Goal: Task Accomplishment & Management: Manage account settings

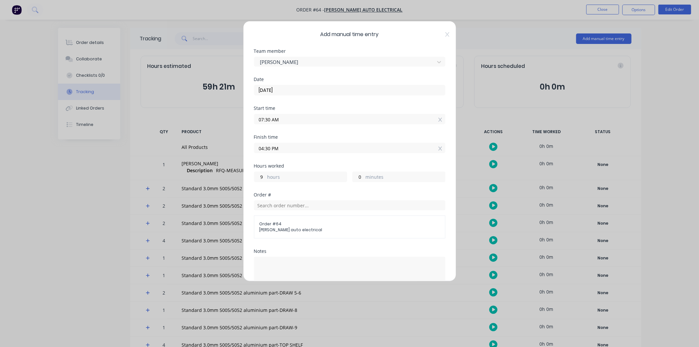
click at [334, 147] on input "04:30 PM" at bounding box center [349, 148] width 191 height 10
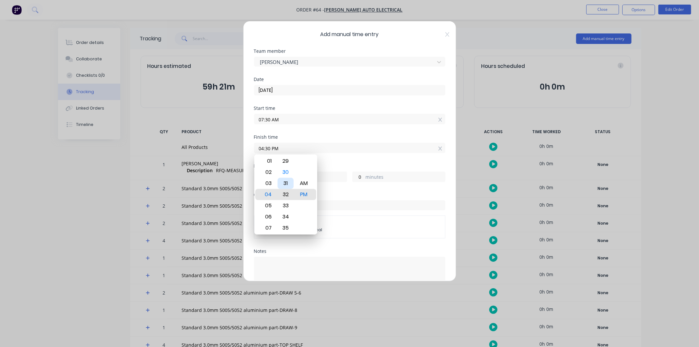
type input "04:32 PM"
type input "2"
type input "04:28 PM"
type input "8"
type input "58"
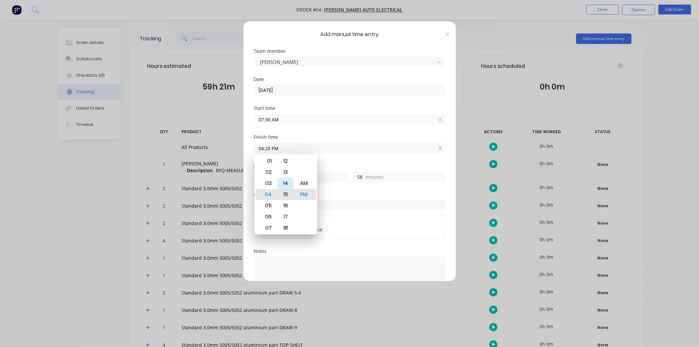
type input "04:15 PM"
type input "45"
type input "04:08 PM"
type input "38"
type input "04:04 PM"
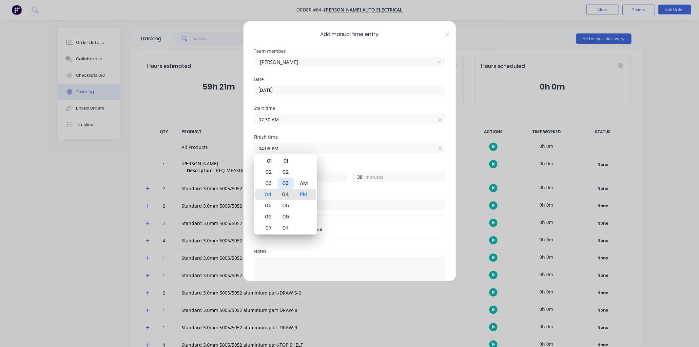
type input "34"
type input "04:03 PM"
type input "33"
type input "04:02 PM"
type input "32"
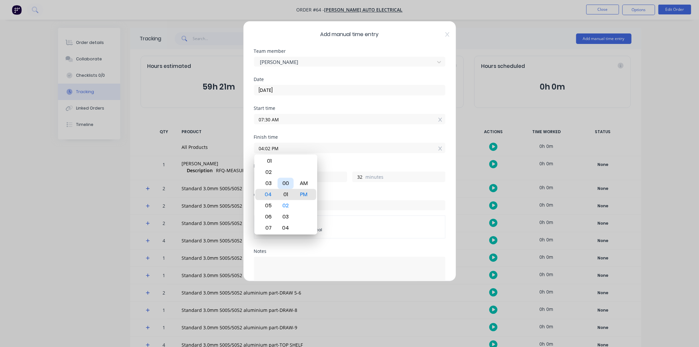
type input "04:01 PM"
type input "31"
click at [286, 184] on div "00" at bounding box center [286, 183] width 16 height 11
type input "04:00 PM"
type input "30"
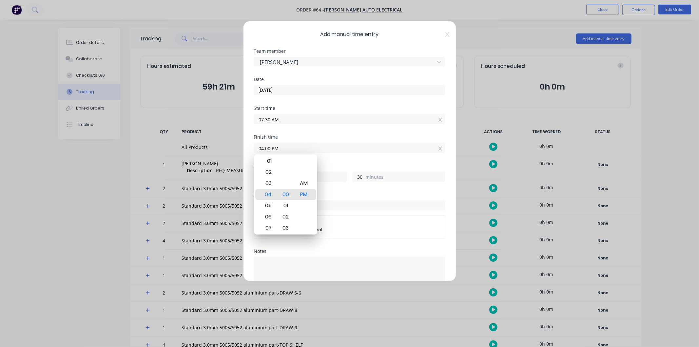
click at [345, 134] on div "Start time 07:30 AM" at bounding box center [349, 120] width 191 height 29
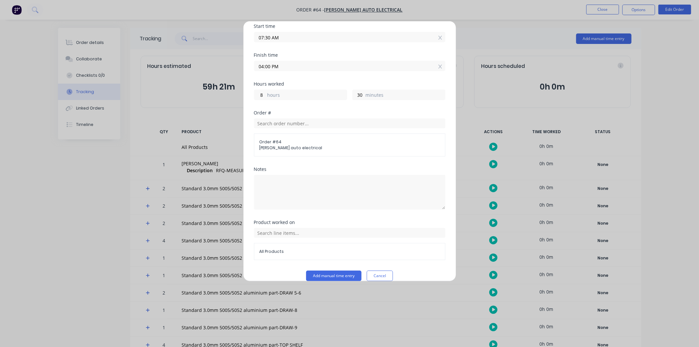
scroll to position [91, 0]
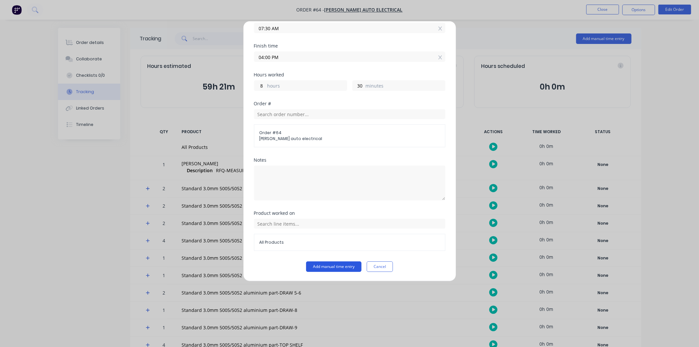
click at [325, 267] on button "Add manual time entry" at bounding box center [333, 266] width 55 height 10
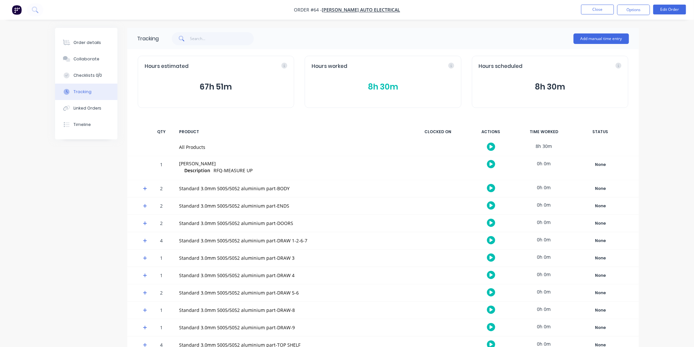
click at [352, 87] on button "8h 30m" at bounding box center [382, 87] width 143 height 12
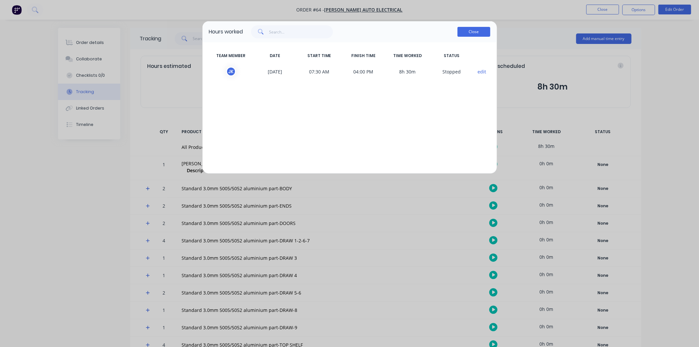
click at [466, 31] on button "Close" at bounding box center [474, 32] width 33 height 10
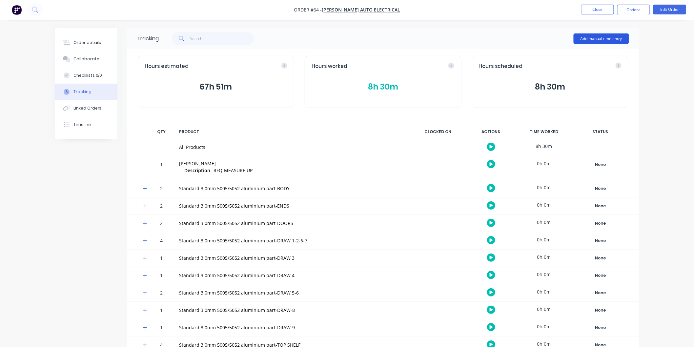
click at [607, 41] on button "Add manual time entry" at bounding box center [600, 38] width 55 height 10
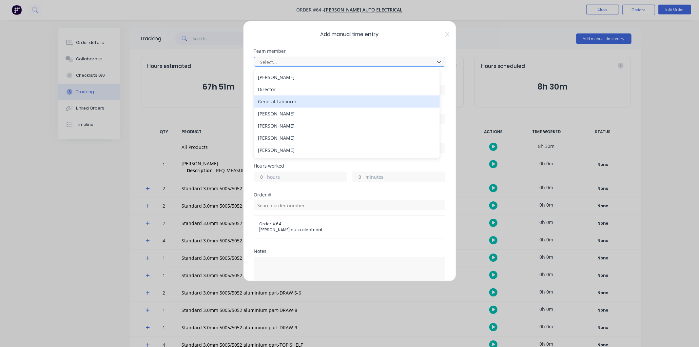
scroll to position [146, 0]
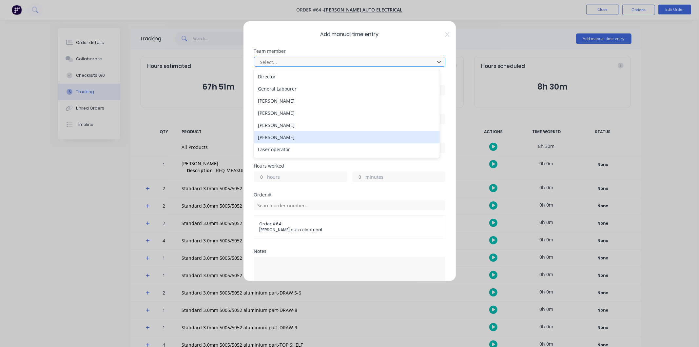
click at [310, 139] on div "[PERSON_NAME]" at bounding box center [347, 137] width 186 height 12
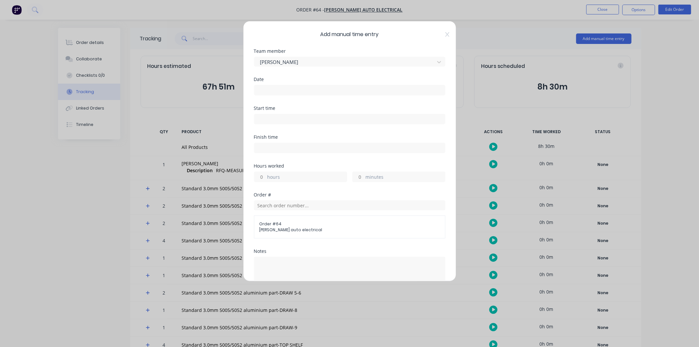
click at [322, 90] on input at bounding box center [349, 90] width 191 height 10
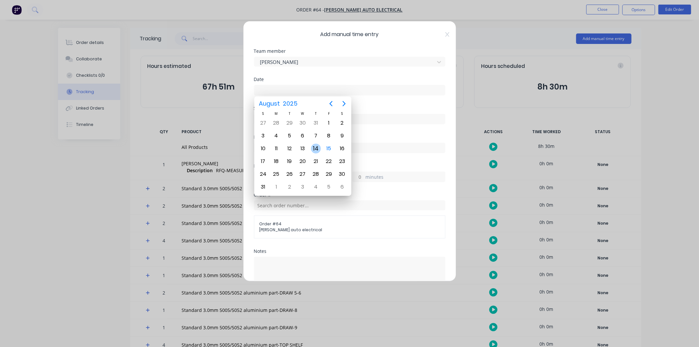
click at [317, 146] on div "14" at bounding box center [316, 149] width 10 height 10
type input "[DATE]"
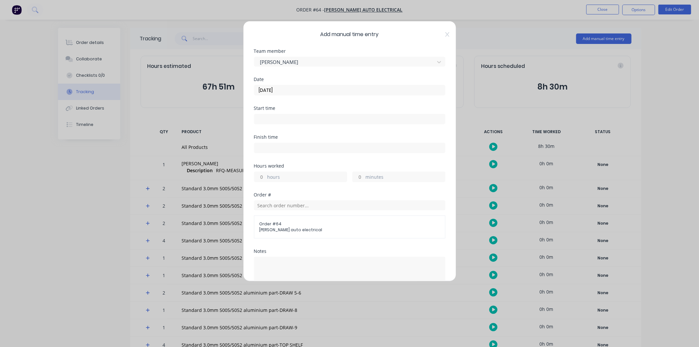
click at [293, 120] on input at bounding box center [349, 119] width 191 height 10
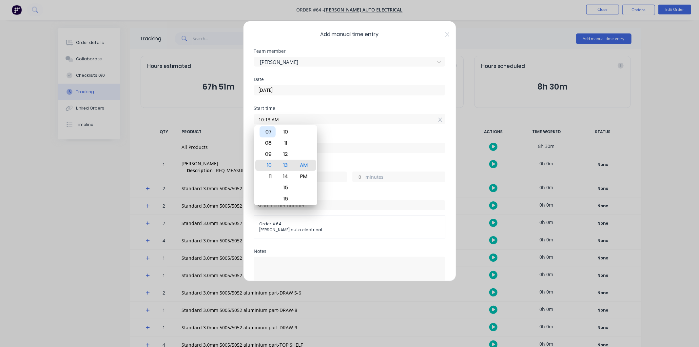
click at [273, 132] on div "07" at bounding box center [268, 131] width 16 height 11
click at [288, 172] on div "30" at bounding box center [286, 176] width 16 height 11
type input "07:30 AM"
click at [303, 164] on div "AM" at bounding box center [304, 165] width 16 height 11
click at [352, 105] on div "Date [DATE]" at bounding box center [349, 91] width 191 height 29
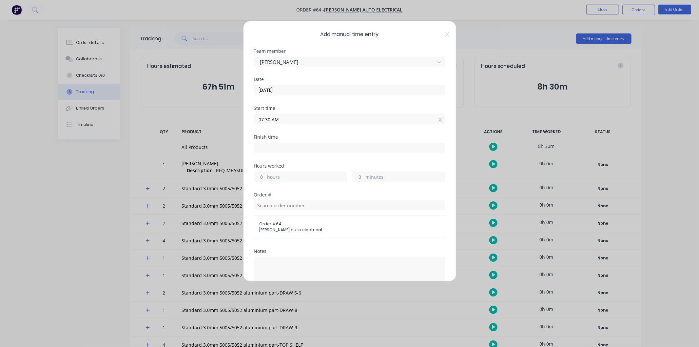
click at [284, 151] on input at bounding box center [349, 148] width 191 height 10
type input "10:13 AM"
type input "2"
type input "43"
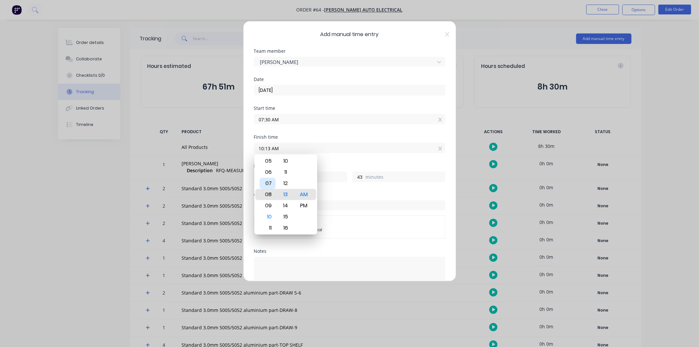
type input "08:13 AM"
type input "0"
type input "06:13 AM"
type input "-1"
type input "-17"
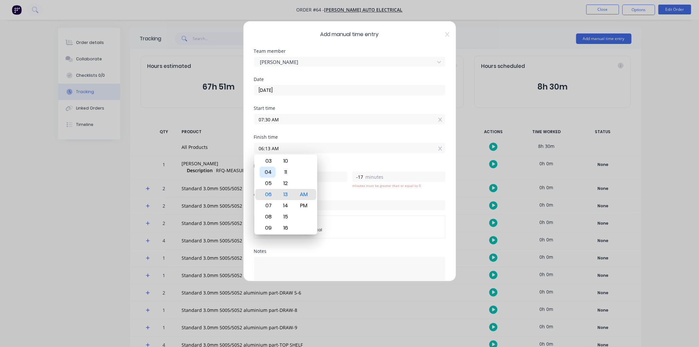
click at [267, 173] on div "04" at bounding box center [268, 171] width 16 height 11
type input "04:13 AM"
type input "-3"
type input "04:08 AM"
type input "-22"
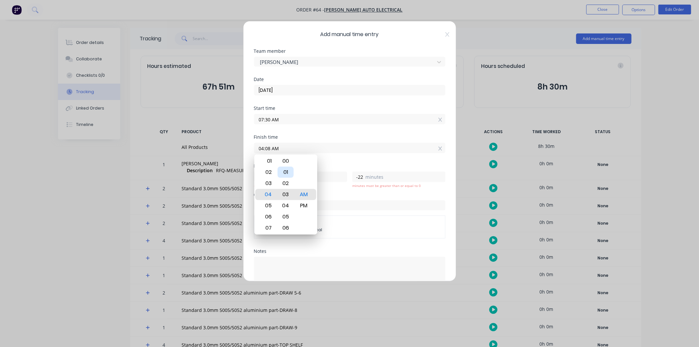
type input "04:03 AM"
type input "-27"
click at [287, 162] on div "00" at bounding box center [286, 160] width 16 height 11
type input "04:00 AM"
type input "-30"
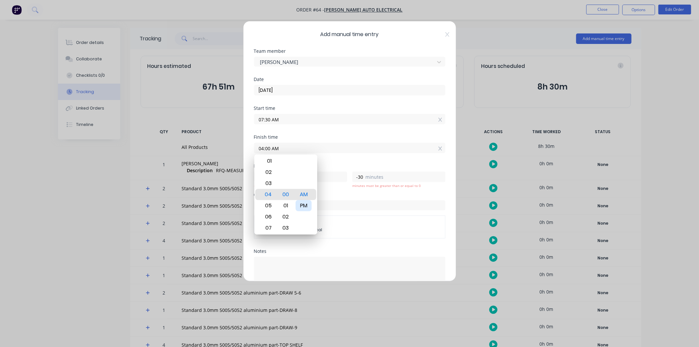
click at [303, 204] on div "PM" at bounding box center [304, 205] width 16 height 11
type input "04:00 PM"
type input "8"
type input "30"
click at [341, 127] on div "Start time 07:30 AM" at bounding box center [349, 120] width 191 height 29
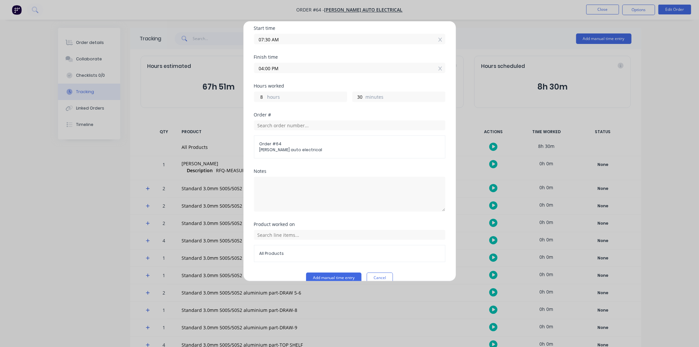
scroll to position [91, 0]
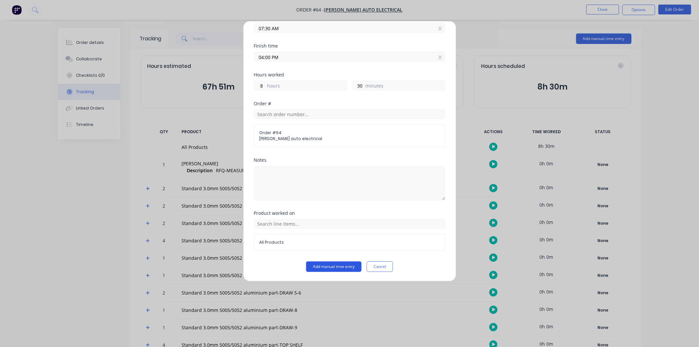
click at [339, 265] on button "Add manual time entry" at bounding box center [333, 266] width 55 height 10
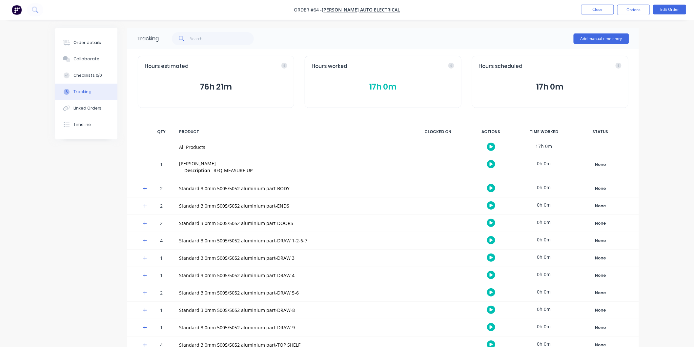
click at [227, 87] on button "76h 21m" at bounding box center [216, 87] width 143 height 12
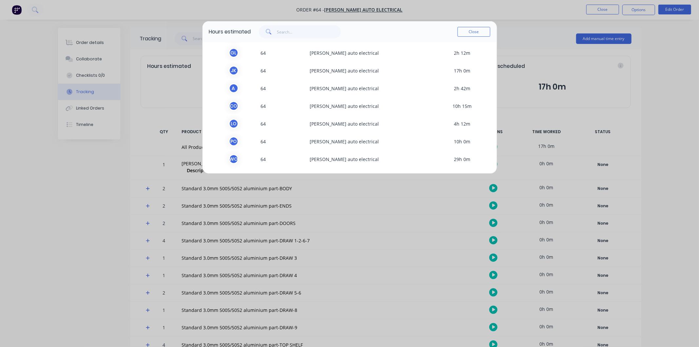
scroll to position [37, 0]
click at [480, 33] on button "Close" at bounding box center [474, 32] width 33 height 10
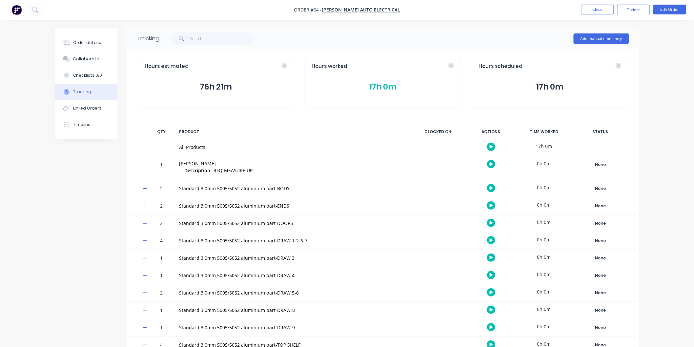
click at [384, 84] on button "17h 0m" at bounding box center [382, 87] width 143 height 12
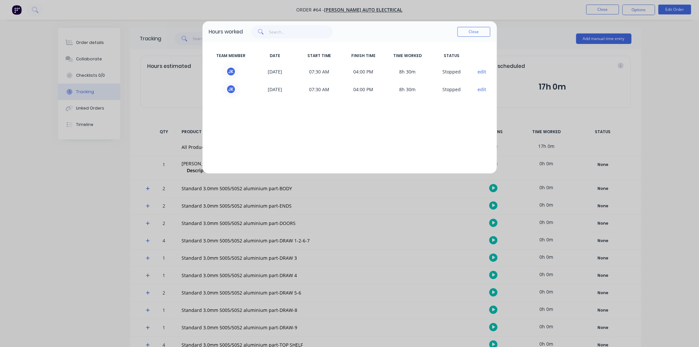
click at [482, 70] on button "edit" at bounding box center [482, 71] width 9 height 7
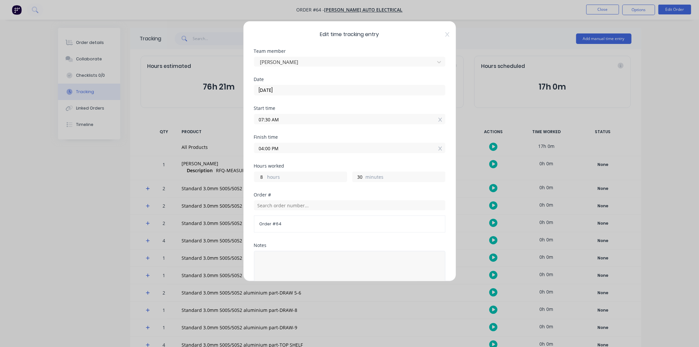
scroll to position [86, 0]
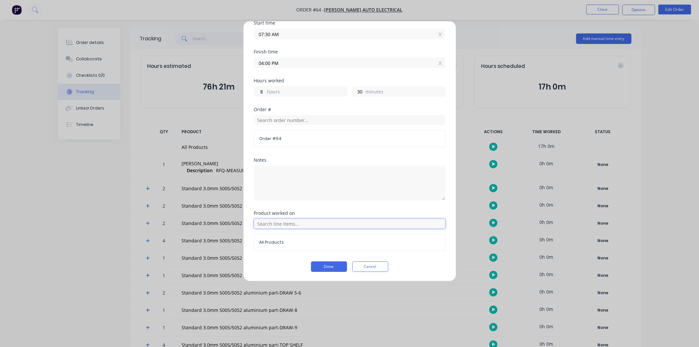
click at [393, 223] on input "text" at bounding box center [349, 224] width 191 height 10
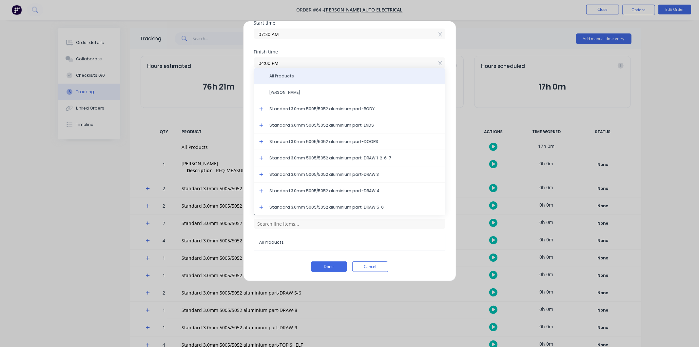
click at [286, 74] on span "All Products" at bounding box center [355, 76] width 170 height 6
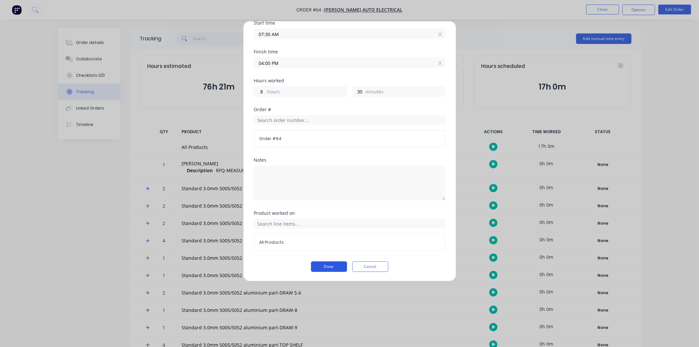
click at [335, 265] on button "Done" at bounding box center [329, 266] width 36 height 10
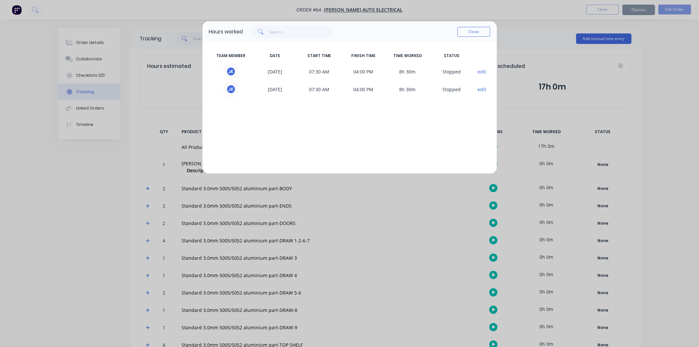
click at [482, 88] on button "edit" at bounding box center [482, 89] width 9 height 7
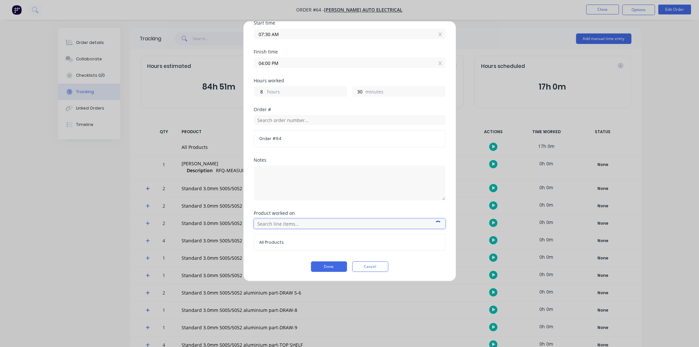
click at [361, 224] on input "text" at bounding box center [349, 224] width 191 height 10
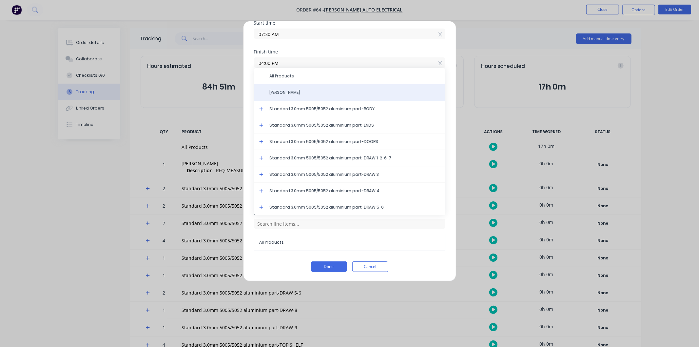
click at [281, 90] on span "[PERSON_NAME]" at bounding box center [355, 92] width 170 height 6
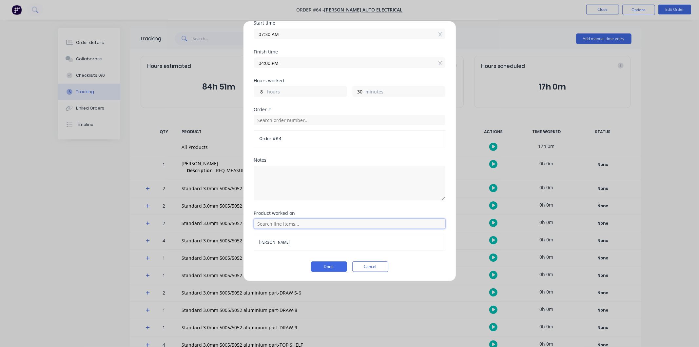
click at [319, 221] on input "text" at bounding box center [349, 224] width 191 height 10
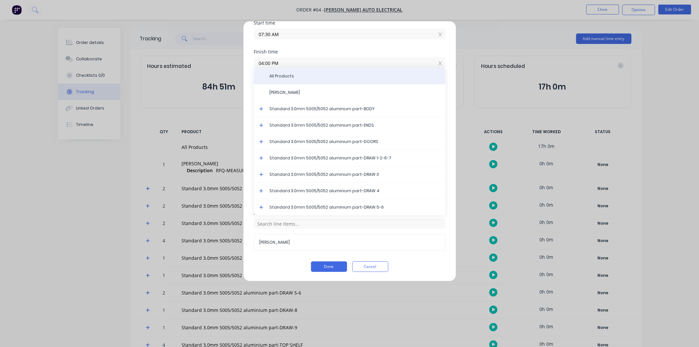
click at [279, 71] on div "All Products" at bounding box center [349, 76] width 191 height 16
click at [289, 77] on span "All Products" at bounding box center [355, 76] width 170 height 6
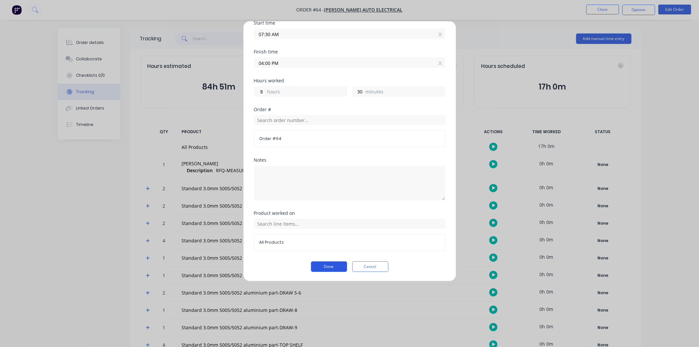
click at [325, 264] on button "Done" at bounding box center [329, 266] width 36 height 10
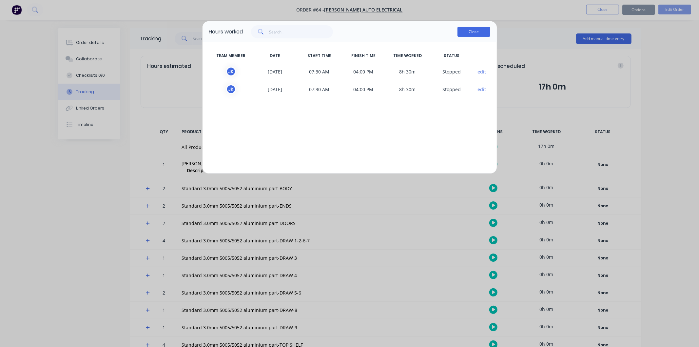
click at [478, 29] on button "Close" at bounding box center [474, 32] width 33 height 10
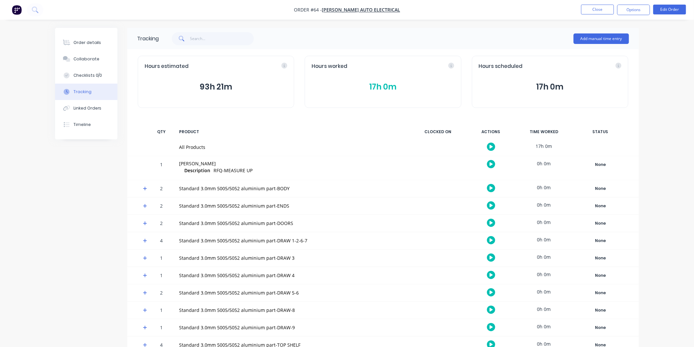
click at [256, 93] on div "Hours estimated 93h 21m" at bounding box center [216, 82] width 156 height 52
click at [279, 76] on div "Hours estimated 93h 21m" at bounding box center [216, 82] width 156 height 52
click at [272, 81] on button "93h 21m" at bounding box center [216, 87] width 143 height 12
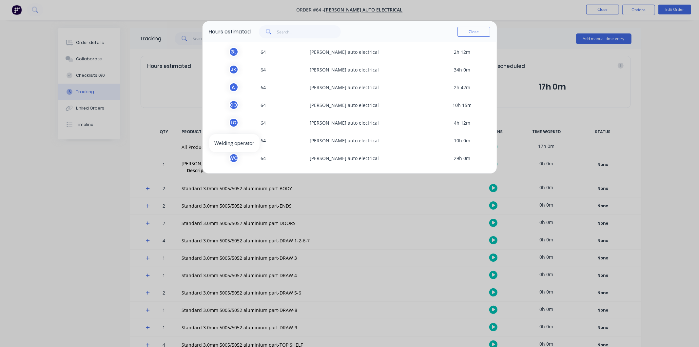
scroll to position [1, 0]
click at [466, 32] on button "Close" at bounding box center [474, 32] width 33 height 10
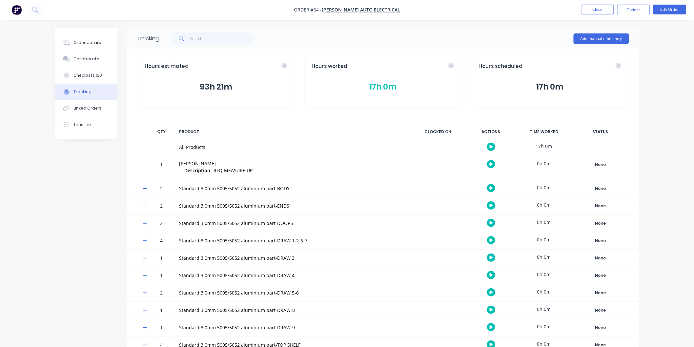
click at [225, 91] on button "93h 21m" at bounding box center [216, 87] width 143 height 12
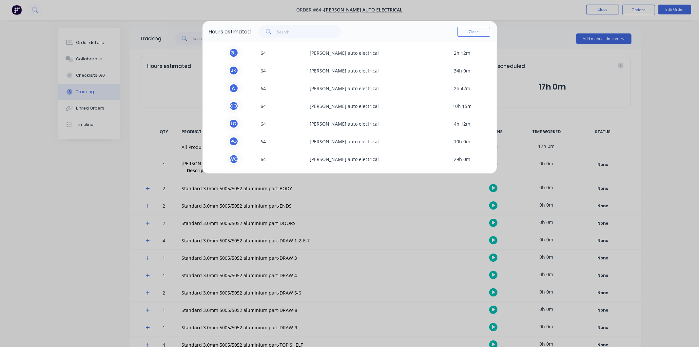
scroll to position [37, 0]
click at [477, 32] on button "Close" at bounding box center [474, 32] width 33 height 10
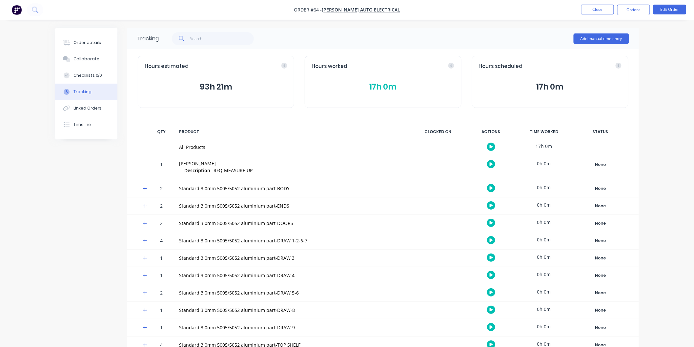
click at [389, 84] on button "17h 0m" at bounding box center [382, 87] width 143 height 12
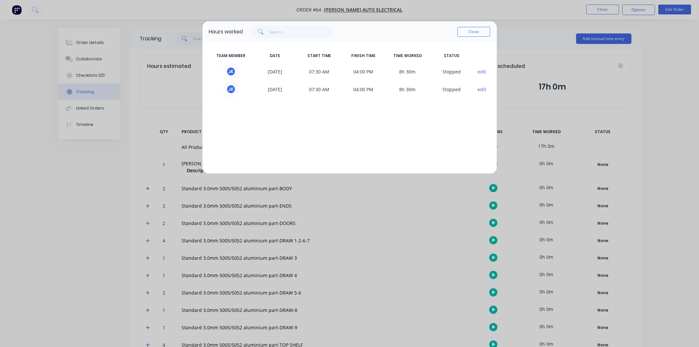
click at [480, 69] on button "edit" at bounding box center [482, 71] width 9 height 7
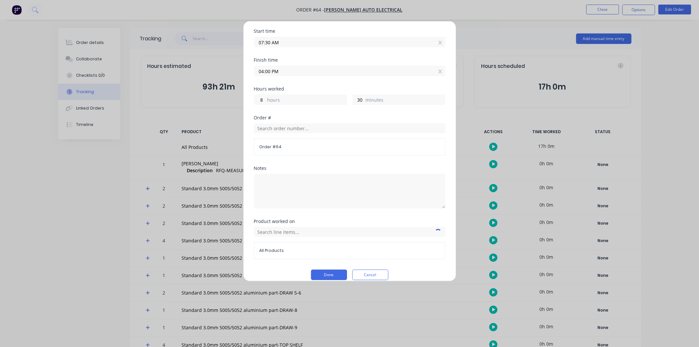
scroll to position [86, 0]
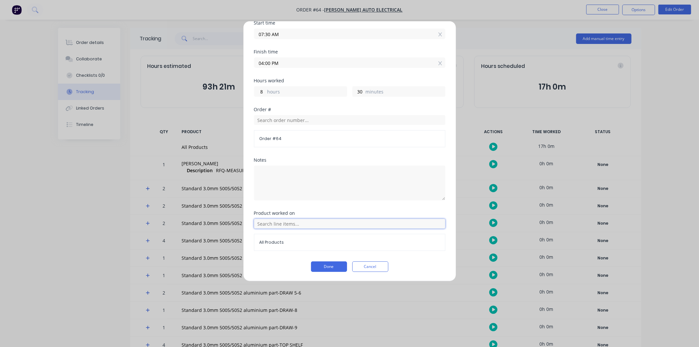
click at [363, 223] on input "text" at bounding box center [349, 224] width 191 height 10
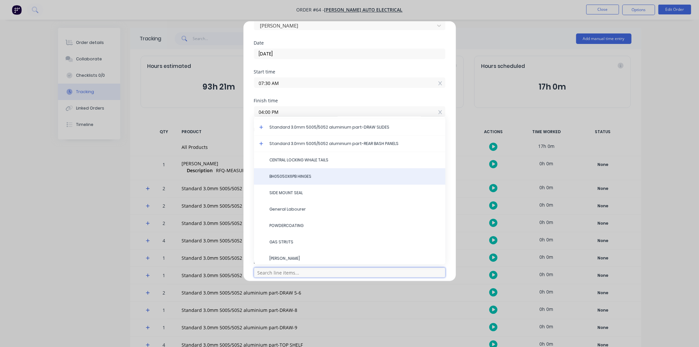
scroll to position [229, 0]
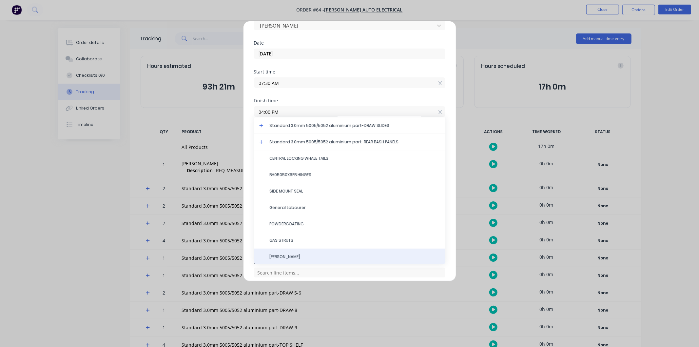
click at [323, 256] on span "[PERSON_NAME]" at bounding box center [355, 257] width 170 height 6
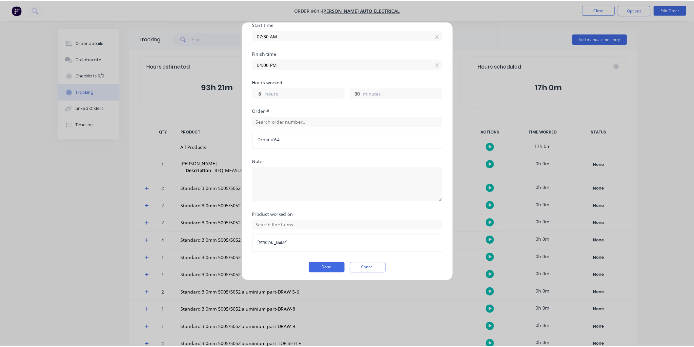
scroll to position [86, 0]
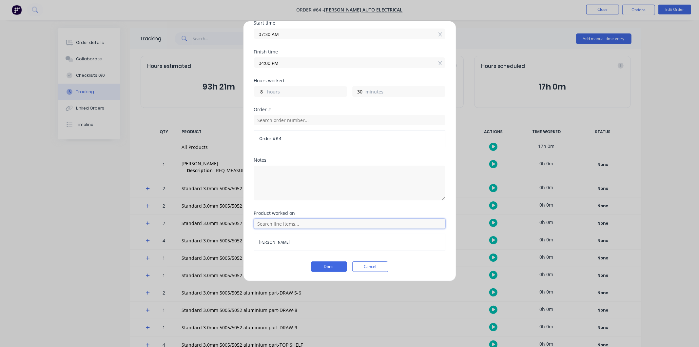
click at [299, 224] on input "text" at bounding box center [349, 224] width 191 height 10
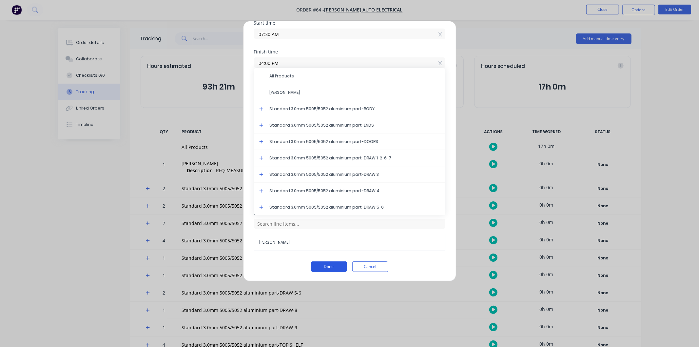
click at [324, 265] on button "Done" at bounding box center [329, 266] width 36 height 10
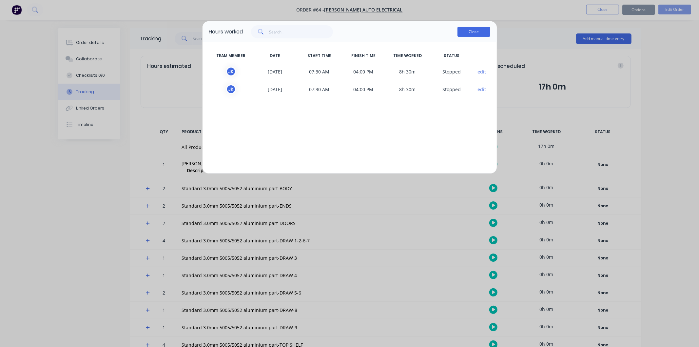
click at [474, 33] on button "Close" at bounding box center [474, 32] width 33 height 10
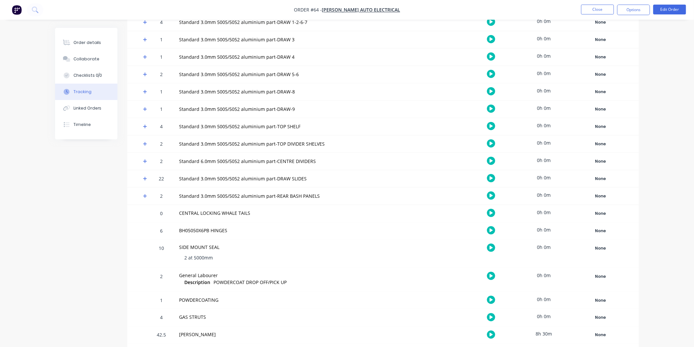
scroll to position [223, 0]
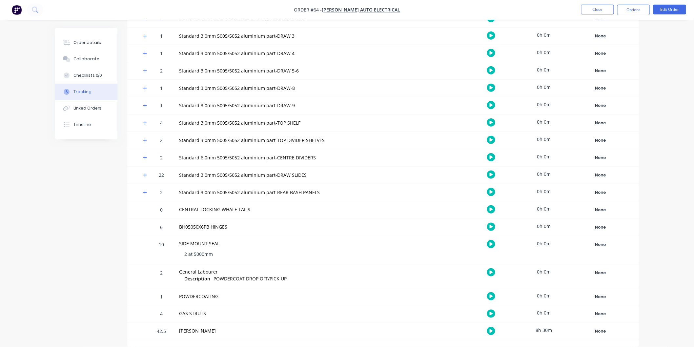
click at [163, 333] on div "42.5" at bounding box center [161, 332] width 20 height 16
click at [600, 331] on div "None" at bounding box center [600, 331] width 47 height 9
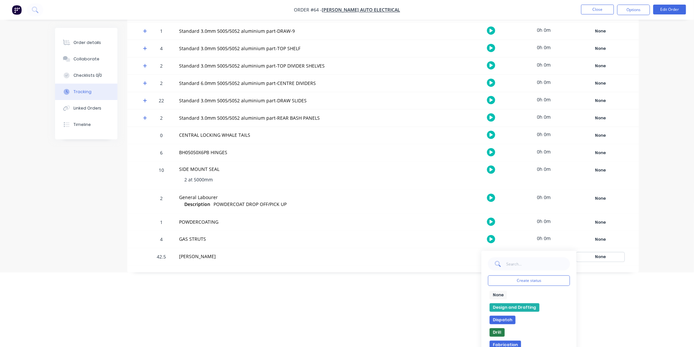
scroll to position [305, 0]
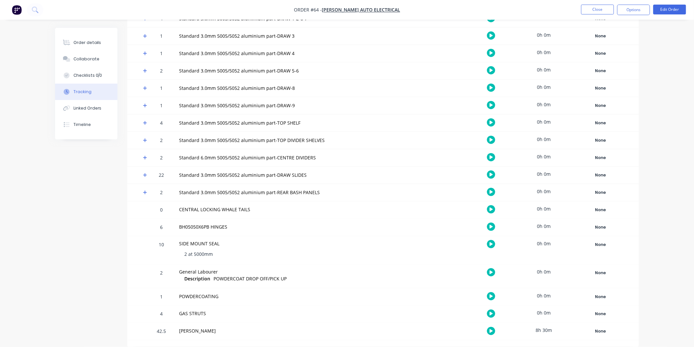
click at [420, 234] on div "Tracking Add manual time entry Hours estimated 101h 51m Hours worked 17h 0m Hou…" at bounding box center [382, 76] width 511 height 541
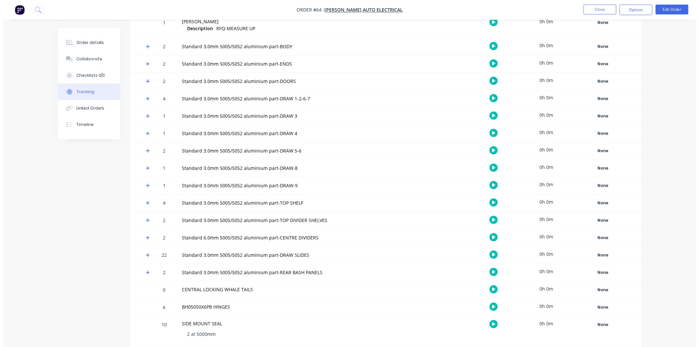
scroll to position [4, 0]
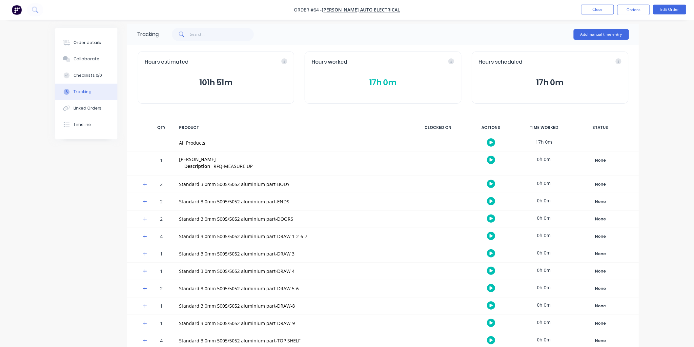
click at [208, 86] on button "101h 51m" at bounding box center [216, 82] width 143 height 12
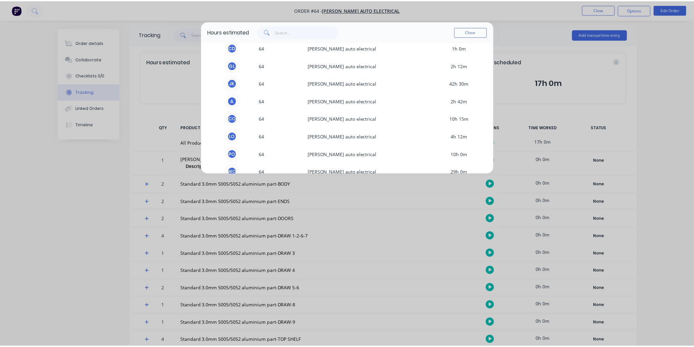
scroll to position [36, 0]
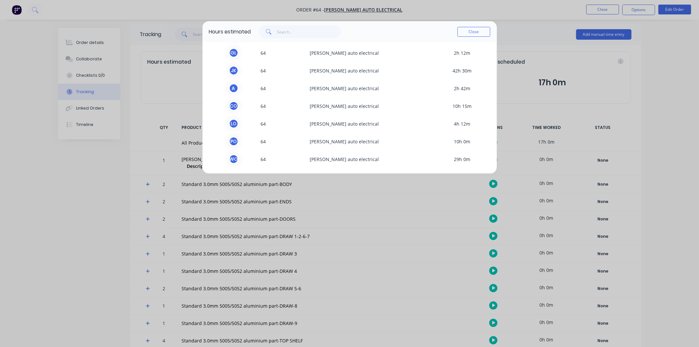
click at [365, 70] on span "[PERSON_NAME] auto electrical" at bounding box center [370, 71] width 127 height 10
click at [456, 69] on span "42h 30m" at bounding box center [463, 71] width 56 height 10
click at [477, 34] on button "Close" at bounding box center [474, 32] width 33 height 10
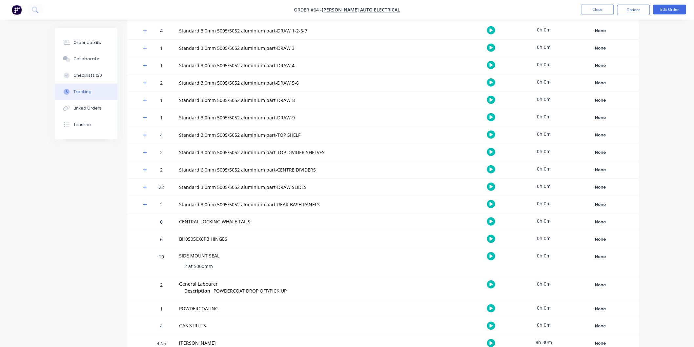
scroll to position [223, 0]
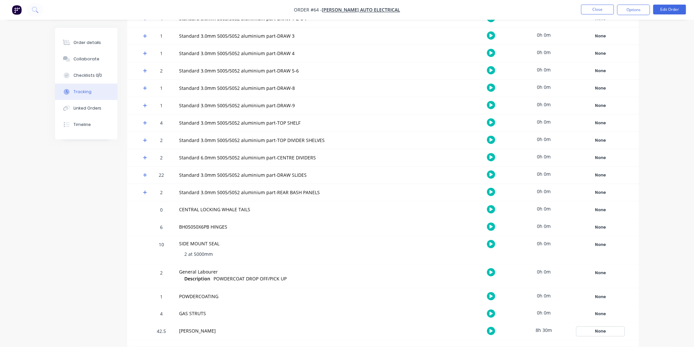
click at [599, 330] on div "None" at bounding box center [600, 331] width 47 height 9
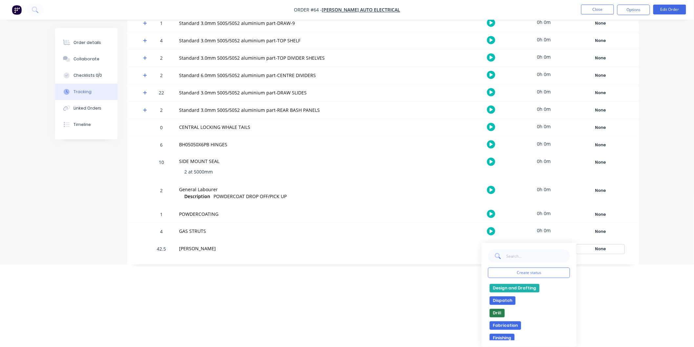
scroll to position [0, 0]
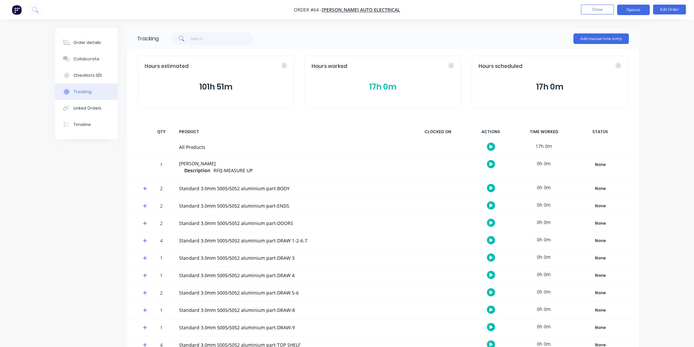
click at [638, 9] on button "Options" at bounding box center [633, 10] width 33 height 10
click at [683, 82] on div "Order details Collaborate Checklists 0/0 Tracking Linked Orders Timeline Order …" at bounding box center [347, 284] width 694 height 569
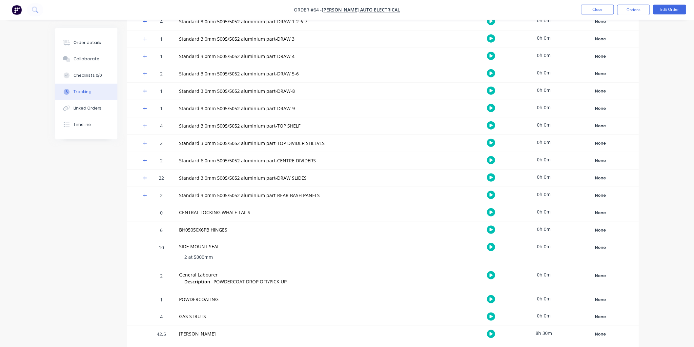
scroll to position [223, 0]
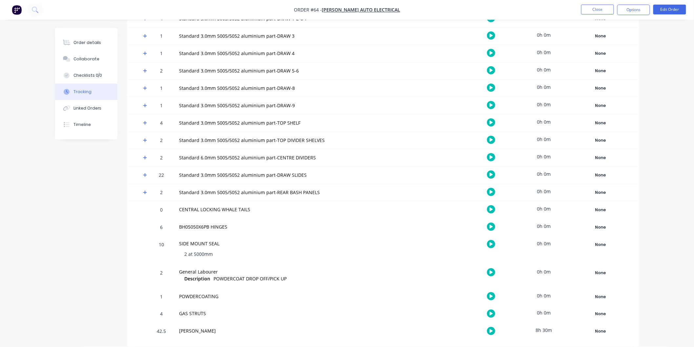
click at [490, 332] on icon "button" at bounding box center [490, 331] width 3 height 4
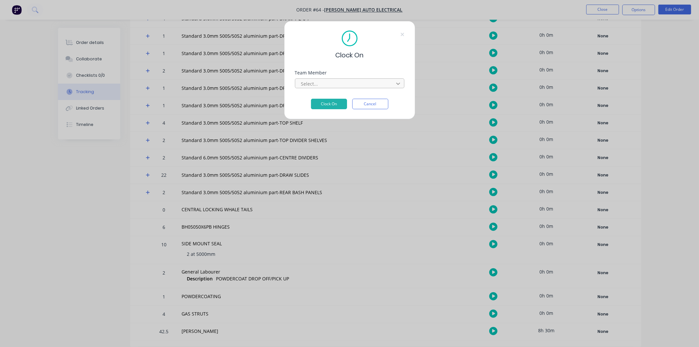
click at [397, 83] on icon at bounding box center [398, 83] width 7 height 7
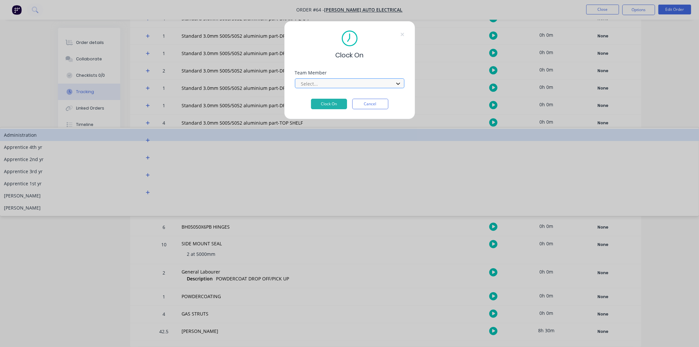
click at [397, 83] on icon at bounding box center [398, 83] width 7 height 7
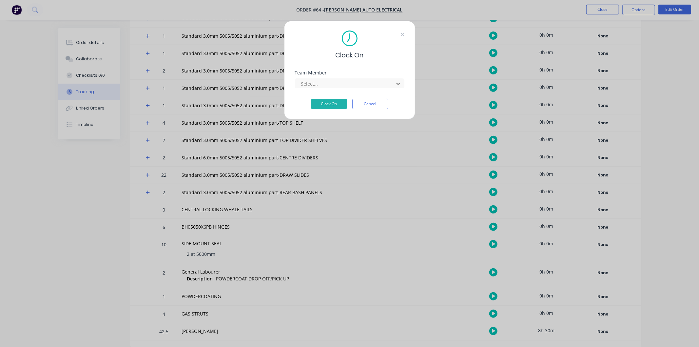
click at [401, 34] on icon at bounding box center [402, 34] width 3 height 3
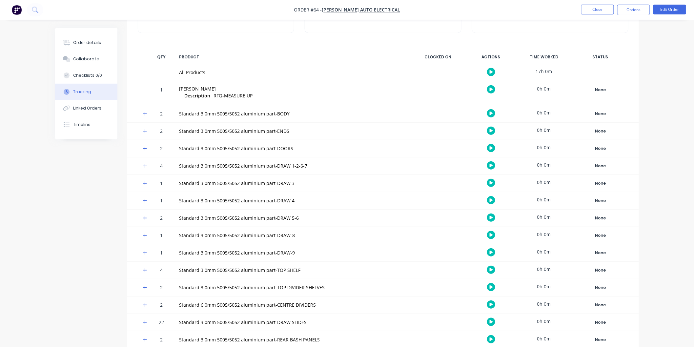
scroll to position [0, 0]
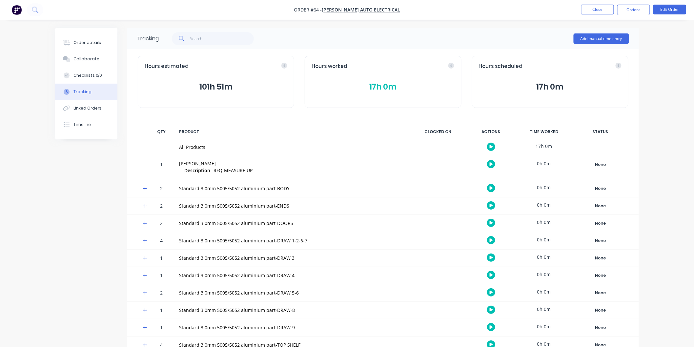
click at [285, 66] on div "Hours estimated" at bounding box center [216, 67] width 143 height 8
click at [239, 66] on icon at bounding box center [238, 66] width 6 height 6
click at [667, 9] on button "Edit Order" at bounding box center [669, 10] width 33 height 10
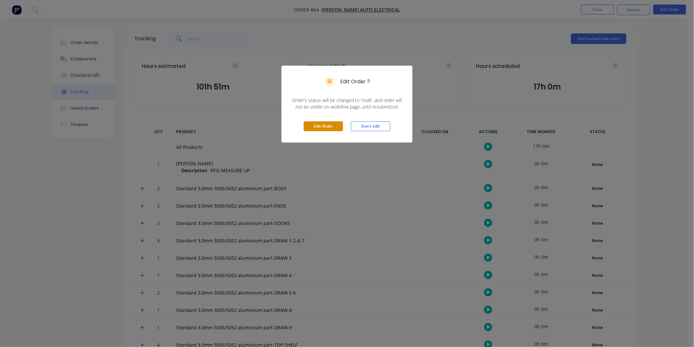
click at [333, 127] on button "Edit Order" at bounding box center [322, 126] width 39 height 10
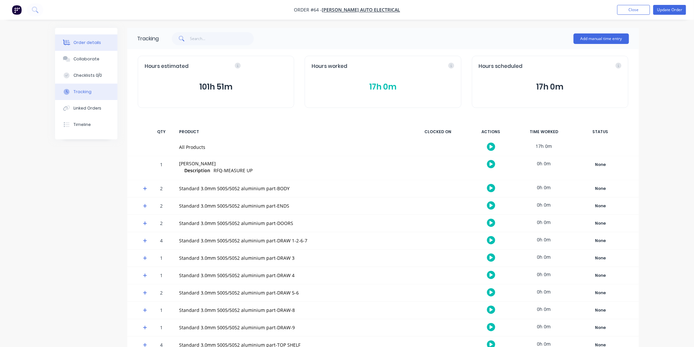
click at [92, 45] on div "Order details" at bounding box center [87, 43] width 28 height 6
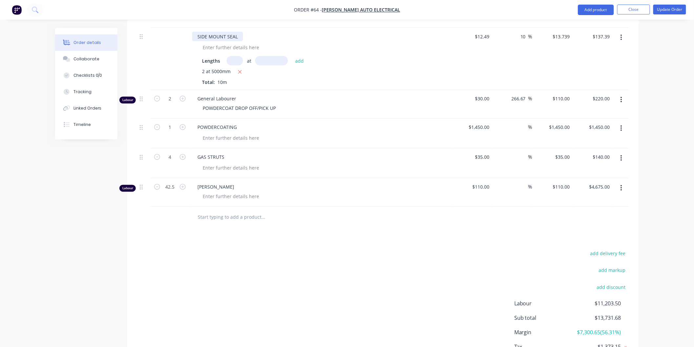
scroll to position [4665, 0]
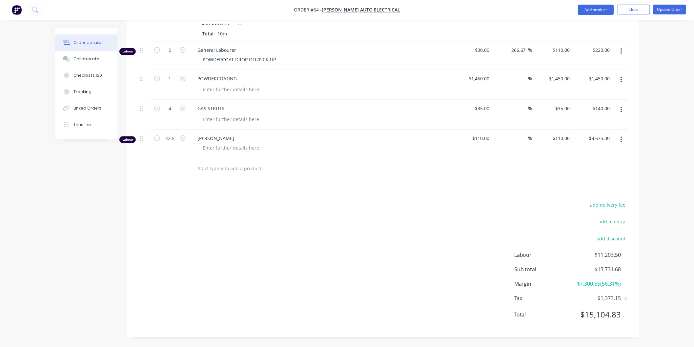
click at [618, 139] on button "button" at bounding box center [620, 140] width 15 height 12
click at [592, 192] on div "Delete" at bounding box center [597, 196] width 50 height 10
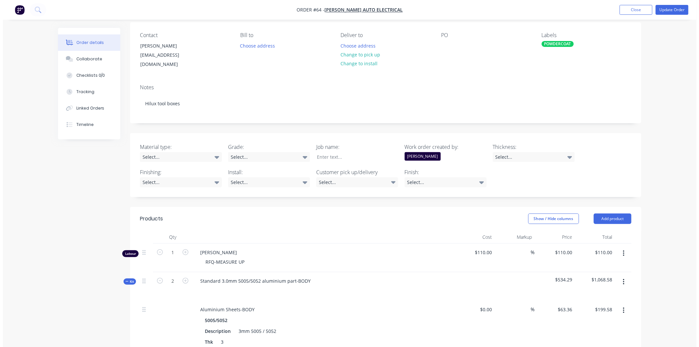
scroll to position [0, 0]
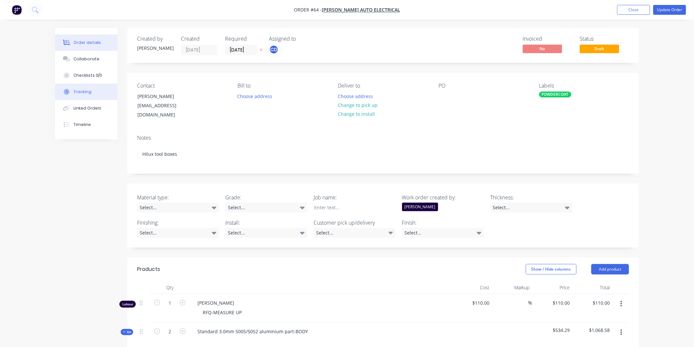
click at [93, 92] on button "Tracking" at bounding box center [86, 92] width 62 height 16
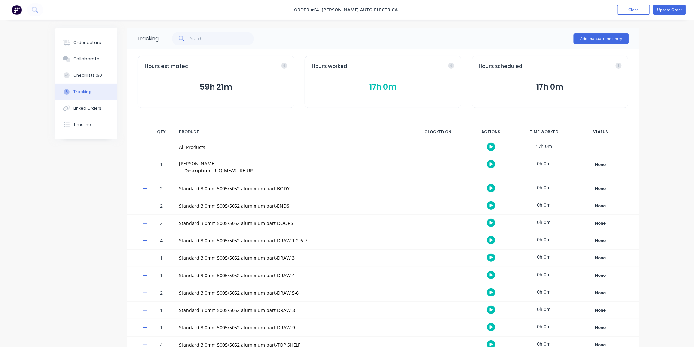
click at [491, 147] on icon "button" at bounding box center [490, 147] width 3 height 4
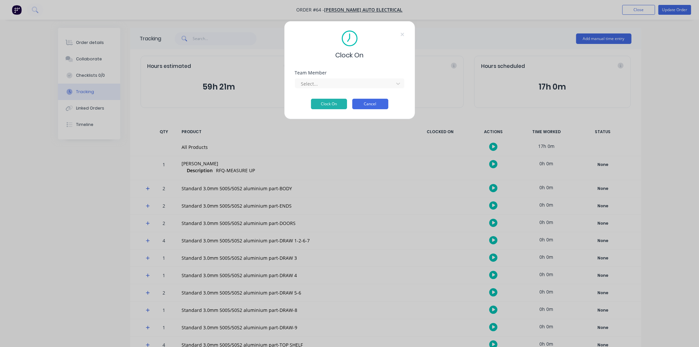
click at [376, 108] on button "Cancel" at bounding box center [370, 104] width 36 height 10
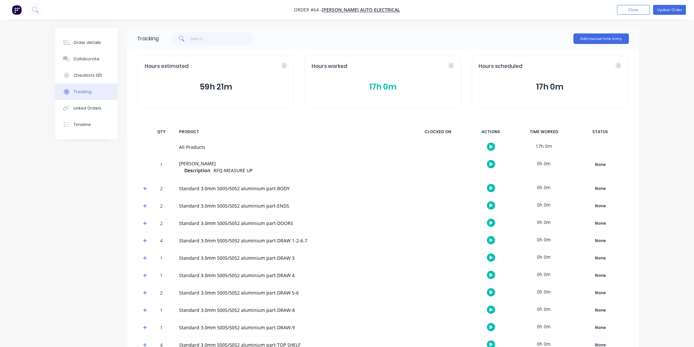
click at [395, 84] on button "17h 0m" at bounding box center [382, 87] width 143 height 12
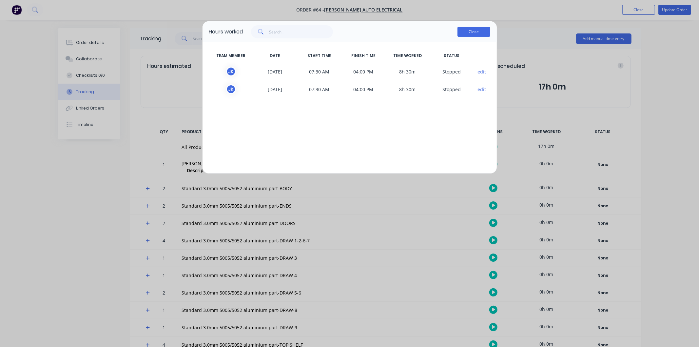
click at [471, 33] on button "Close" at bounding box center [474, 32] width 33 height 10
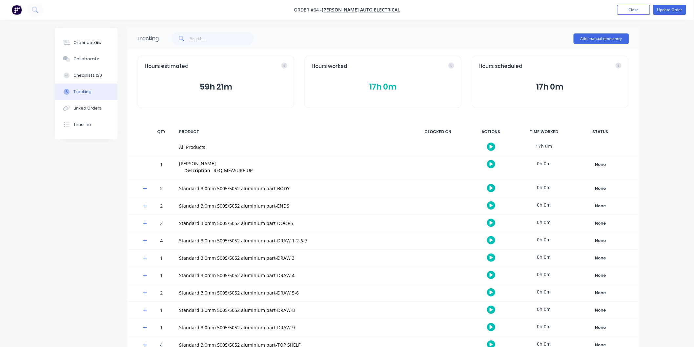
click at [488, 145] on button "button" at bounding box center [491, 147] width 8 height 8
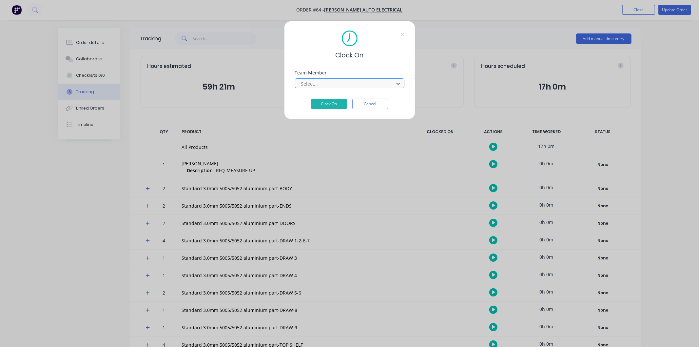
scroll to position [146, 0]
click at [339, 107] on button "Clock On" at bounding box center [329, 104] width 36 height 10
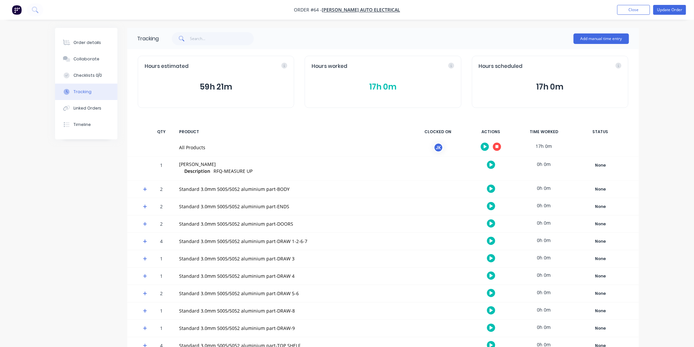
click at [494, 146] on button "button" at bounding box center [497, 147] width 8 height 8
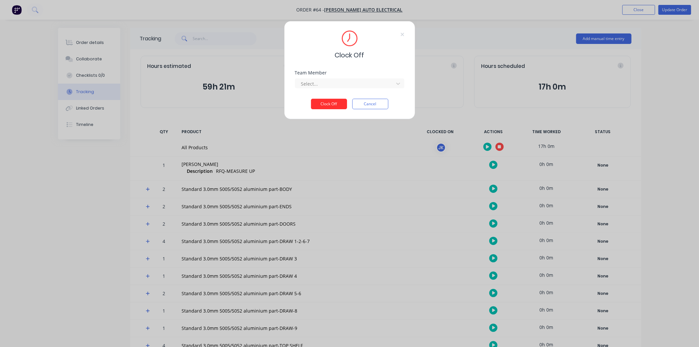
click at [340, 103] on button "Clock Off" at bounding box center [329, 104] width 36 height 10
click at [343, 109] on button "Clock Off" at bounding box center [329, 109] width 36 height 10
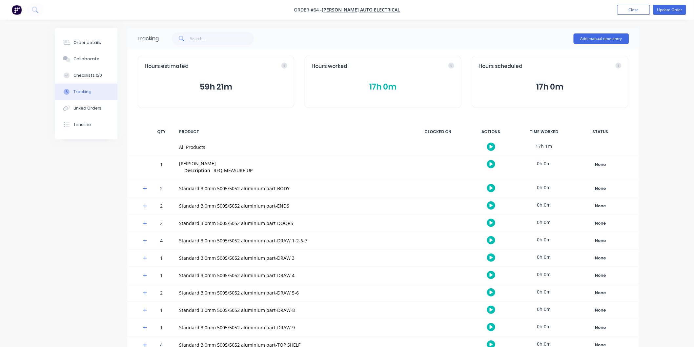
click at [490, 147] on icon "button" at bounding box center [490, 147] width 3 height 4
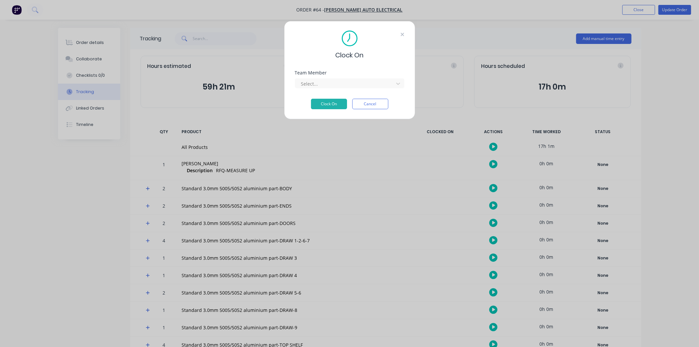
click at [402, 34] on icon at bounding box center [402, 34] width 3 height 3
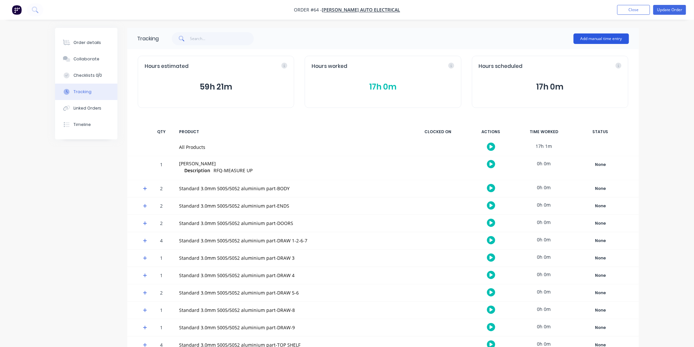
click at [595, 41] on button "Add manual time entry" at bounding box center [600, 38] width 55 height 10
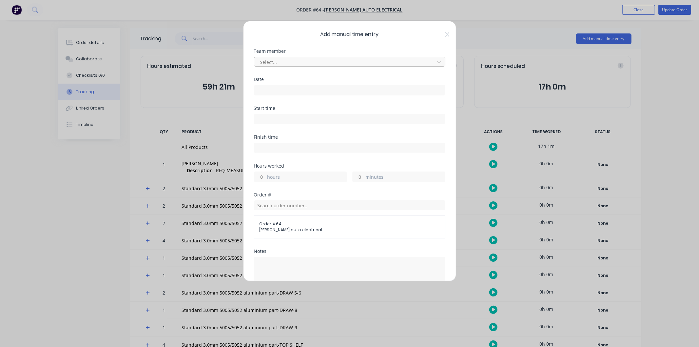
click at [418, 61] on div at bounding box center [346, 62] width 172 height 8
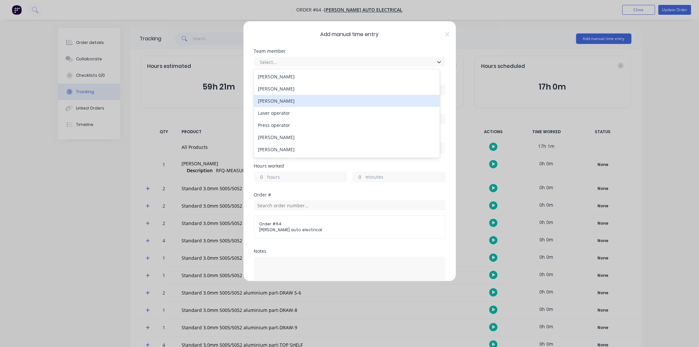
click at [315, 100] on div "[PERSON_NAME]" at bounding box center [347, 101] width 186 height 12
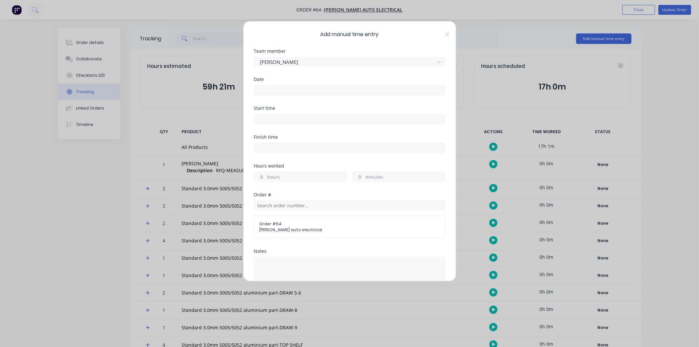
click at [303, 88] on input at bounding box center [349, 90] width 191 height 10
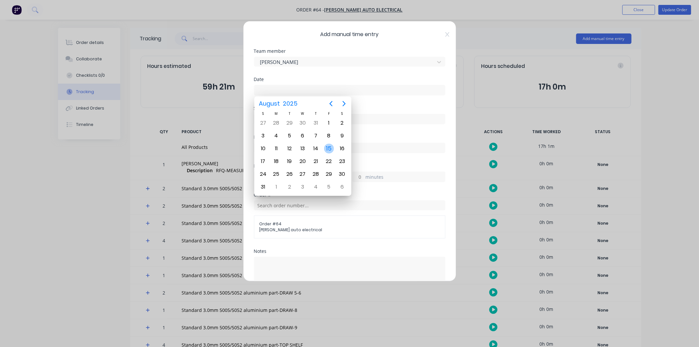
click at [328, 147] on div "15" at bounding box center [329, 149] width 10 height 10
type input "[DATE]"
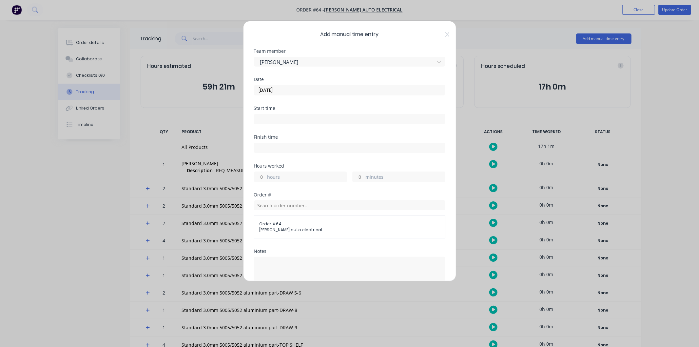
click at [302, 119] on input at bounding box center [349, 119] width 191 height 10
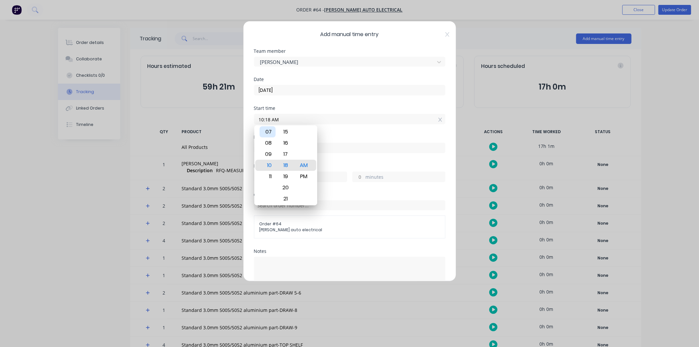
click at [272, 135] on div "07" at bounding box center [268, 131] width 16 height 11
click at [285, 185] on div "30" at bounding box center [286, 187] width 16 height 11
type input "07:30 AM"
click at [336, 107] on div "Start time" at bounding box center [349, 108] width 191 height 5
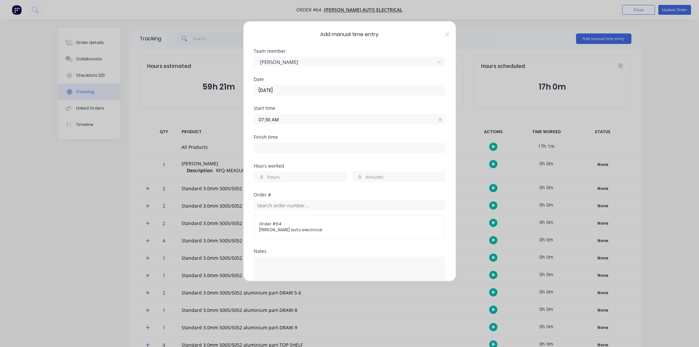
click at [309, 151] on input at bounding box center [349, 148] width 191 height 10
type input "10:18 AM"
type input "2"
type input "48"
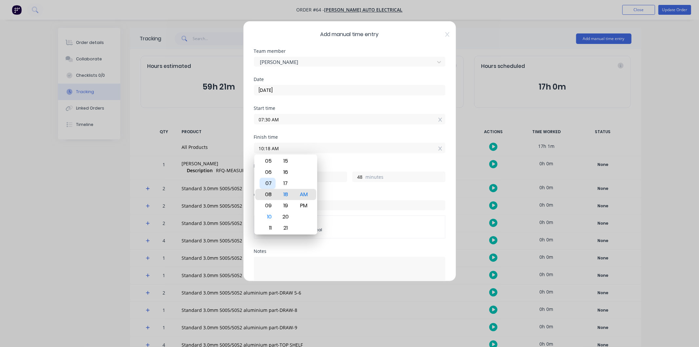
type input "08:18 AM"
type input "0"
type input "07:18 AM"
type input "-12"
click at [269, 162] on div "04" at bounding box center [268, 160] width 16 height 11
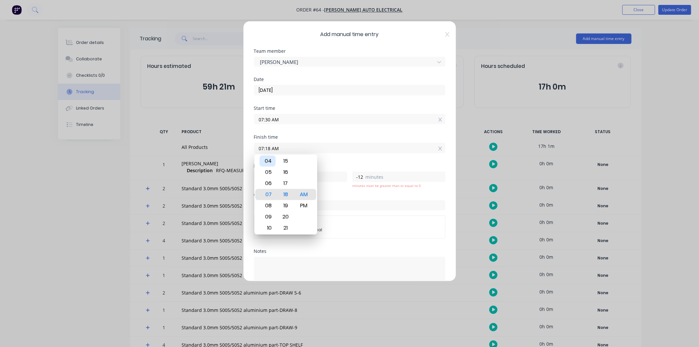
type input "04:18 AM"
type input "-3"
type input "04:22 AM"
type input "-8"
type input "04:16 AM"
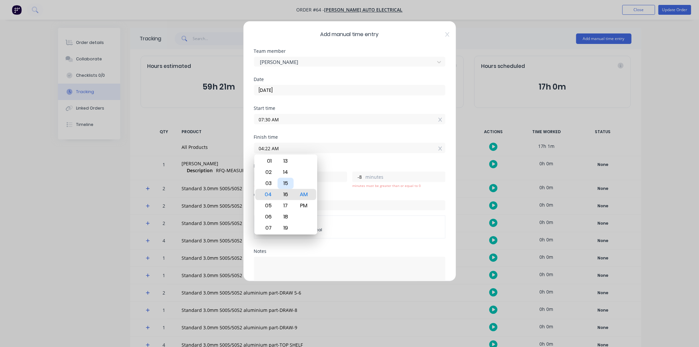
type input "-14"
type input "04:10 AM"
type input "-20"
type input "04:06 AM"
type input "-24"
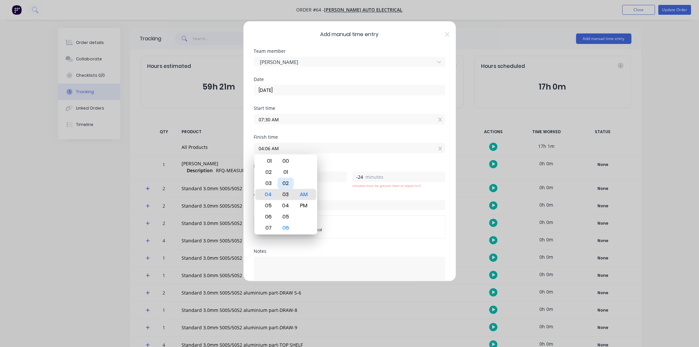
type input "04:03 AM"
type input "-27"
click at [287, 160] on div "00" at bounding box center [286, 160] width 16 height 11
type input "04:00 AM"
type input "-30"
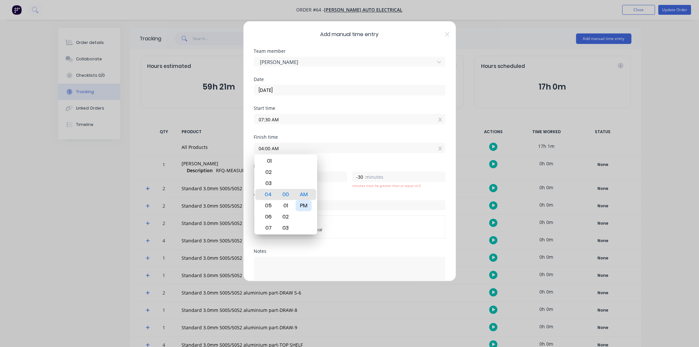
click at [307, 206] on div "PM" at bounding box center [304, 205] width 16 height 11
type input "04:00 PM"
type input "8"
type input "30"
click at [382, 241] on div "Order # Order # 64 [PERSON_NAME] auto electrical" at bounding box center [349, 220] width 191 height 56
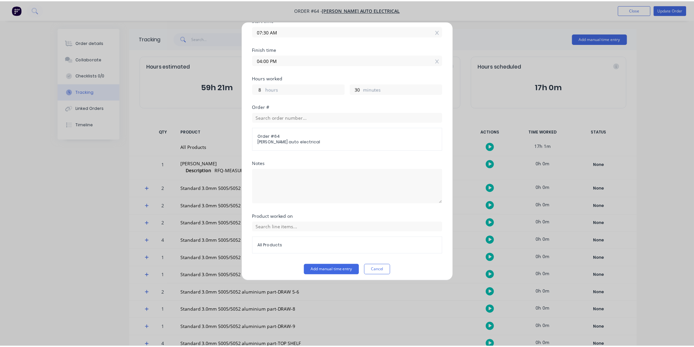
scroll to position [91, 0]
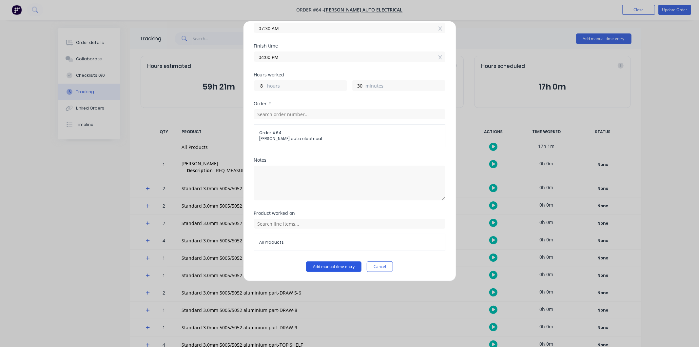
click at [339, 265] on button "Add manual time entry" at bounding box center [333, 266] width 55 height 10
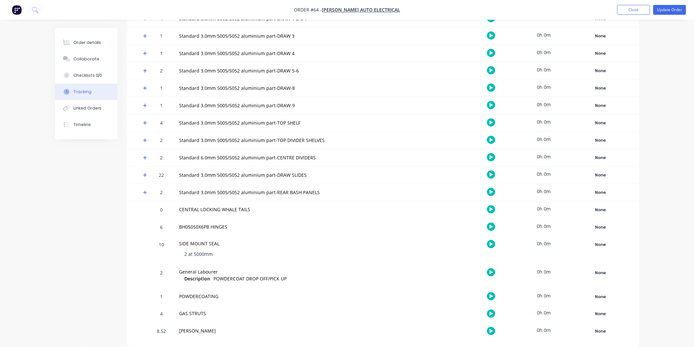
scroll to position [0, 0]
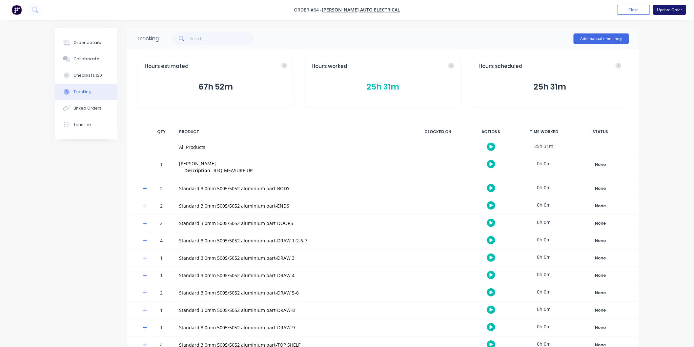
click at [664, 9] on button "Update Order" at bounding box center [669, 10] width 33 height 10
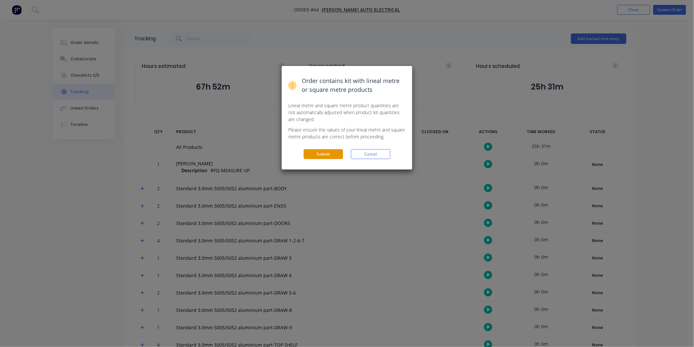
click at [321, 156] on button "Submit" at bounding box center [322, 154] width 39 height 10
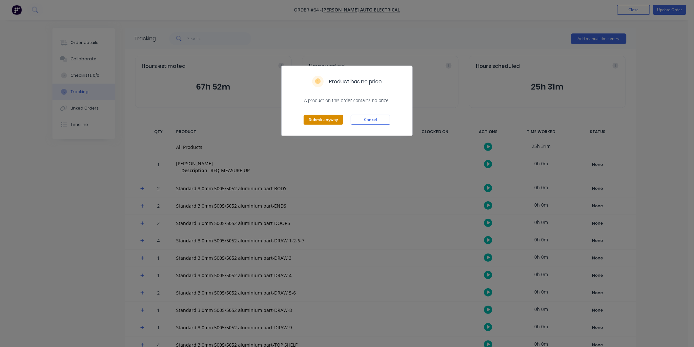
click at [323, 123] on button "Submit anyway" at bounding box center [322, 120] width 39 height 10
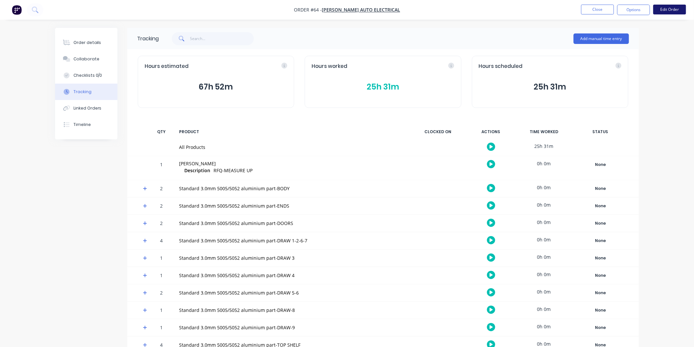
click at [657, 10] on button "Edit Order" at bounding box center [669, 10] width 33 height 10
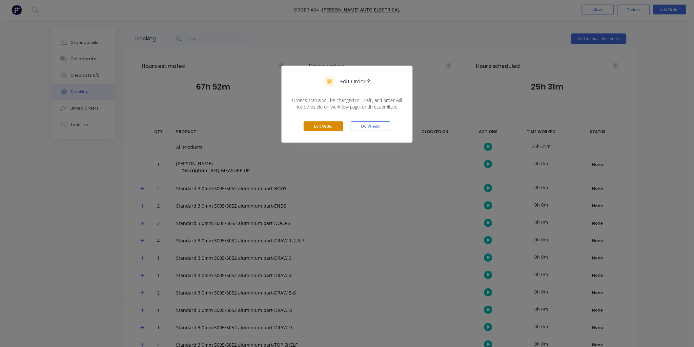
click at [317, 128] on button "Edit Order" at bounding box center [322, 126] width 39 height 10
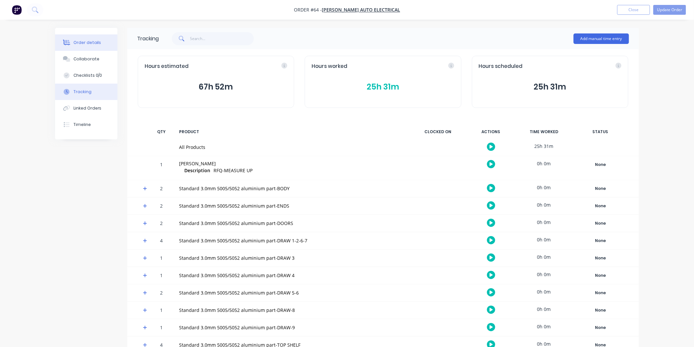
click at [87, 43] on div "Order details" at bounding box center [87, 43] width 28 height 6
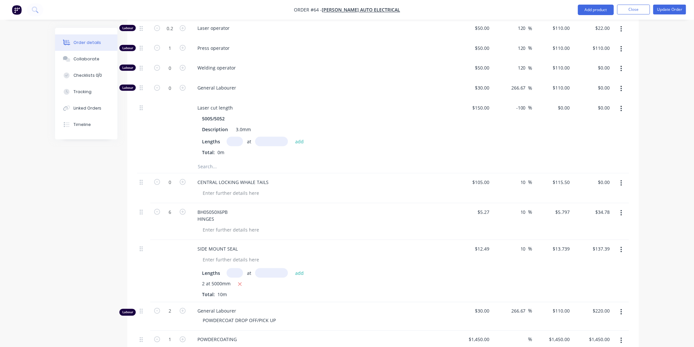
scroll to position [4665, 0]
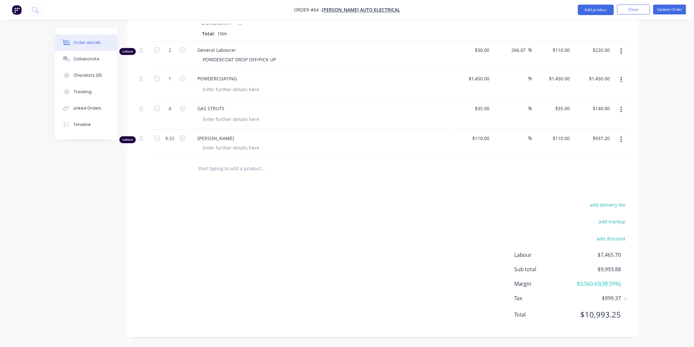
click at [619, 140] on button "button" at bounding box center [620, 140] width 15 height 12
click at [590, 195] on div "Delete" at bounding box center [597, 196] width 50 height 10
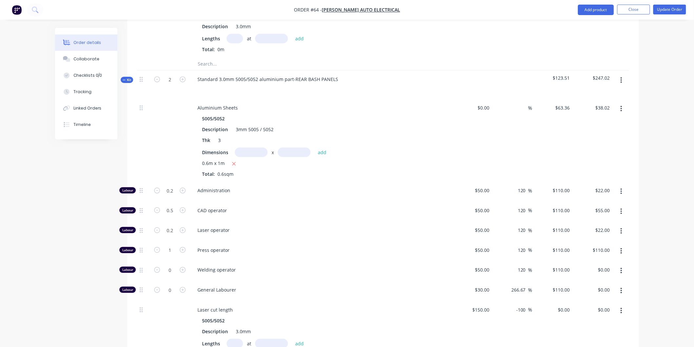
scroll to position [4200, 0]
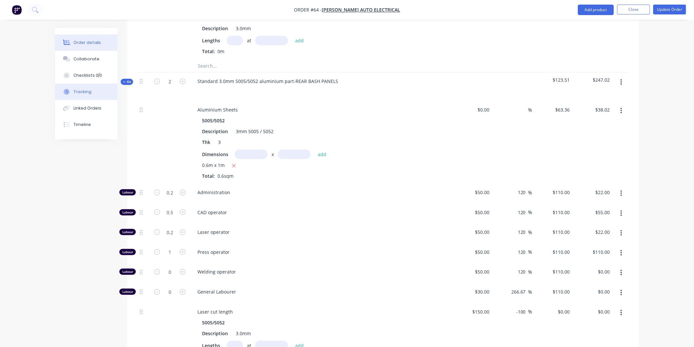
click at [88, 89] on div "Tracking" at bounding box center [82, 92] width 18 height 6
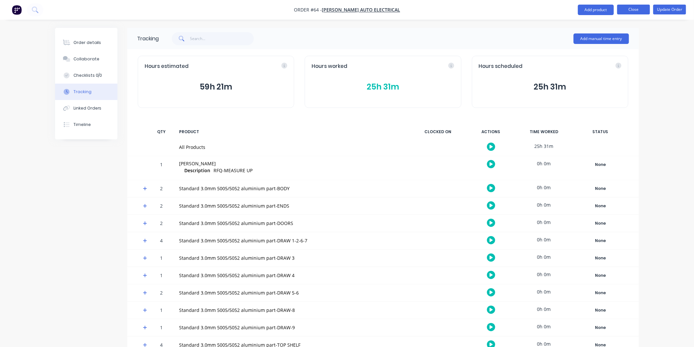
click at [631, 12] on button "Close" at bounding box center [633, 10] width 33 height 10
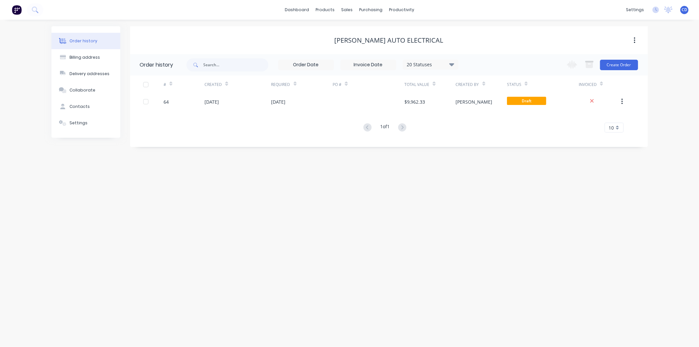
click at [265, 39] on div "[PERSON_NAME] auto electrical" at bounding box center [389, 40] width 518 height 8
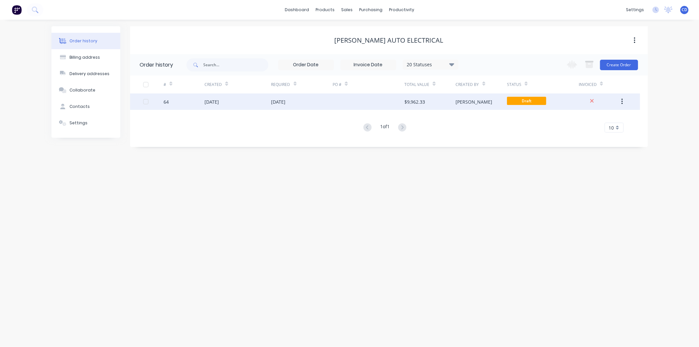
click at [286, 101] on div "[DATE]" at bounding box center [278, 101] width 14 height 7
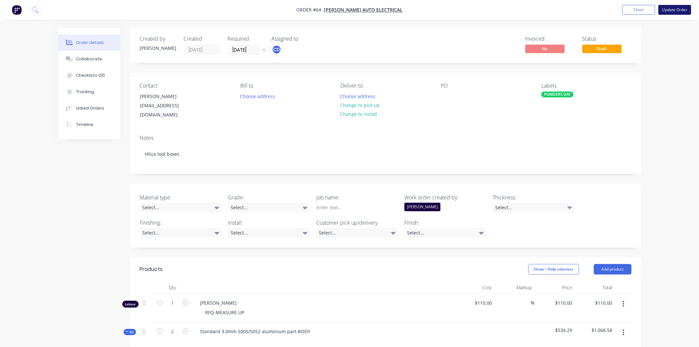
type input "$110.00"
type input "$63.36"
type input "$199.58"
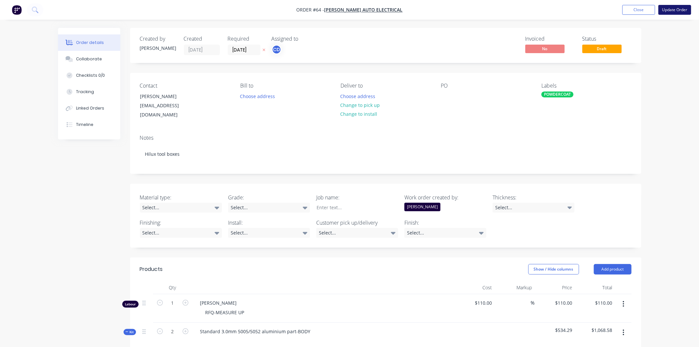
type input "$50.00"
type input "120"
type input "$110.00"
type input "$22.00"
type input "$50.00"
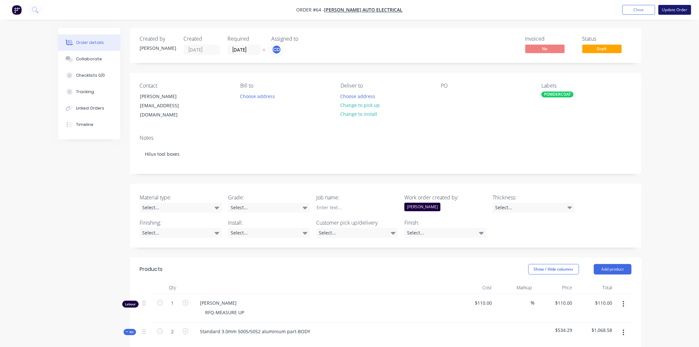
type input "120"
type input "$110.00"
type input "$330.00"
type input "$50.00"
type input "120"
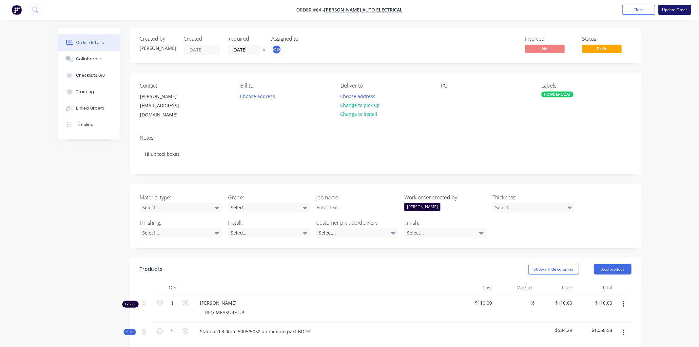
type input "$110.00"
type input "$22.00"
type input "$50.00"
type input "120"
type input "$110.00"
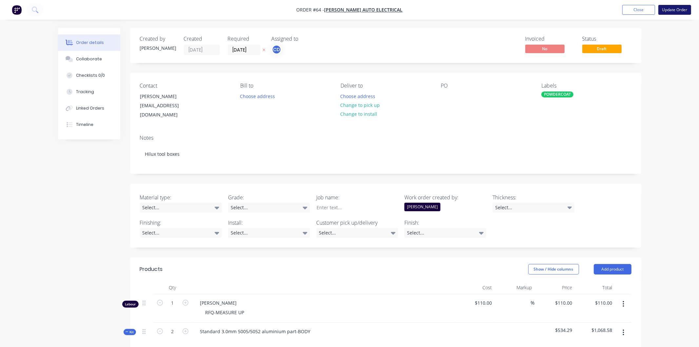
type input "$55.00"
type input "$50.00"
type input "120"
type input "$110.00"
type input "$440.00"
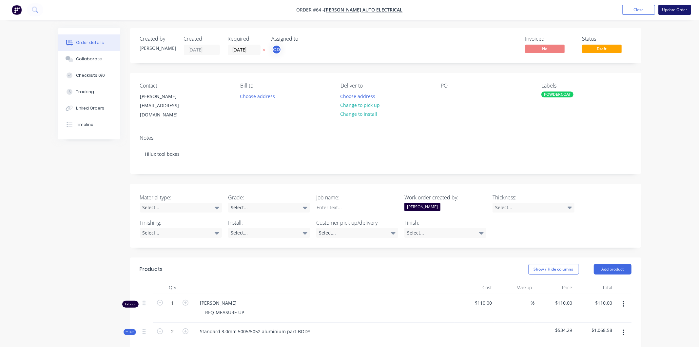
type input "$30.00"
type input "266.67"
type input "$110.00"
type input "$150.00"
type input "-100"
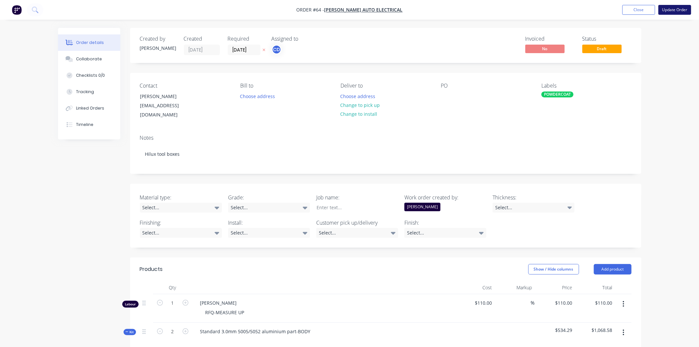
type input "$63.36"
type input "$38.02"
type input "$50.00"
type input "120"
type input "$110.00"
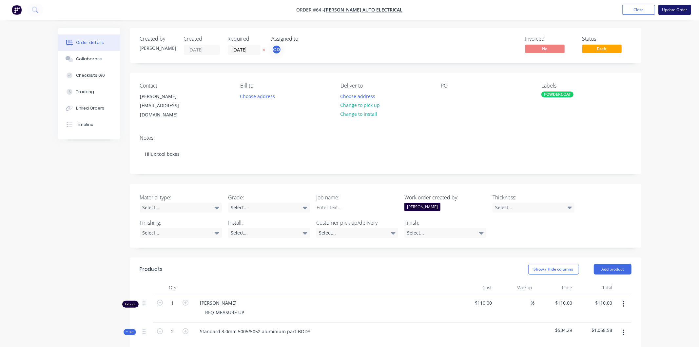
type input "$22.00"
type input "$50.00"
type input "120"
type input "$110.00"
type input "$55.00"
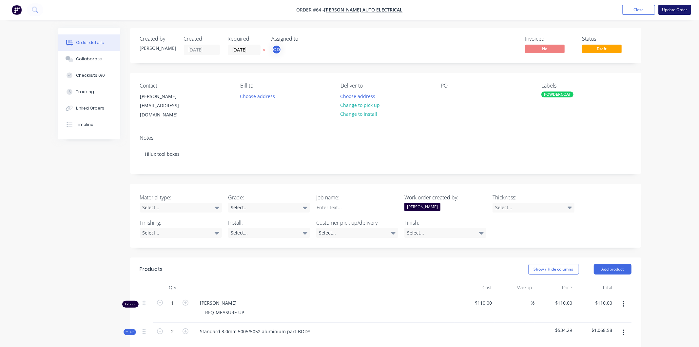
type input "$50.00"
type input "120"
type input "$110.00"
type input "$55.00"
type input "$50.00"
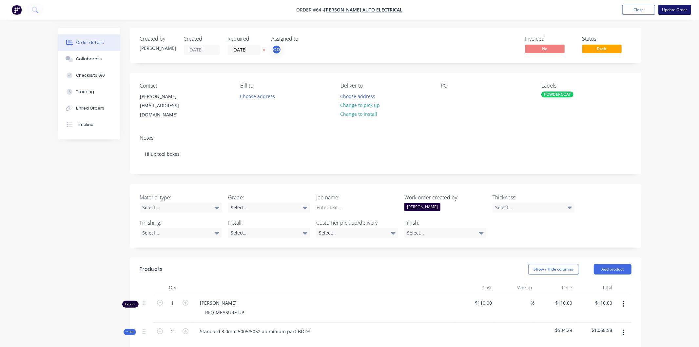
type input "120"
type input "$110.00"
type input "$55.00"
type input "$50.00"
type input "120"
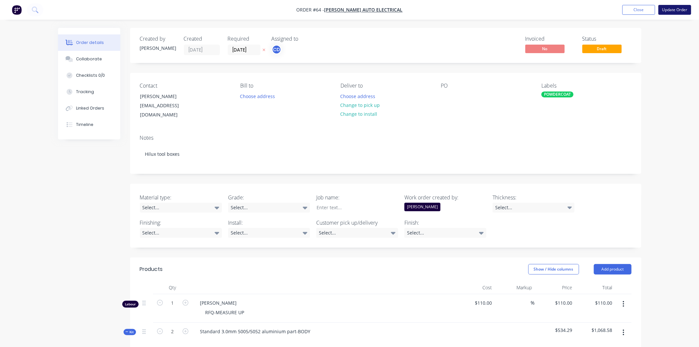
type input "$110.00"
type input "$330.00"
type input "$30.00"
type input "266.67"
type input "$110.00"
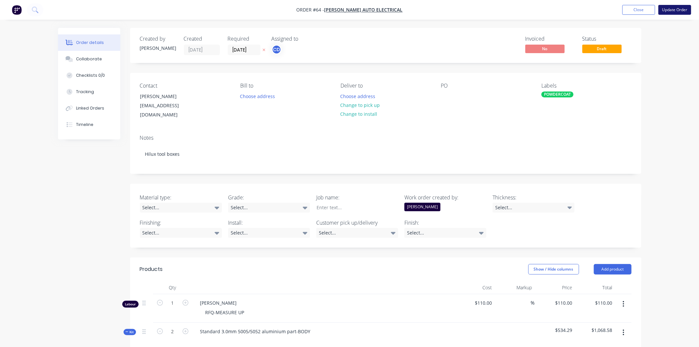
type input "$150.00"
type input "-100"
type input "$63.36"
type input "$104.54"
type input "$50.00"
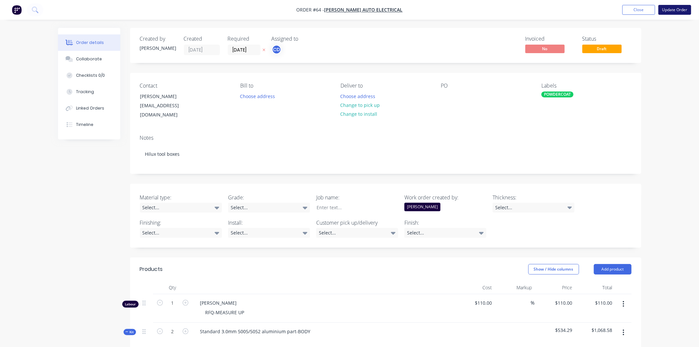
type input "120"
type input "$110.00"
type input "$22.00"
type input "$50.00"
type input "120"
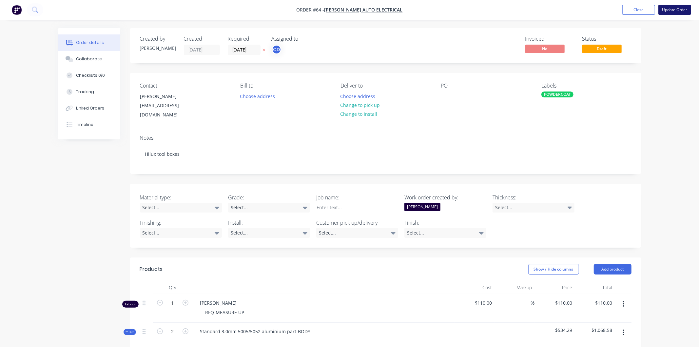
type input "$110.00"
type input "$55.00"
type input "$50.00"
type input "120"
type input "$110.00"
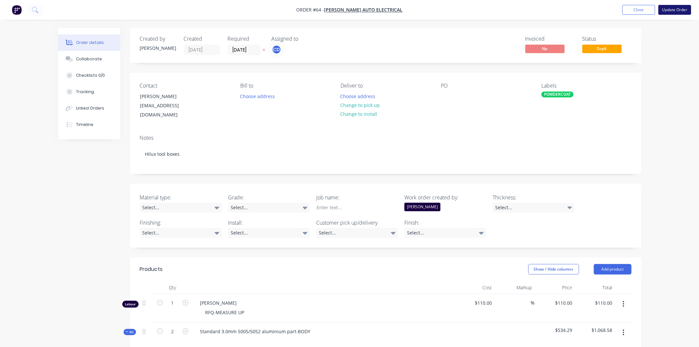
type input "$110.00"
type input "$50.00"
type input "120"
type input "$110.00"
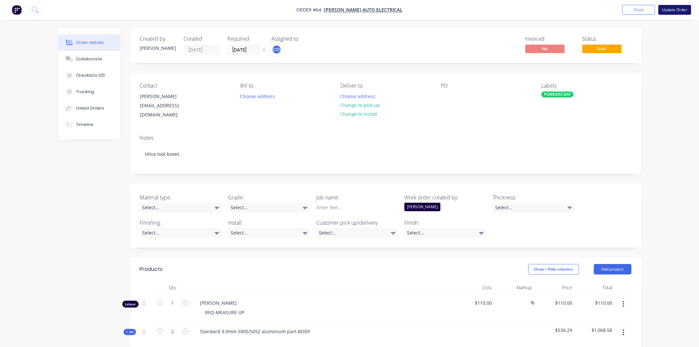
type input "$50.00"
type input "120"
type input "$110.00"
type input "$330.00"
type input "$30.00"
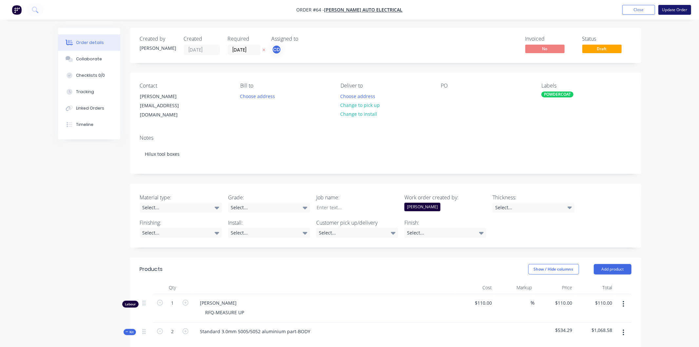
type input "266.67"
type input "$110.00"
type input "$22.00"
type input "$150.00"
type input "-100"
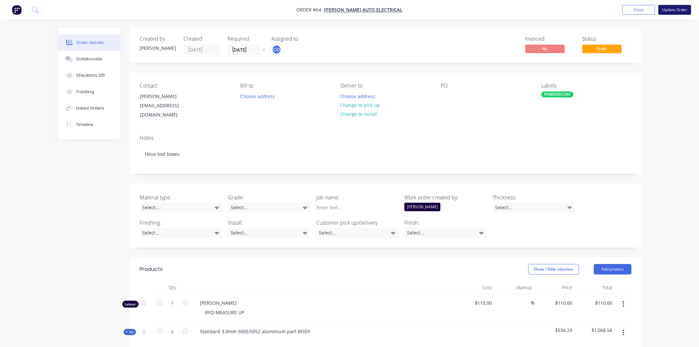
type input "$63.36"
type input "$28.51"
type input "$50.00"
type input "120"
type input "$110.00"
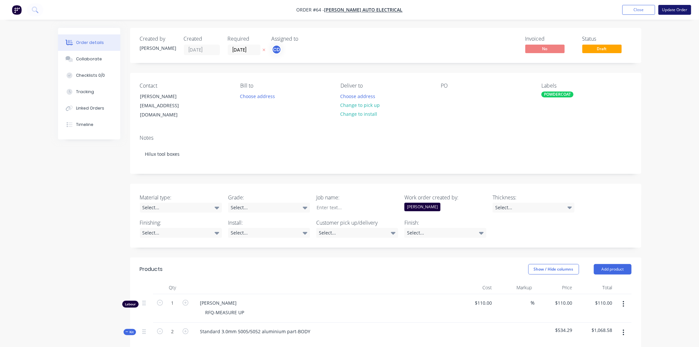
type input "$44.00"
type input "$50.00"
type input "120"
type input "$110.00"
type input "$165.00"
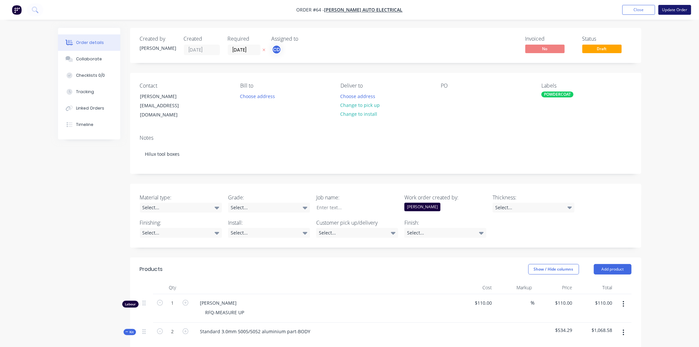
type input "$50.00"
type input "120"
type input "$110.00"
type input "$44.00"
type input "$50.00"
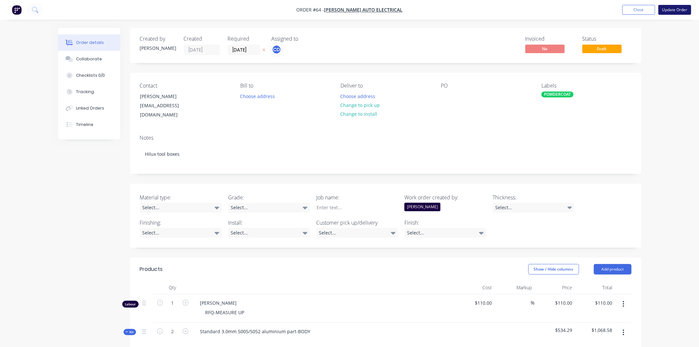
type input "120"
type input "$110.00"
type input "$165.00"
type input "$50.00"
type input "120"
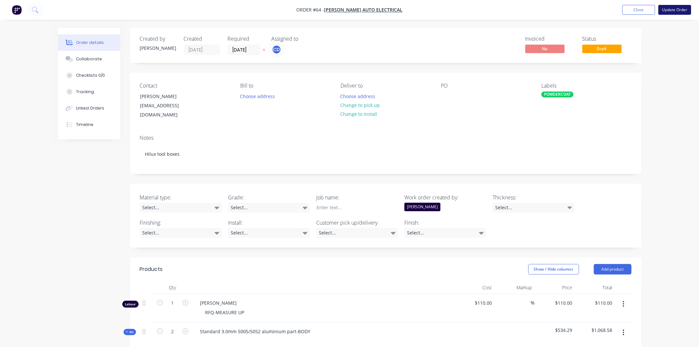
type input "$110.00"
type input "$330.00"
type input "$30.00"
type input "266.67"
type input "$110.00"
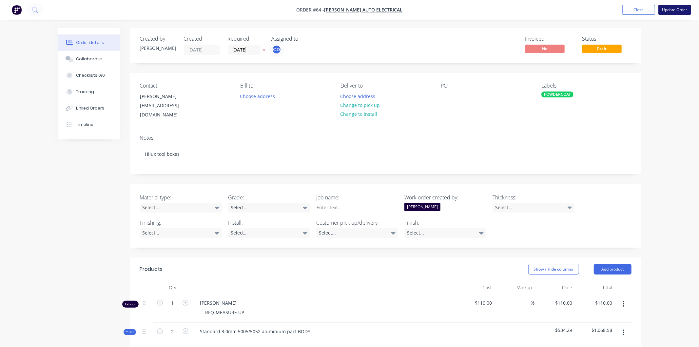
type input "$150.00"
type input "-100"
type input "$63.36"
type input "$32.31"
type input "$50.00"
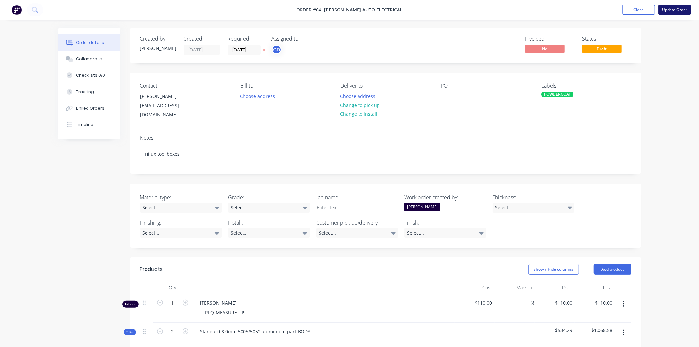
type input "120"
type input "$110.00"
type input "$11.00"
type input "$50.00"
type input "120"
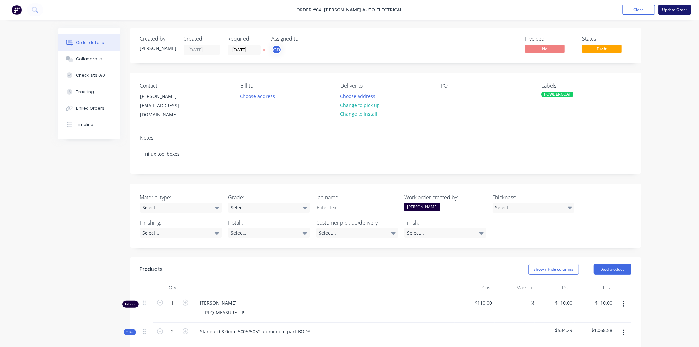
type input "$110.00"
type input "$55.00"
type input "$50.00"
type input "120"
type input "$110.00"
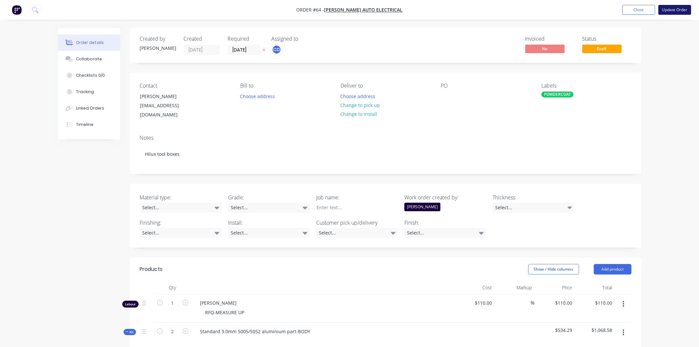
type input "$11.00"
type input "$50.00"
type input "120"
type input "$110.00"
type input "$27.50"
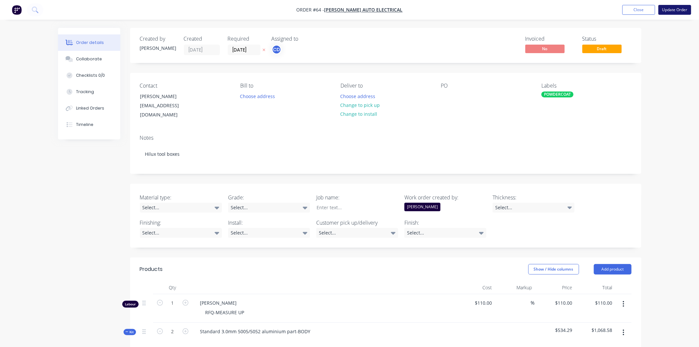
type input "$50.00"
type input "120"
type input "$110.00"
click at [674, 10] on button "Update Order" at bounding box center [669, 10] width 33 height 10
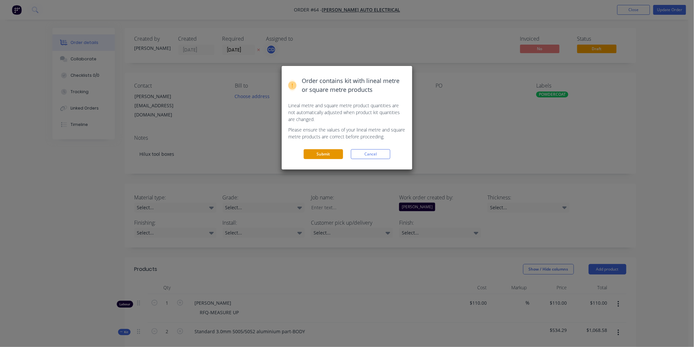
click at [328, 152] on button "Submit" at bounding box center [322, 154] width 39 height 10
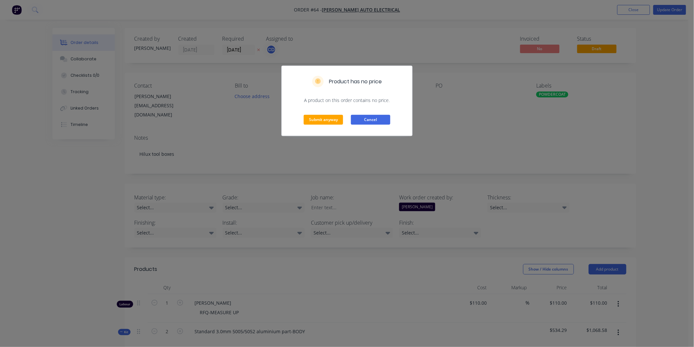
click at [365, 119] on button "Cancel" at bounding box center [370, 120] width 39 height 10
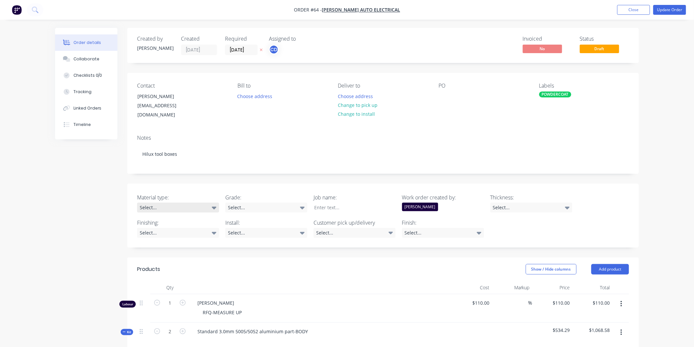
click at [217, 203] on div "Select..." at bounding box center [178, 208] width 82 height 10
click at [164, 236] on div "Aluminium" at bounding box center [154, 240] width 25 height 9
click at [200, 228] on div "Select..." at bounding box center [178, 233] width 82 height 10
click at [182, 242] on div "Powdercoated" at bounding box center [167, 241] width 31 height 9
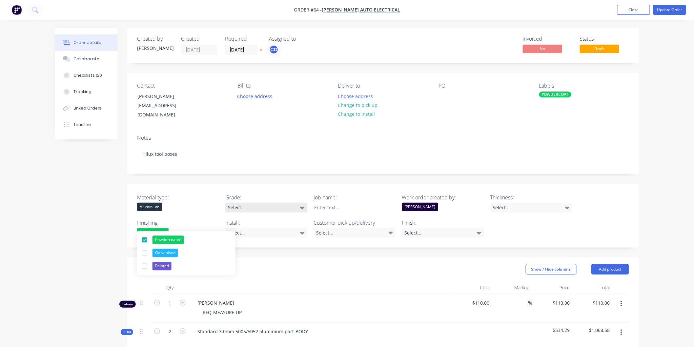
click at [258, 203] on div "Select..." at bounding box center [266, 208] width 82 height 10
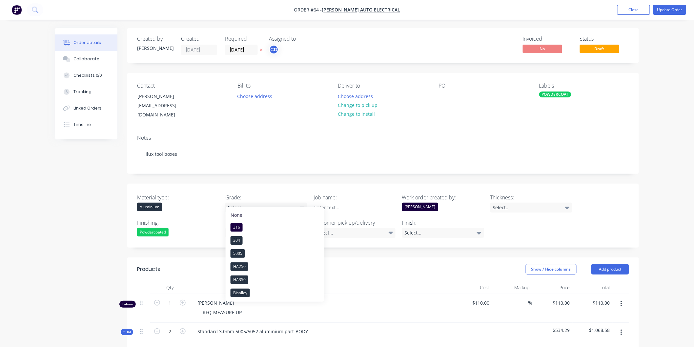
click at [269, 184] on div "Material type: Aluminium Grade: Select... Job name: Work order created by: [PER…" at bounding box center [382, 216] width 511 height 64
click at [265, 228] on div "Select..." at bounding box center [266, 233] width 82 height 10
click at [283, 184] on div "Material type: Aluminium Grade: Select... Job name: Work order created by: [PER…" at bounding box center [382, 216] width 511 height 64
click at [260, 228] on div "Select..." at bounding box center [266, 233] width 82 height 10
click at [240, 267] on div "No" at bounding box center [235, 265] width 10 height 9
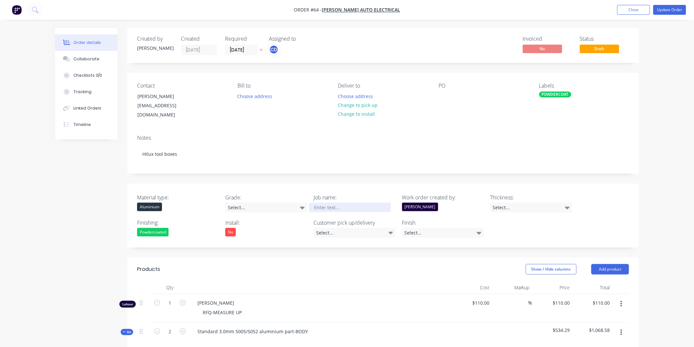
click at [337, 203] on div at bounding box center [350, 208] width 82 height 10
click at [336, 203] on div at bounding box center [350, 208] width 82 height 10
click at [380, 228] on div "Select..." at bounding box center [354, 233] width 82 height 10
click at [329, 243] on div "Pick up" at bounding box center [338, 241] width 18 height 9
click at [464, 219] on label "Finish:" at bounding box center [443, 223] width 82 height 8
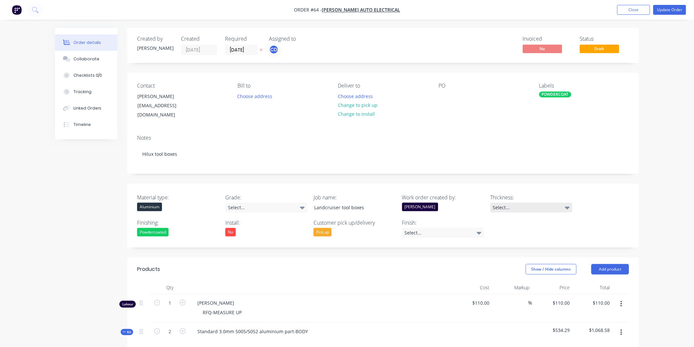
click at [543, 203] on div "Select..." at bounding box center [531, 208] width 82 height 10
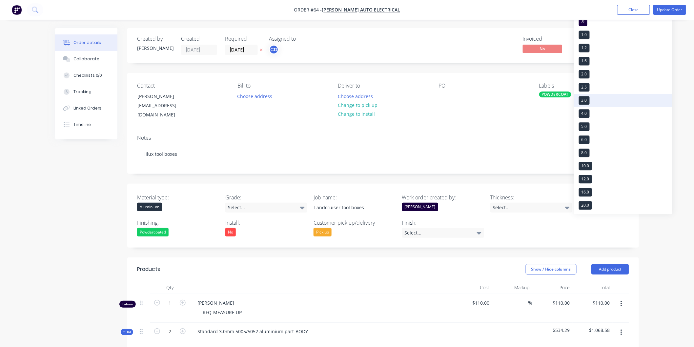
click at [591, 103] on button "3.0" at bounding box center [623, 100] width 98 height 13
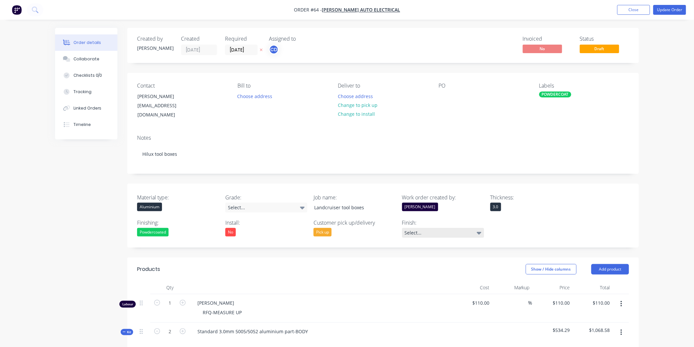
click at [444, 228] on div "Select..." at bounding box center [443, 233] width 82 height 10
click at [456, 136] on div "Notes Hilux tool boxes" at bounding box center [382, 151] width 511 height 44
click at [668, 9] on button "Update Order" at bounding box center [669, 10] width 33 height 10
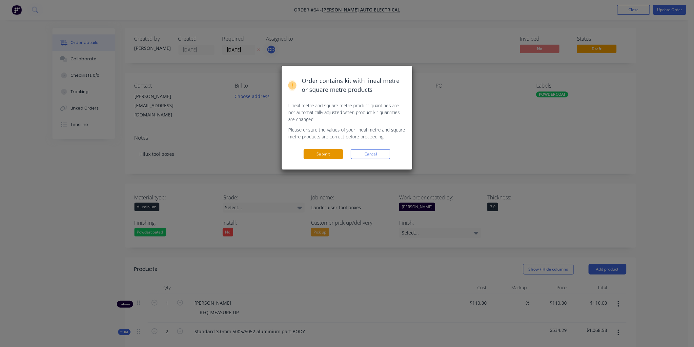
click at [328, 153] on button "Submit" at bounding box center [322, 154] width 39 height 10
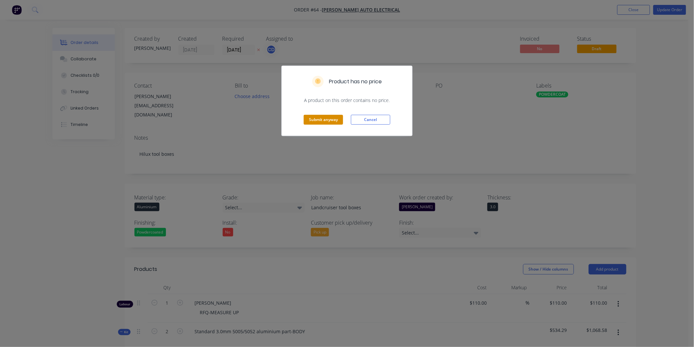
click at [332, 122] on button "Submit anyway" at bounding box center [322, 120] width 39 height 10
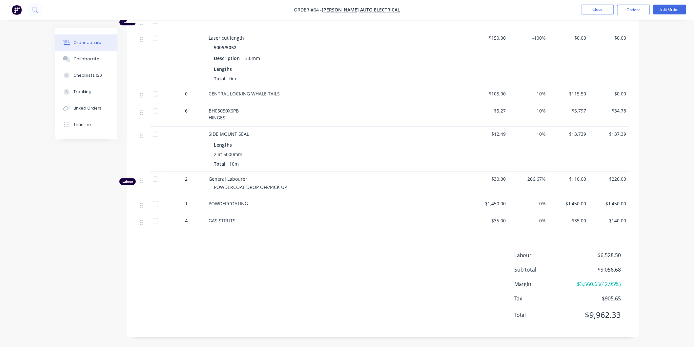
scroll to position [3827, 0]
click at [601, 9] on button "Close" at bounding box center [597, 10] width 33 height 10
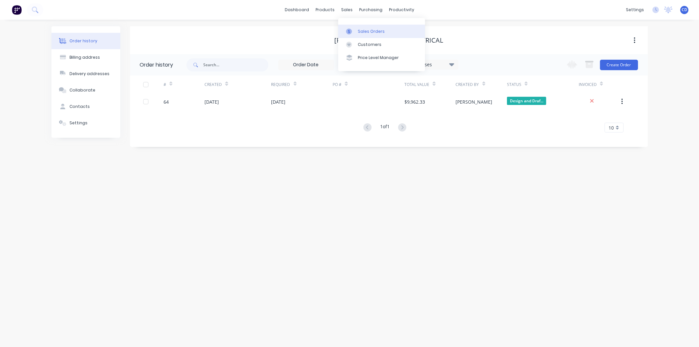
click at [376, 31] on div "Sales Orders" at bounding box center [371, 32] width 27 height 6
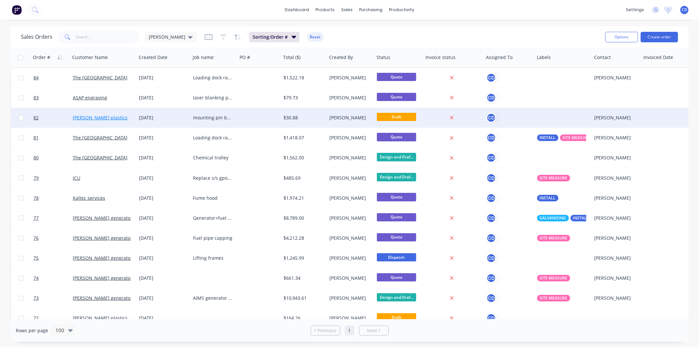
click at [88, 118] on link "[PERSON_NAME] plastics" at bounding box center [100, 117] width 55 height 6
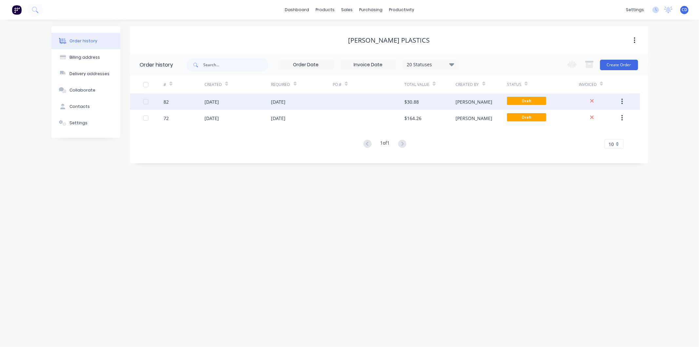
click at [303, 100] on div "[DATE]" at bounding box center [302, 101] width 62 height 16
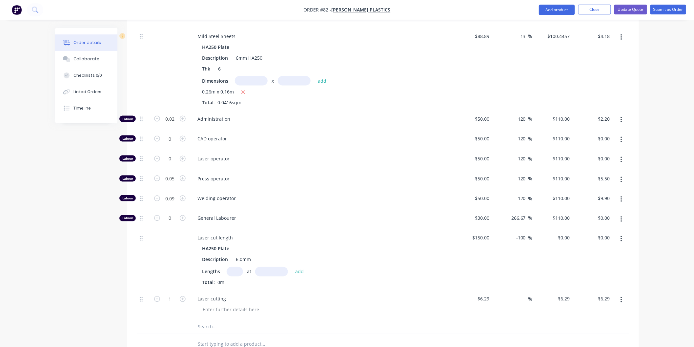
scroll to position [328, 0]
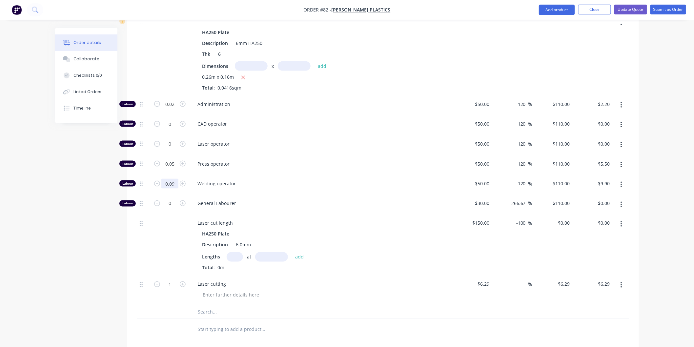
click at [175, 109] on input "0.09" at bounding box center [169, 104] width 17 height 10
click at [348, 175] on div "Welding operator" at bounding box center [320, 185] width 262 height 20
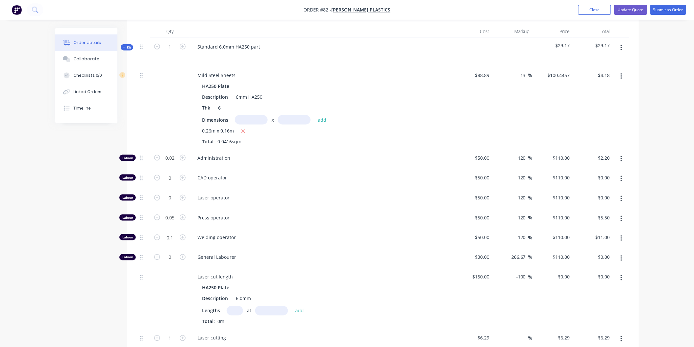
scroll to position [288, 0]
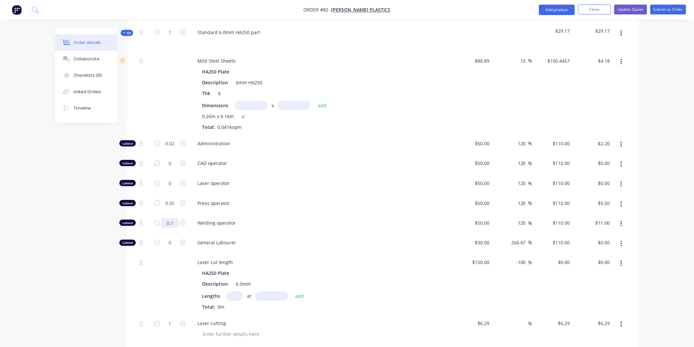
click at [173, 148] on input "0.1" at bounding box center [169, 144] width 17 height 10
click at [326, 214] on div "Welding operator" at bounding box center [320, 224] width 262 height 20
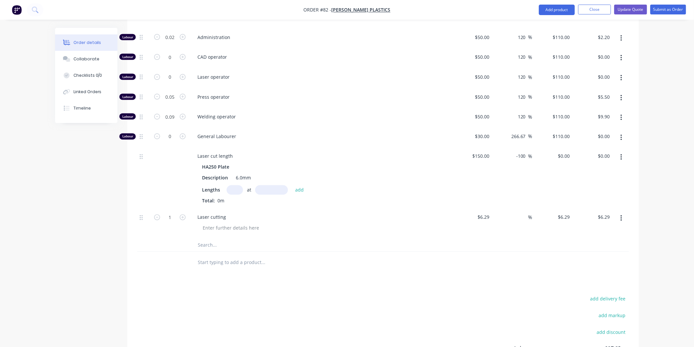
scroll to position [470, 0]
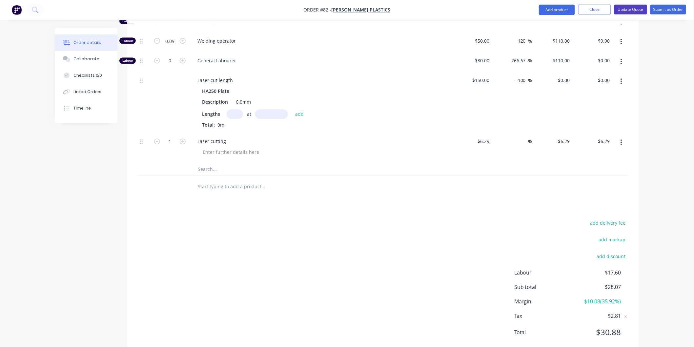
click at [639, 11] on button "Update Quote" at bounding box center [630, 10] width 33 height 10
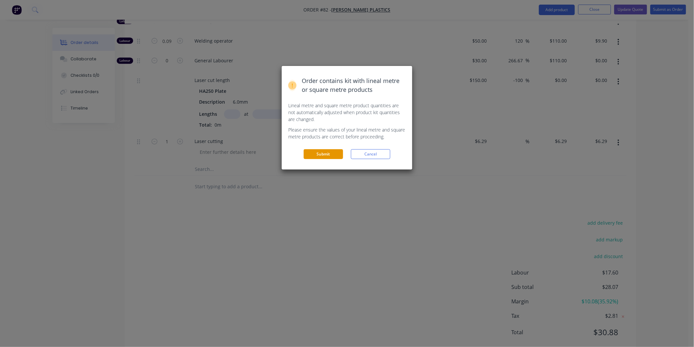
click at [323, 153] on button "Submit" at bounding box center [322, 154] width 39 height 10
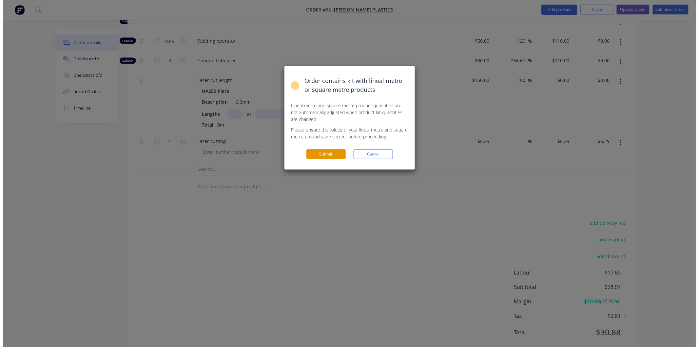
scroll to position [0, 0]
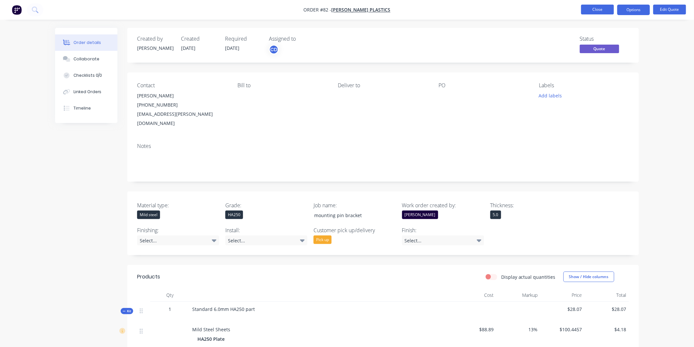
click at [582, 9] on button "Close" at bounding box center [597, 10] width 33 height 10
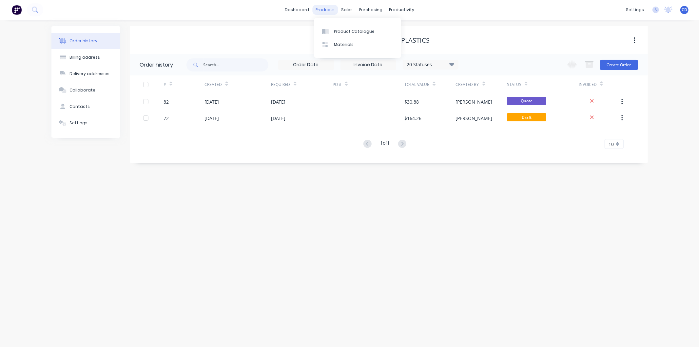
click at [330, 12] on div "products" at bounding box center [325, 10] width 26 height 10
click at [344, 30] on div "Product Catalogue" at bounding box center [354, 32] width 41 height 6
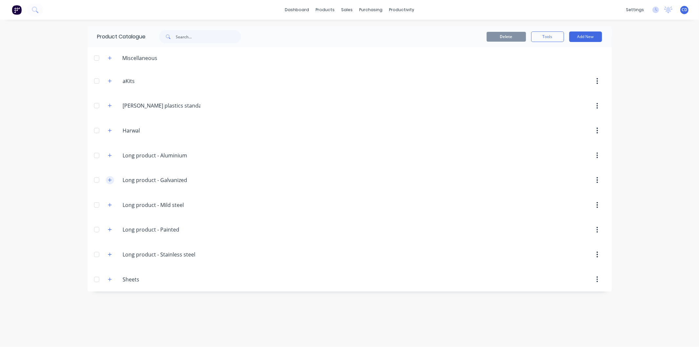
click at [112, 180] on icon "button" at bounding box center [110, 180] width 4 height 5
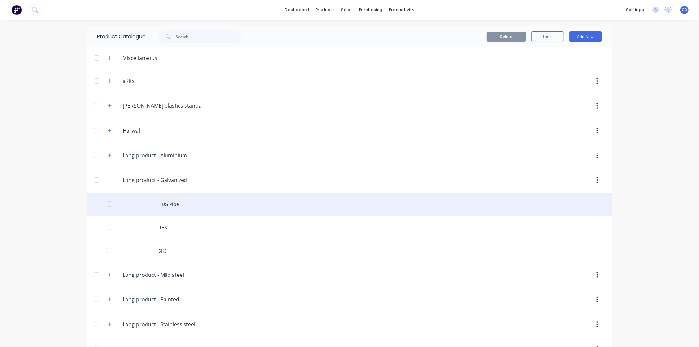
click at [137, 202] on div "HDG Pipe" at bounding box center [350, 203] width 524 height 23
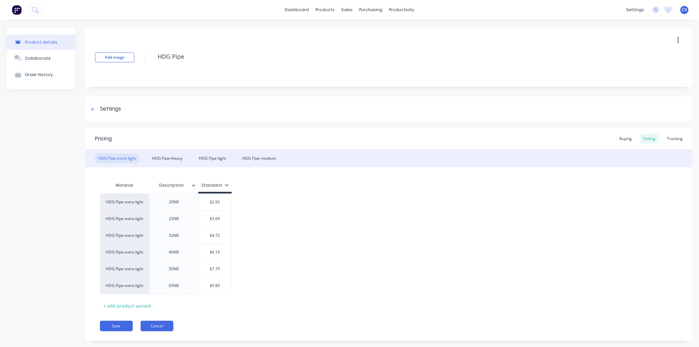
click at [159, 323] on button "Cancel" at bounding box center [157, 326] width 33 height 10
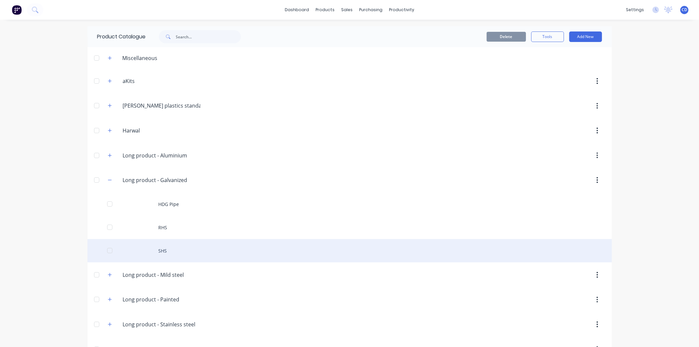
click at [147, 245] on div "SHS" at bounding box center [350, 250] width 524 height 23
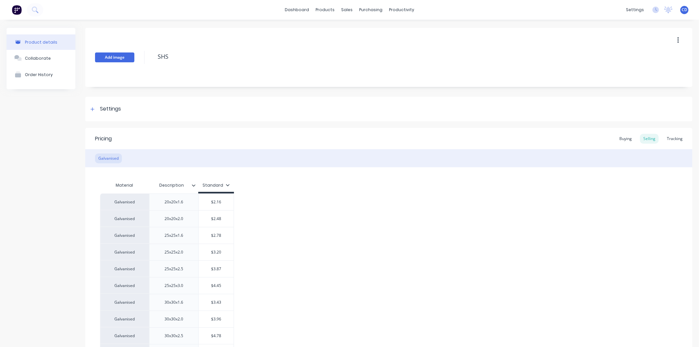
click at [114, 60] on button "Add image" at bounding box center [114, 57] width 39 height 10
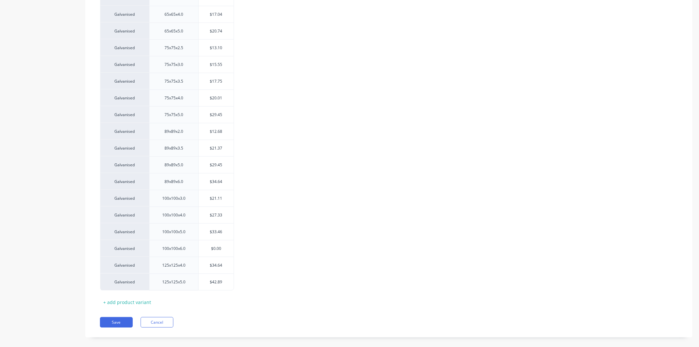
scroll to position [682, 0]
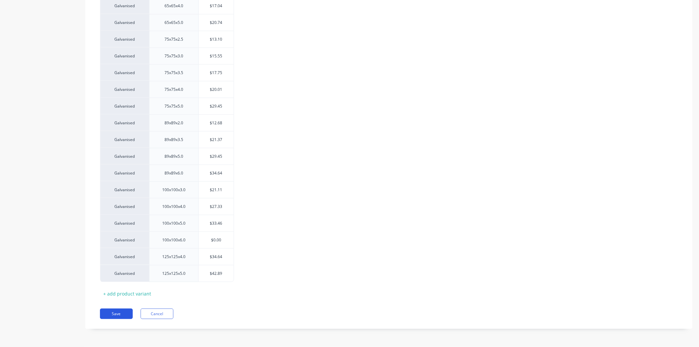
click at [125, 314] on button "Save" at bounding box center [116, 313] width 33 height 10
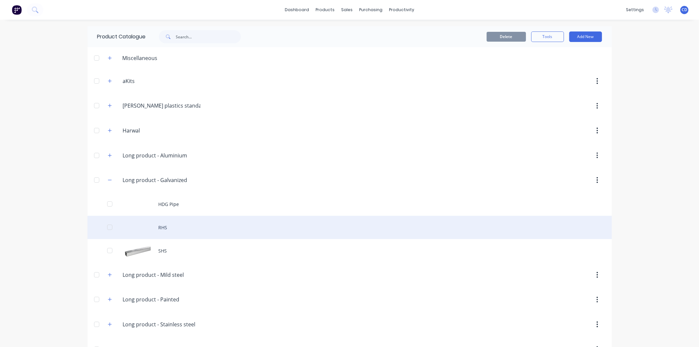
click at [144, 226] on div "RHS" at bounding box center [350, 227] width 524 height 23
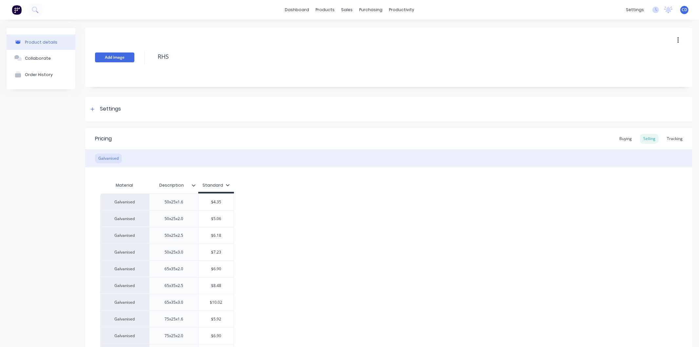
click at [113, 58] on button "Add image" at bounding box center [114, 57] width 39 height 10
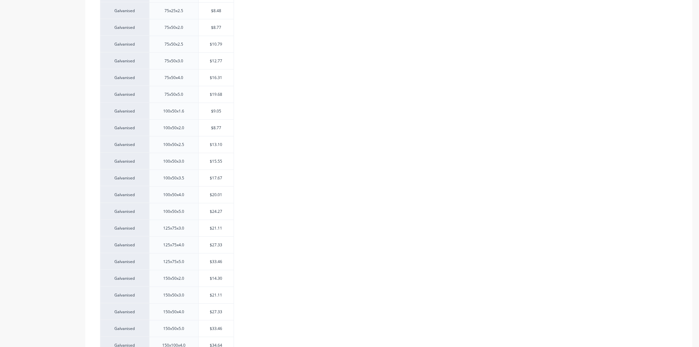
scroll to position [447, 0]
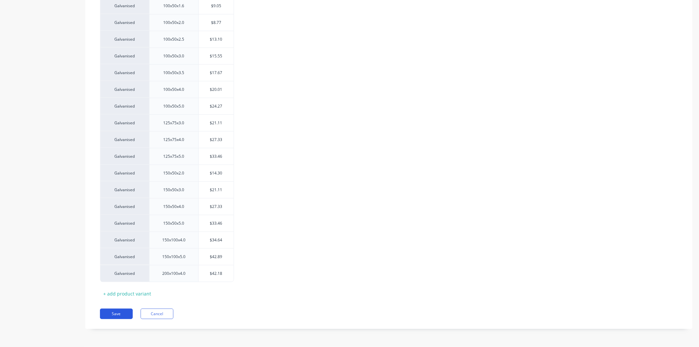
click at [126, 313] on button "Save" at bounding box center [116, 313] width 33 height 10
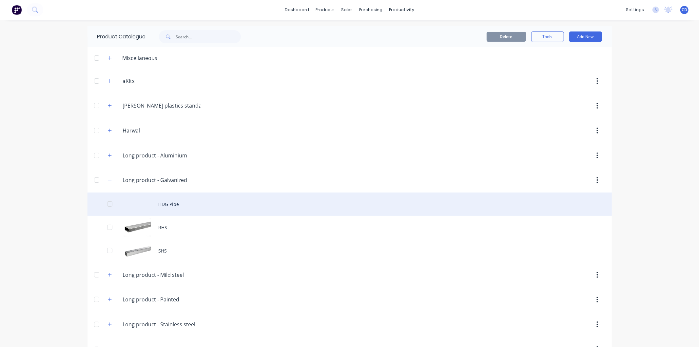
click at [135, 205] on div "HDG Pipe" at bounding box center [350, 203] width 524 height 23
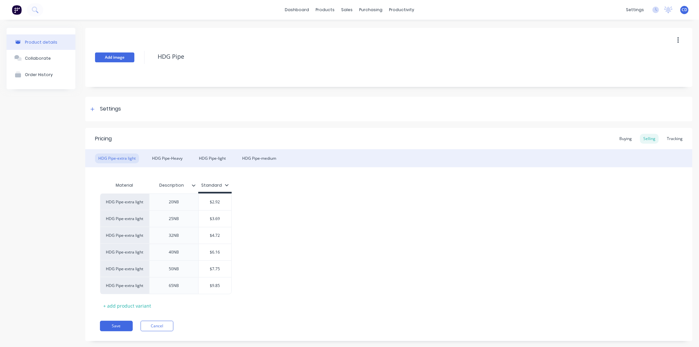
click at [116, 62] on button "Add image" at bounding box center [114, 57] width 39 height 10
click at [126, 325] on button "Save" at bounding box center [116, 326] width 33 height 10
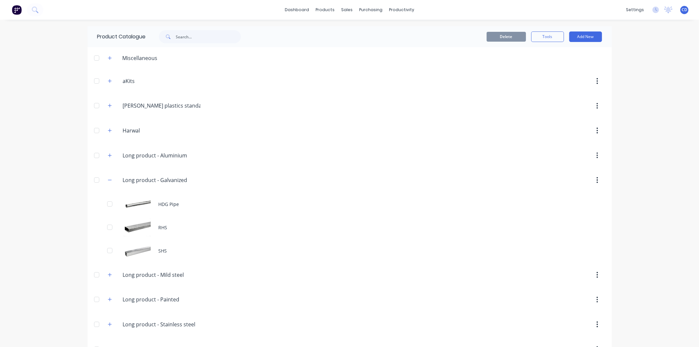
scroll to position [21, 0]
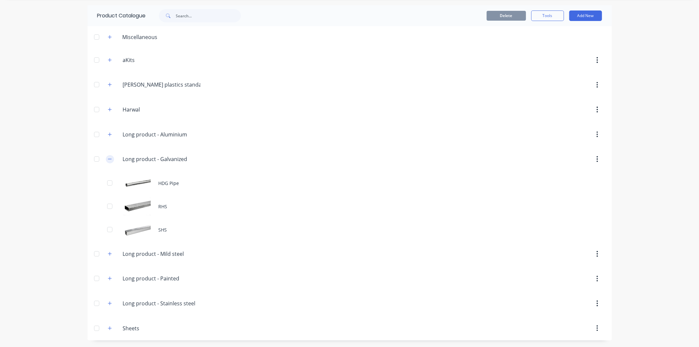
click at [109, 159] on button "button" at bounding box center [110, 159] width 8 height 8
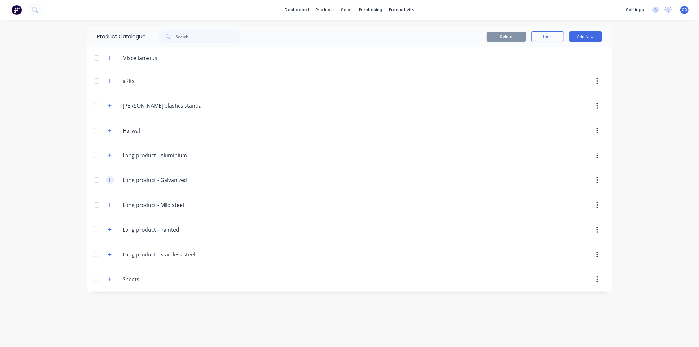
scroll to position [0, 0]
click at [108, 181] on icon "button" at bounding box center [110, 180] width 4 height 5
click at [109, 204] on icon "button" at bounding box center [110, 205] width 4 height 5
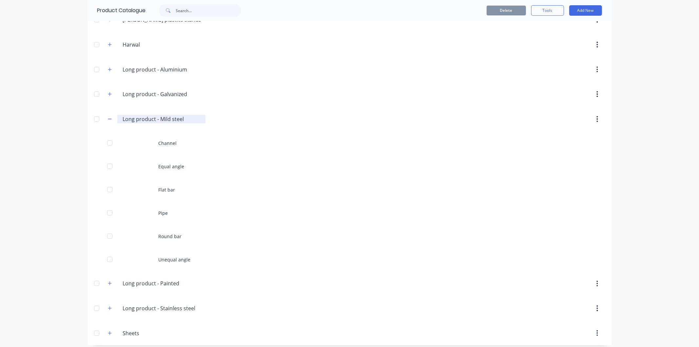
scroll to position [91, 0]
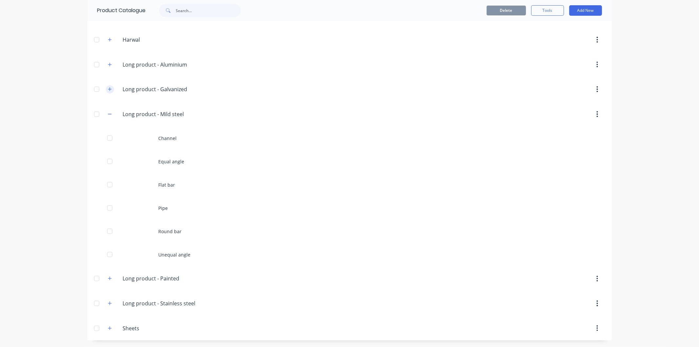
click at [108, 90] on icon "button" at bounding box center [110, 89] width 4 height 5
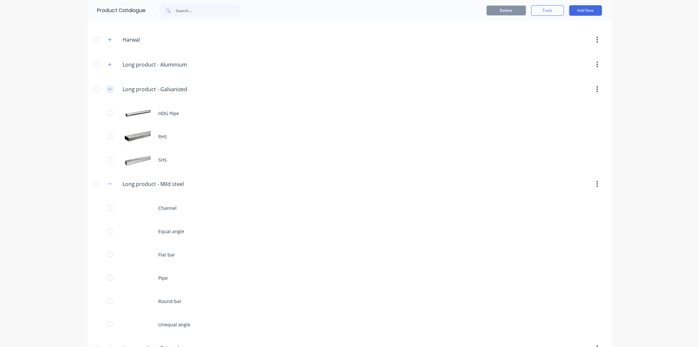
click at [108, 90] on icon "button" at bounding box center [110, 89] width 4 height 5
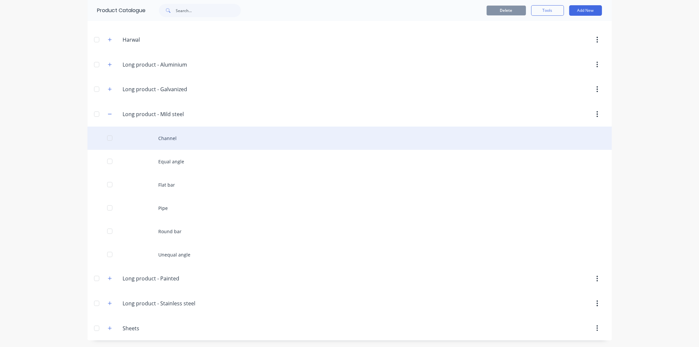
click at [166, 140] on div "Channel" at bounding box center [350, 138] width 524 height 23
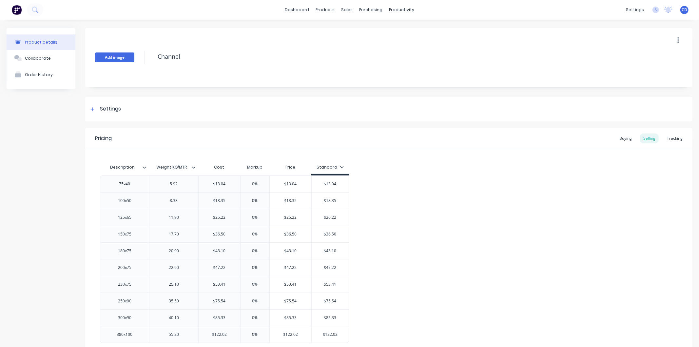
click at [107, 57] on button "Add image" at bounding box center [114, 57] width 39 height 10
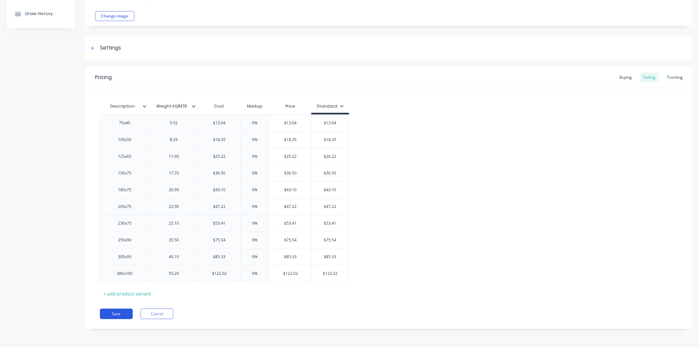
click at [117, 315] on button "Save" at bounding box center [116, 313] width 33 height 10
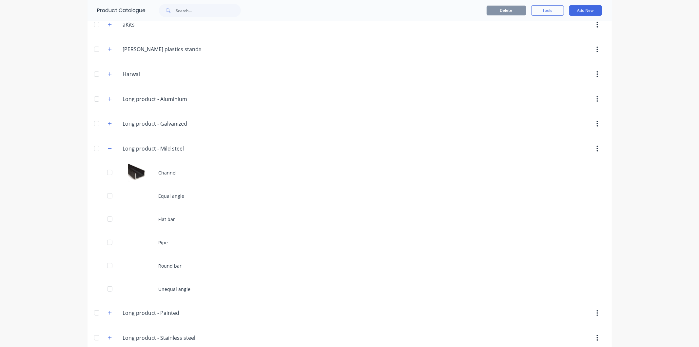
scroll to position [73, 0]
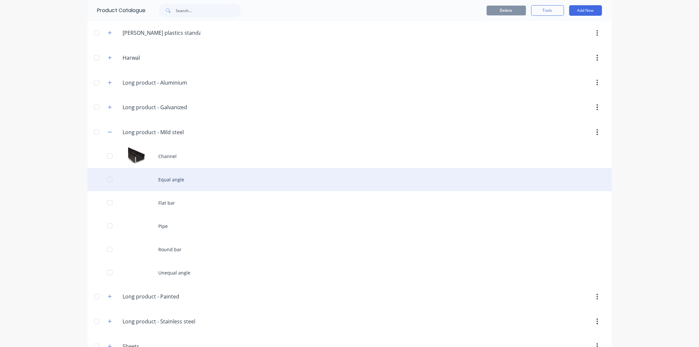
click at [161, 180] on div "Equal angle" at bounding box center [350, 179] width 524 height 23
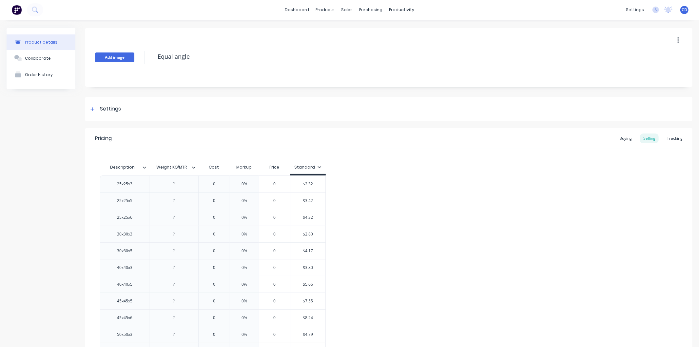
click at [127, 56] on button "Add image" at bounding box center [114, 57] width 39 height 10
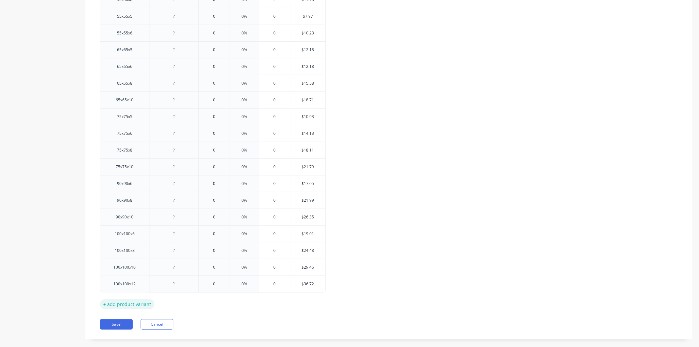
scroll to position [396, 0]
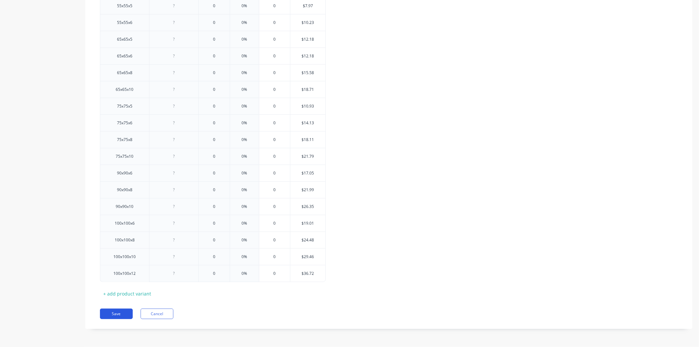
click at [120, 310] on button "Save" at bounding box center [116, 313] width 33 height 10
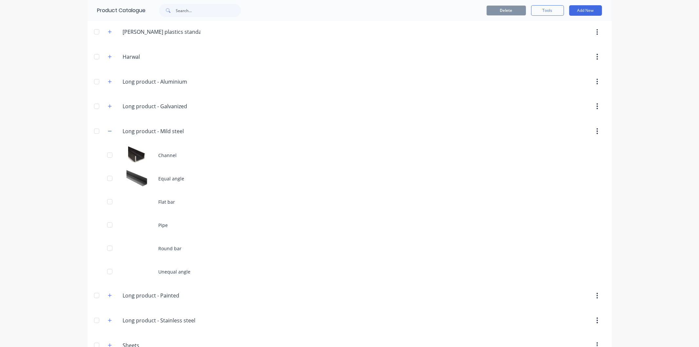
scroll to position [91, 0]
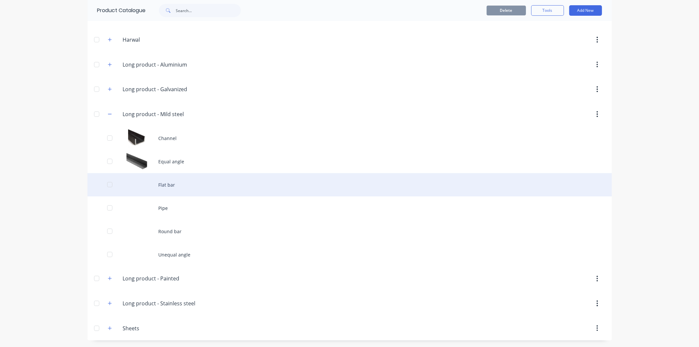
click at [149, 185] on div "Flat bar" at bounding box center [350, 184] width 524 height 23
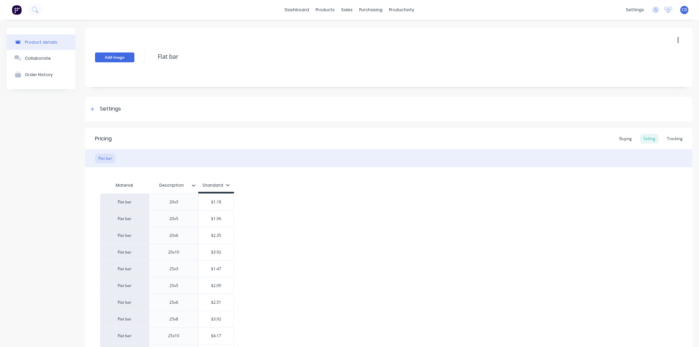
click at [117, 60] on button "Add image" at bounding box center [114, 57] width 39 height 10
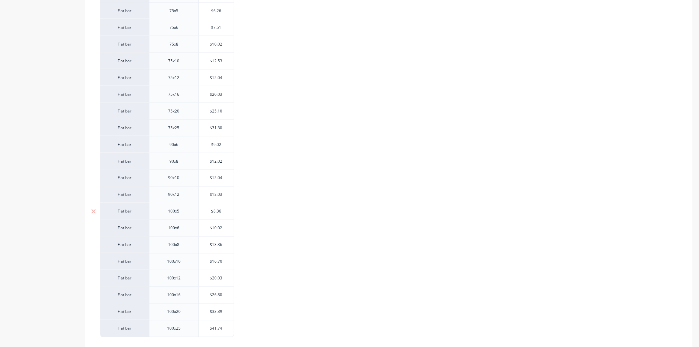
scroll to position [933, 0]
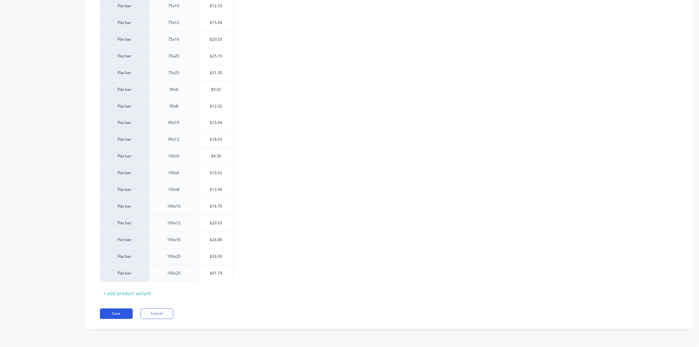
click at [120, 316] on button "Save" at bounding box center [116, 313] width 33 height 10
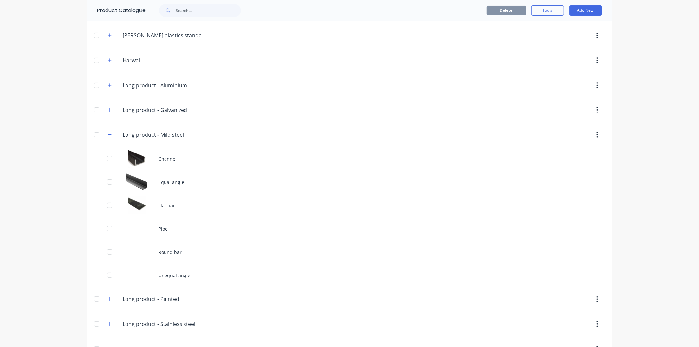
scroll to position [91, 0]
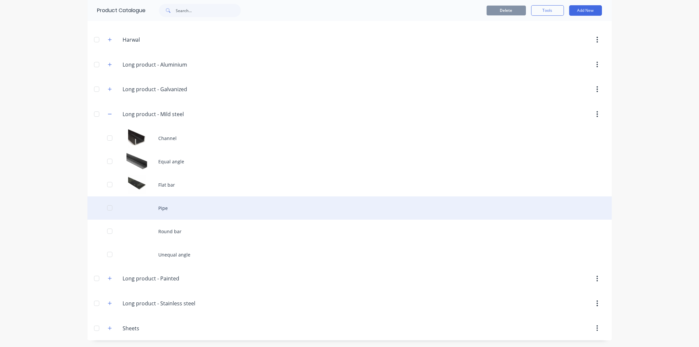
click at [149, 211] on div "Pipe" at bounding box center [350, 207] width 524 height 23
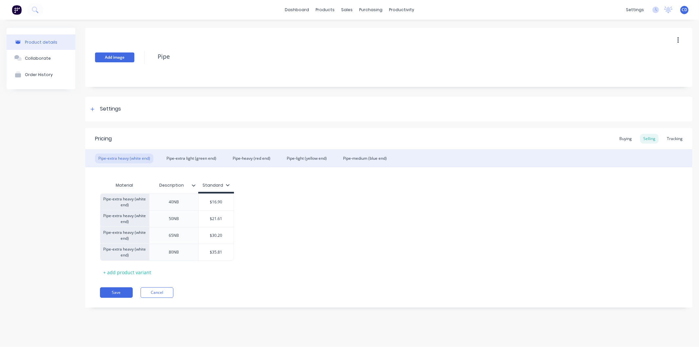
click at [116, 60] on button "Add image" at bounding box center [114, 57] width 39 height 10
click at [121, 290] on button "Save" at bounding box center [116, 292] width 33 height 10
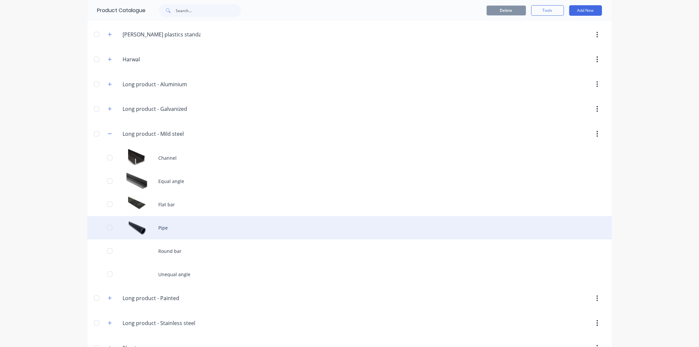
scroll to position [91, 0]
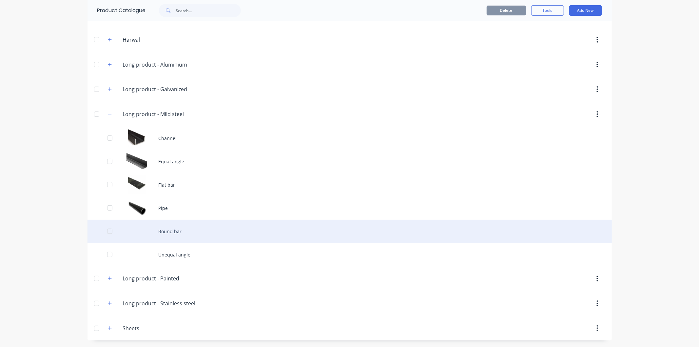
click at [138, 231] on div "Round bar" at bounding box center [350, 231] width 524 height 23
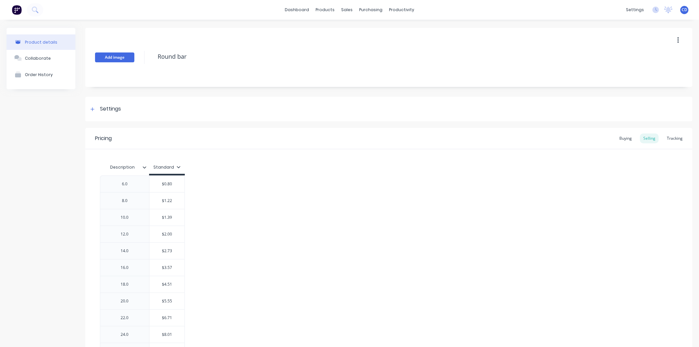
click at [117, 55] on button "Add image" at bounding box center [114, 57] width 39 height 10
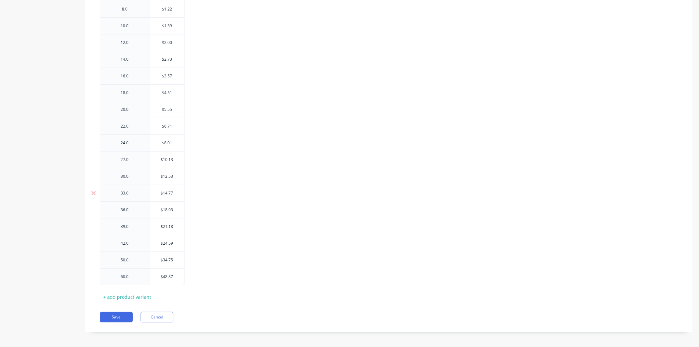
scroll to position [195, 0]
click at [126, 315] on button "Save" at bounding box center [116, 313] width 33 height 10
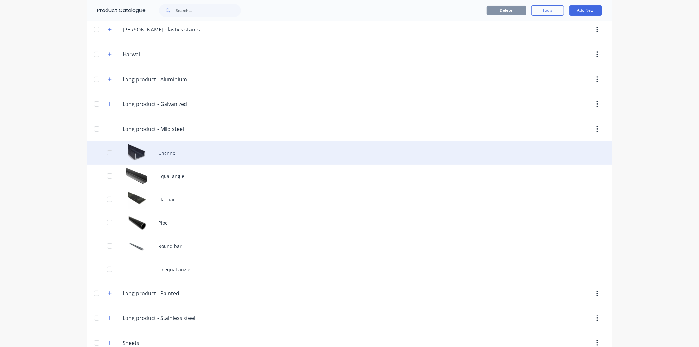
scroll to position [91, 0]
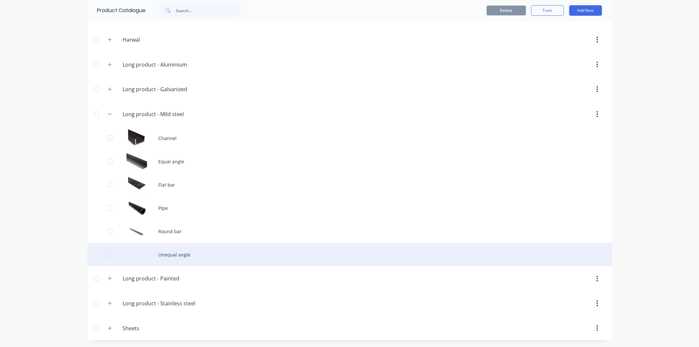
click at [147, 253] on div "Unequal angle" at bounding box center [350, 254] width 524 height 23
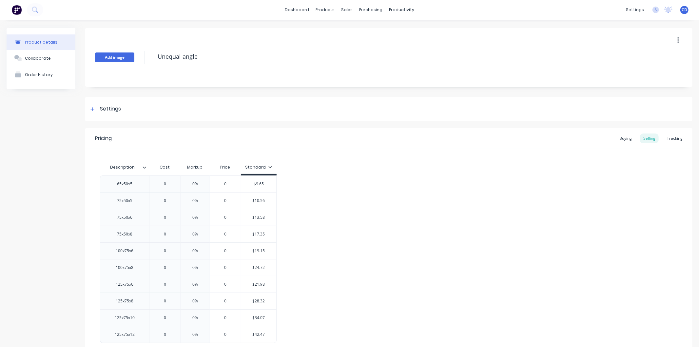
click at [116, 59] on button "Add image" at bounding box center [114, 57] width 39 height 10
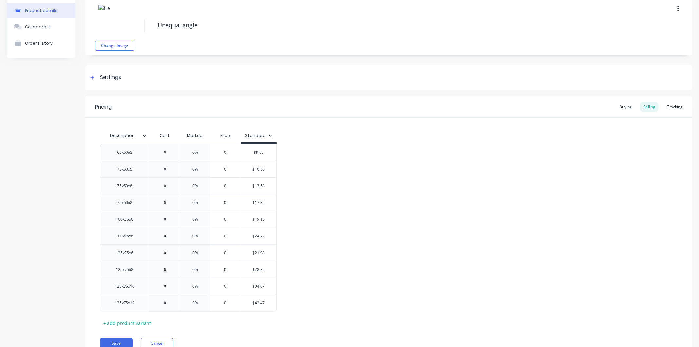
scroll to position [61, 0]
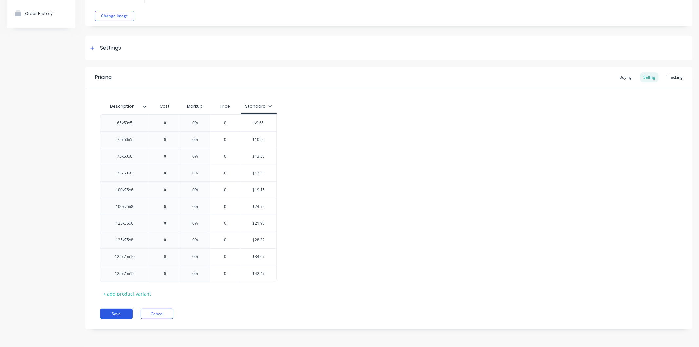
click at [124, 310] on button "Save" at bounding box center [116, 313] width 33 height 10
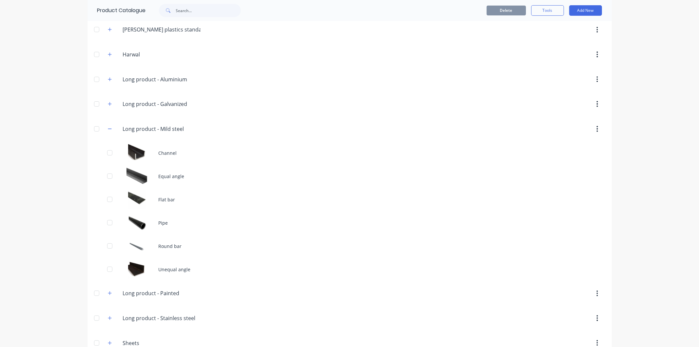
scroll to position [91, 0]
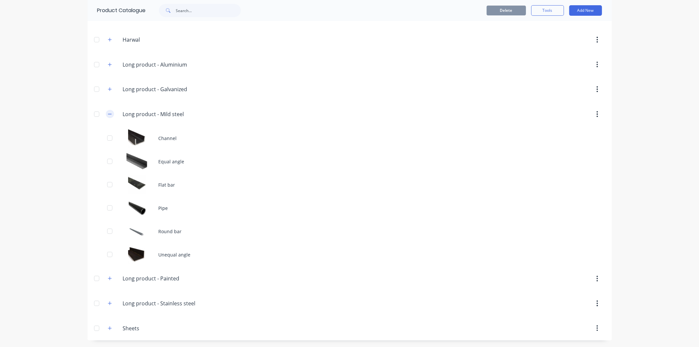
click at [108, 114] on icon "button" at bounding box center [110, 114] width 4 height 5
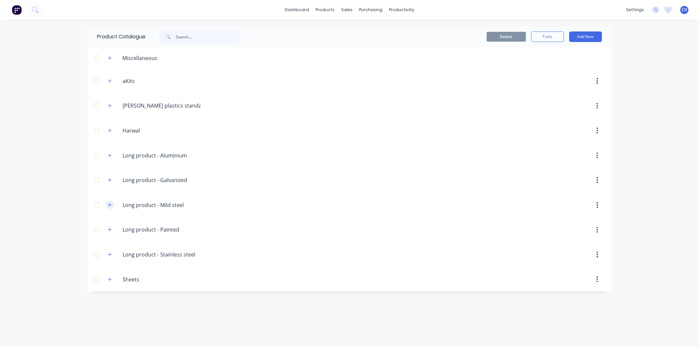
scroll to position [0, 0]
click at [111, 231] on icon "button" at bounding box center [110, 229] width 4 height 5
click at [109, 179] on icon "button" at bounding box center [110, 180] width 4 height 5
click at [110, 179] on button "button" at bounding box center [110, 180] width 8 height 8
click at [108, 206] on icon "button" at bounding box center [110, 205] width 4 height 5
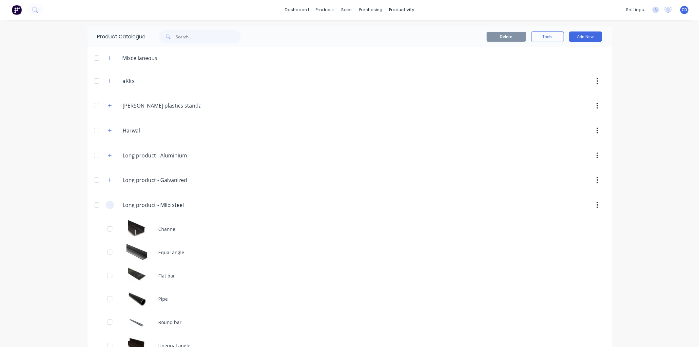
click at [108, 206] on icon "button" at bounding box center [110, 205] width 4 height 5
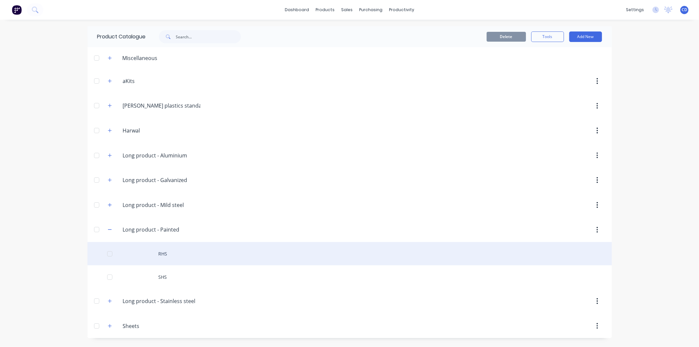
click at [149, 254] on div "RHS" at bounding box center [350, 253] width 524 height 23
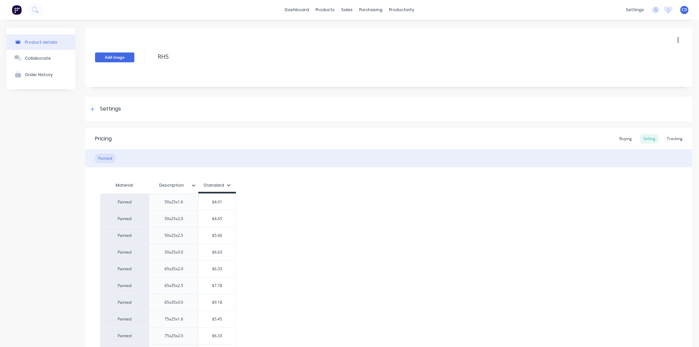
click at [116, 60] on button "Add image" at bounding box center [114, 57] width 39 height 10
click at [124, 78] on button "Change image" at bounding box center [114, 77] width 39 height 10
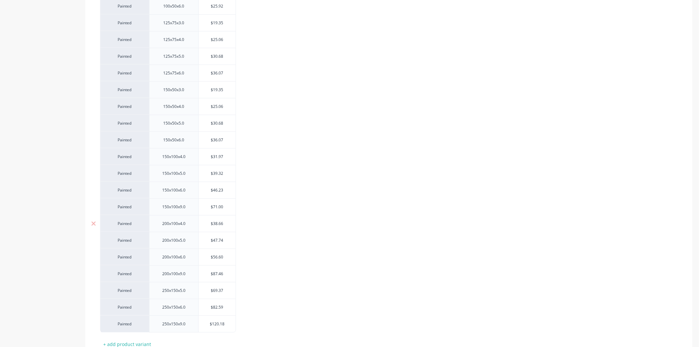
scroll to position [598, 0]
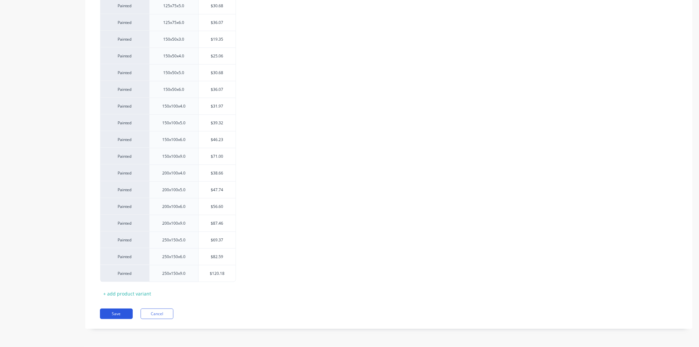
click at [127, 313] on button "Save" at bounding box center [116, 313] width 33 height 10
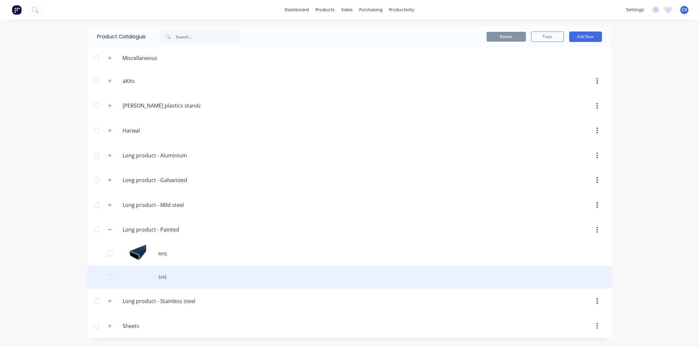
click at [163, 277] on div "SHS" at bounding box center [350, 276] width 524 height 23
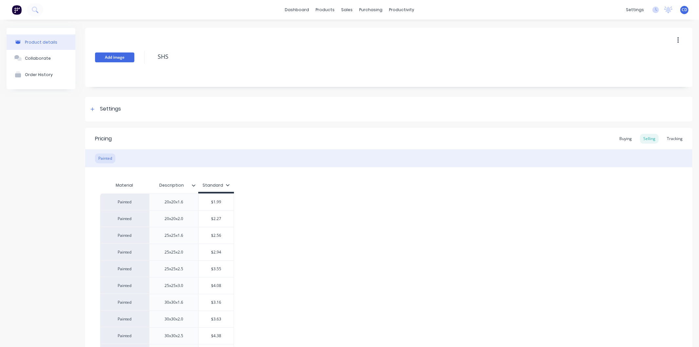
click at [121, 55] on button "Add image" at bounding box center [114, 57] width 39 height 10
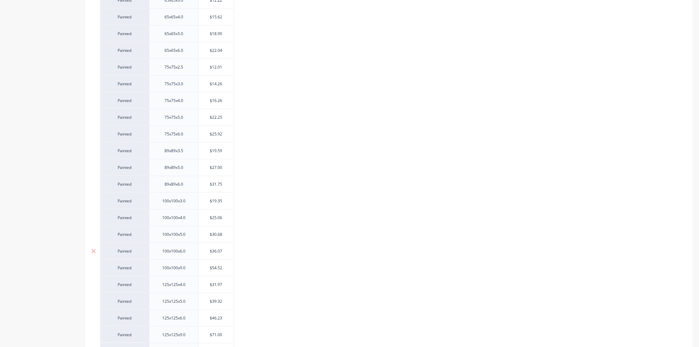
scroll to position [732, 0]
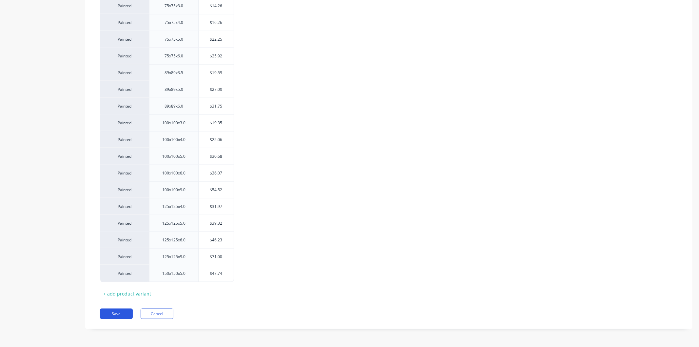
click at [120, 315] on button "Save" at bounding box center [116, 313] width 33 height 10
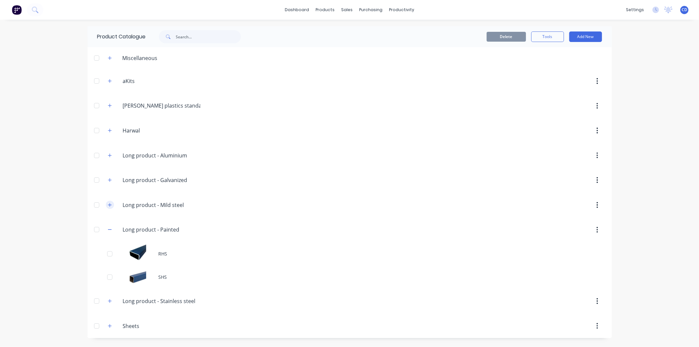
click at [113, 206] on button "button" at bounding box center [110, 205] width 8 height 8
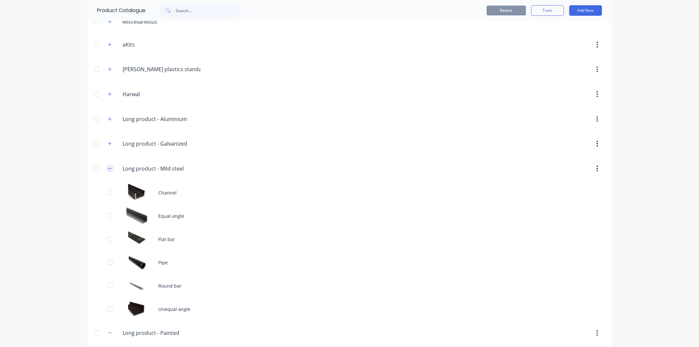
click at [108, 168] on icon "button" at bounding box center [110, 168] width 4 height 0
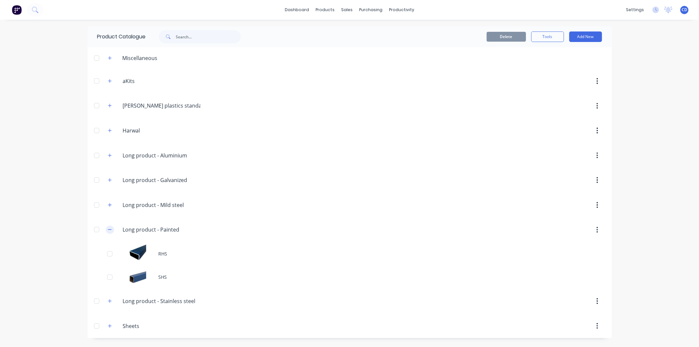
click at [113, 230] on button "button" at bounding box center [110, 229] width 8 height 8
click at [111, 256] on icon "button" at bounding box center [110, 254] width 4 height 5
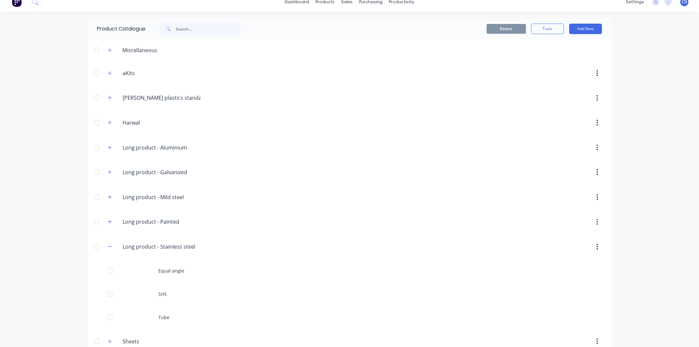
scroll to position [21, 0]
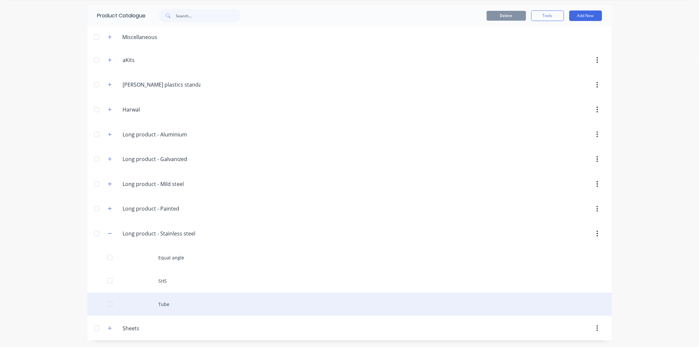
click at [142, 306] on div "Tube" at bounding box center [350, 303] width 524 height 23
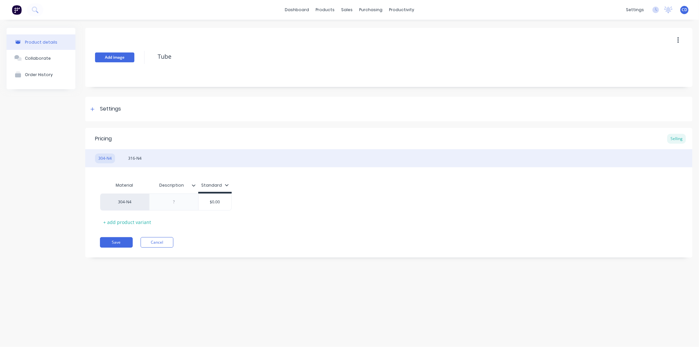
click at [120, 60] on button "Add image" at bounding box center [114, 57] width 39 height 10
click at [124, 248] on div "Pricing Selling 304-N4 316-N4 Material Description Standard 304-N4 $0.00 + add …" at bounding box center [388, 192] width 607 height 129
click at [122, 243] on button "Save" at bounding box center [116, 242] width 33 height 10
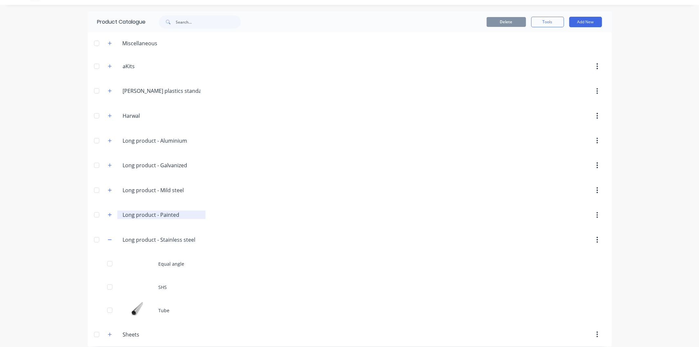
scroll to position [21, 0]
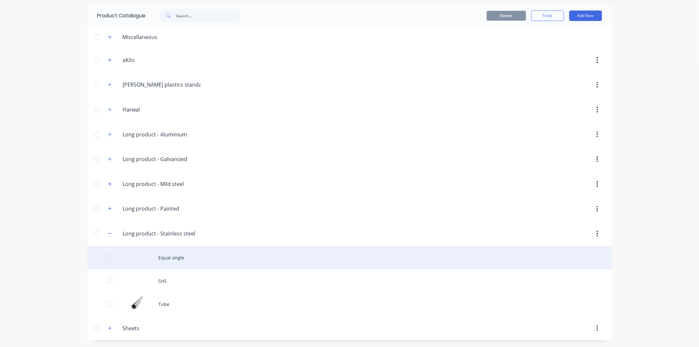
click at [153, 253] on div "Equal angle" at bounding box center [350, 257] width 524 height 23
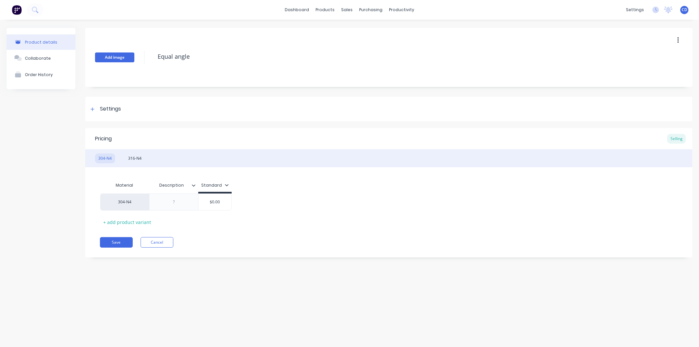
click at [124, 57] on button "Add image" at bounding box center [114, 57] width 39 height 10
click at [118, 241] on button "Save" at bounding box center [116, 242] width 33 height 10
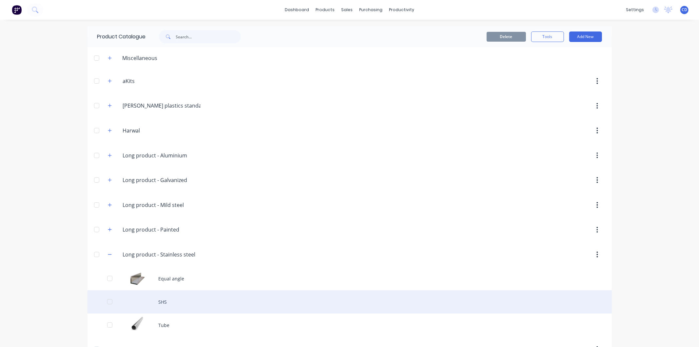
scroll to position [21, 0]
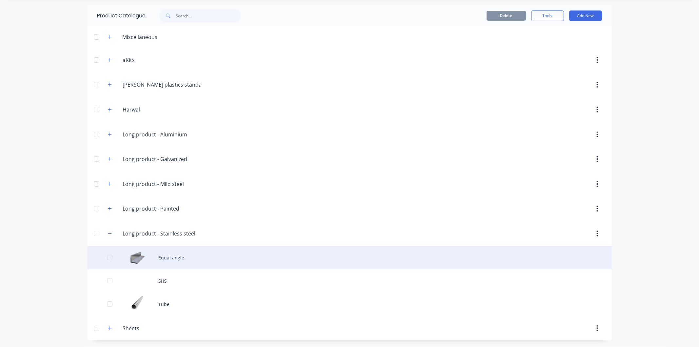
click at [175, 257] on div "Equal angle" at bounding box center [350, 257] width 524 height 23
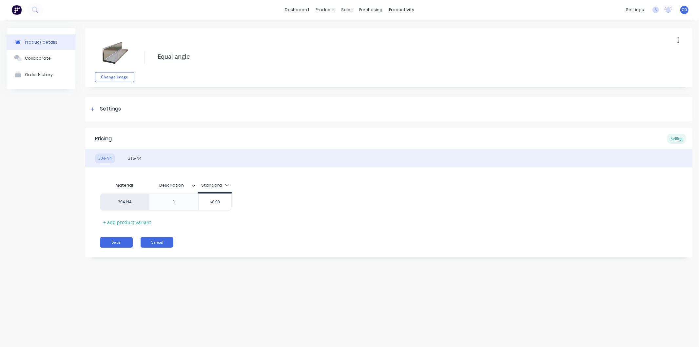
click at [152, 245] on button "Cancel" at bounding box center [157, 242] width 33 height 10
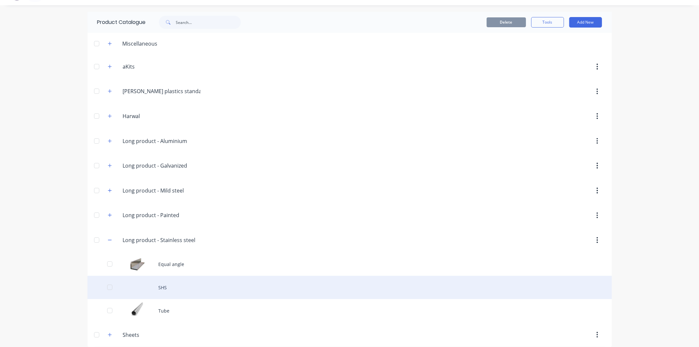
scroll to position [21, 0]
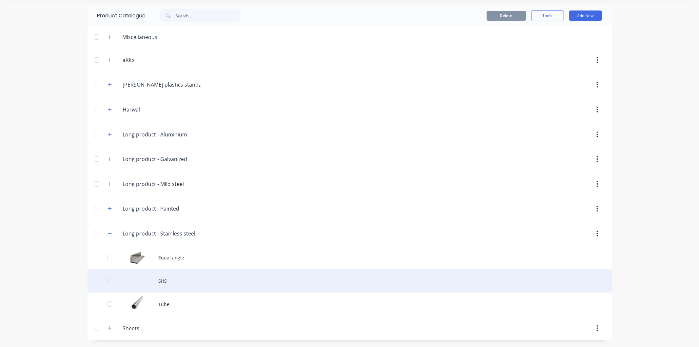
click at [161, 275] on div "SHS" at bounding box center [350, 280] width 524 height 23
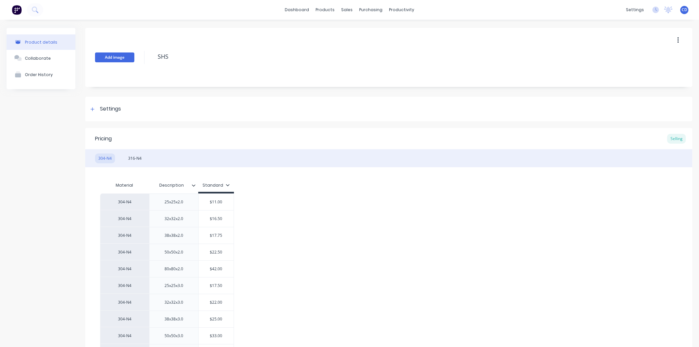
click at [124, 57] on button "Add image" at bounding box center [114, 57] width 39 height 10
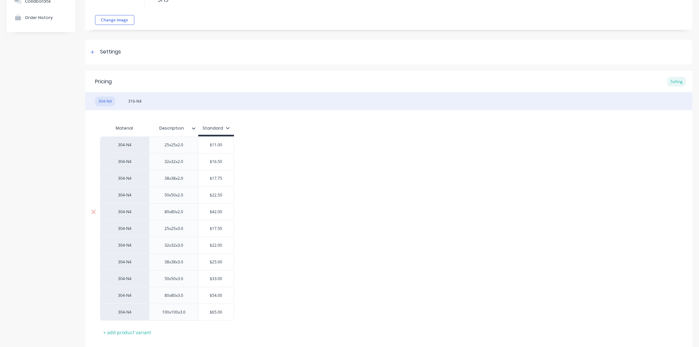
scroll to position [96, 0]
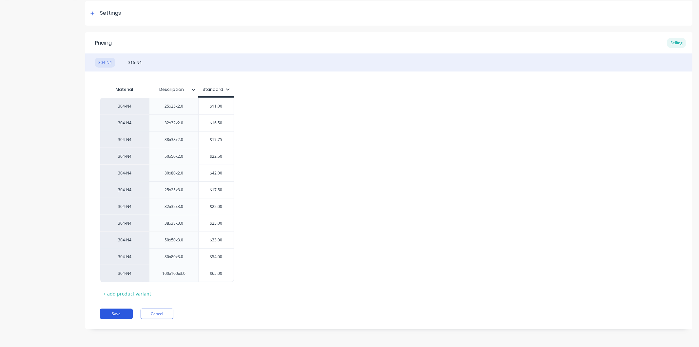
click at [125, 313] on button "Save" at bounding box center [116, 313] width 33 height 10
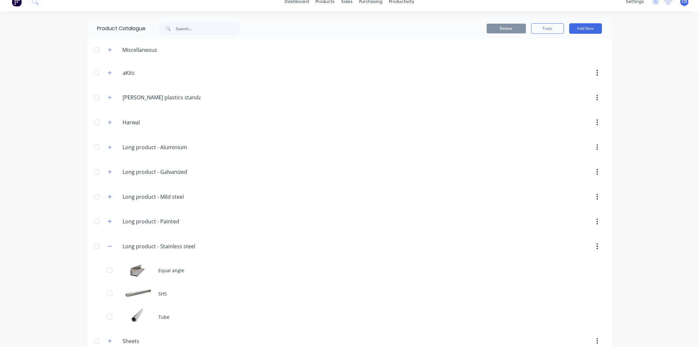
scroll to position [21, 0]
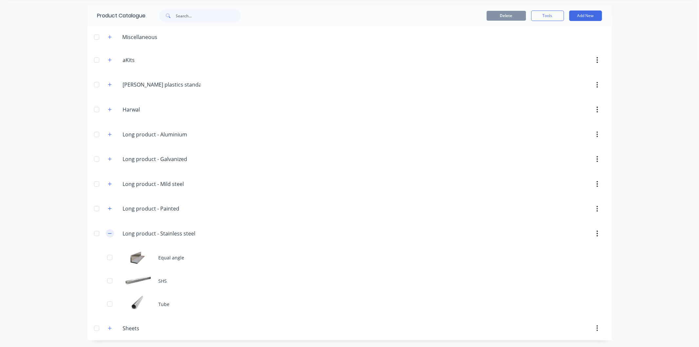
click at [106, 230] on button "button" at bounding box center [110, 233] width 8 height 8
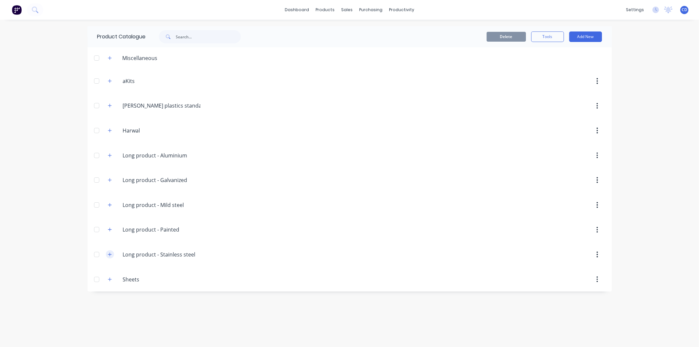
scroll to position [0, 0]
click at [107, 283] on button "button" at bounding box center [110, 279] width 8 height 8
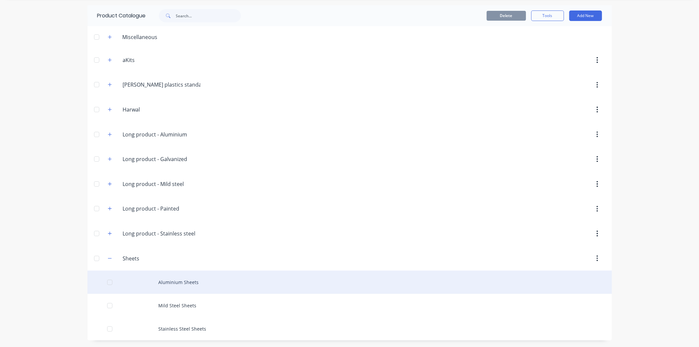
click at [134, 283] on div "Aluminium Sheets" at bounding box center [350, 281] width 524 height 23
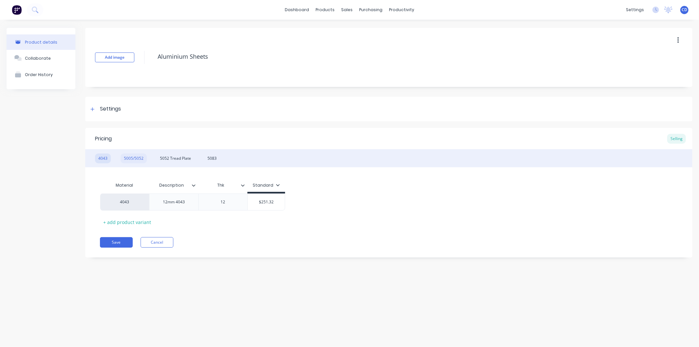
click at [140, 154] on div "5005/5052" at bounding box center [134, 158] width 26 height 10
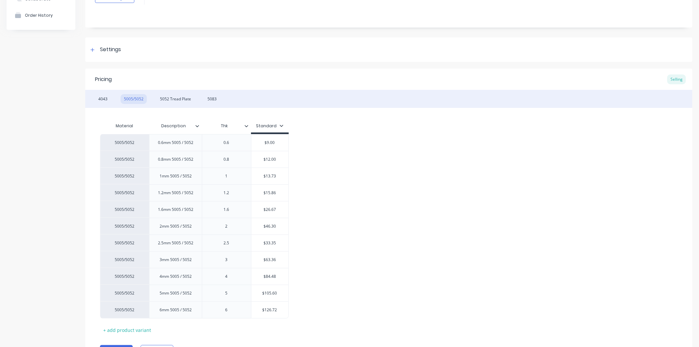
scroll to position [96, 0]
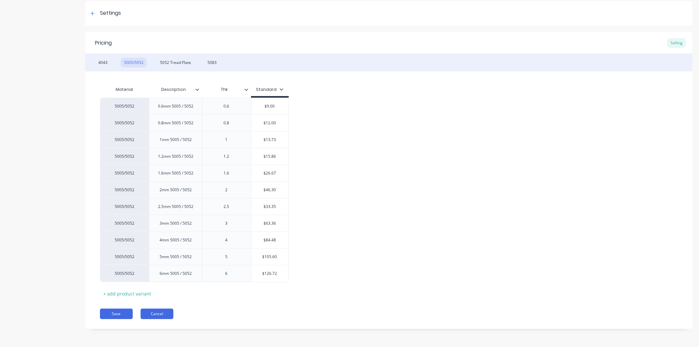
click at [165, 313] on button "Cancel" at bounding box center [157, 313] width 33 height 10
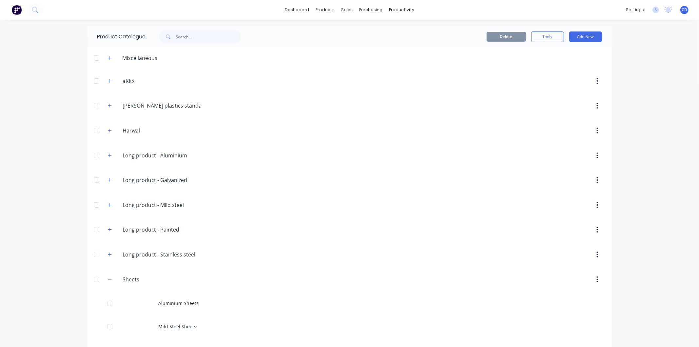
scroll to position [21, 0]
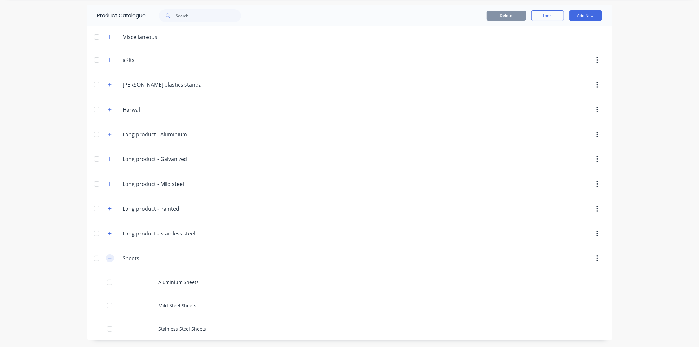
click at [108, 259] on icon "button" at bounding box center [110, 258] width 4 height 5
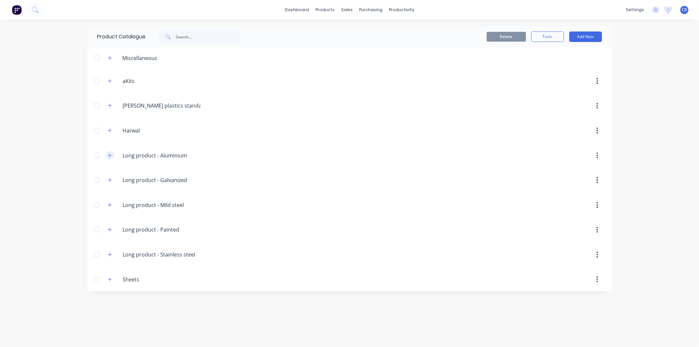
click at [111, 156] on icon "button" at bounding box center [110, 155] width 4 height 5
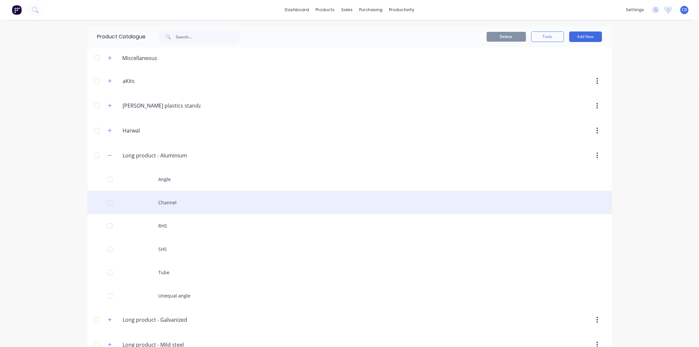
click at [166, 202] on div "Channel" at bounding box center [350, 202] width 524 height 23
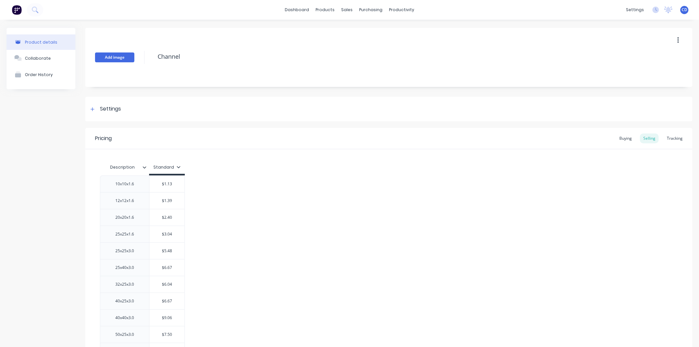
click at [112, 55] on button "Add image" at bounding box center [114, 57] width 39 height 10
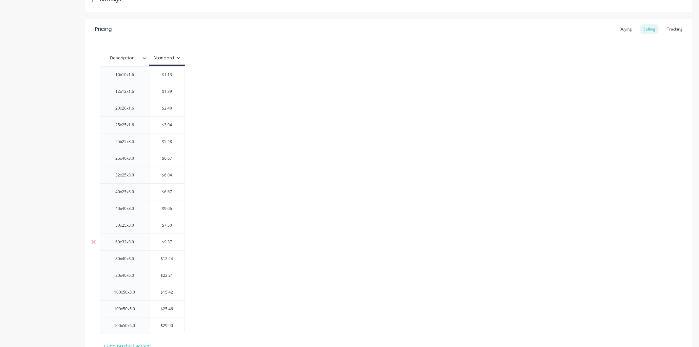
scroll to position [162, 0]
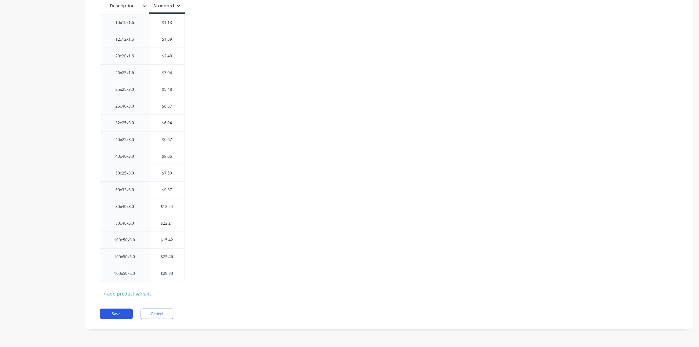
click at [112, 317] on button "Save" at bounding box center [116, 313] width 33 height 10
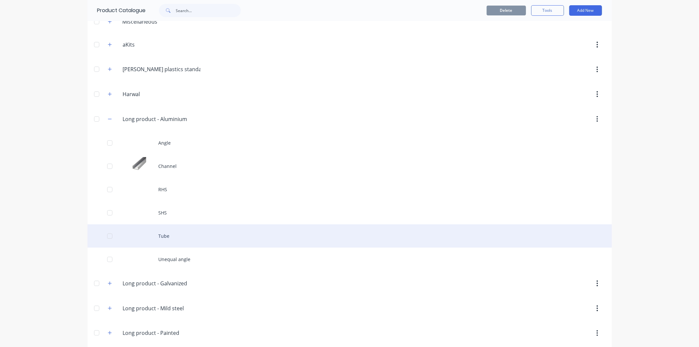
scroll to position [73, 0]
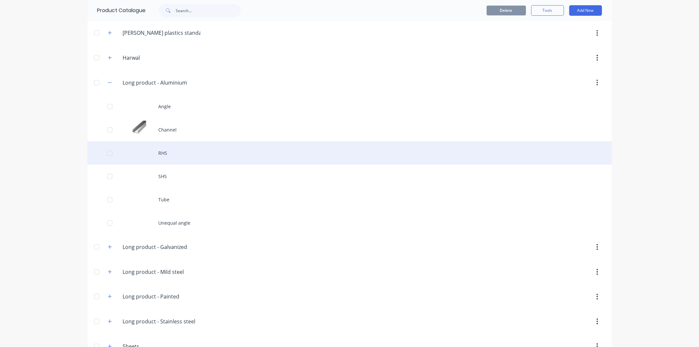
click at [166, 154] on div "RHS" at bounding box center [350, 152] width 524 height 23
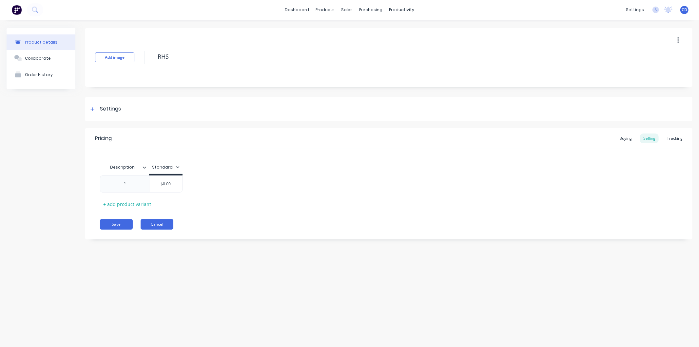
click at [157, 225] on button "Cancel" at bounding box center [157, 224] width 33 height 10
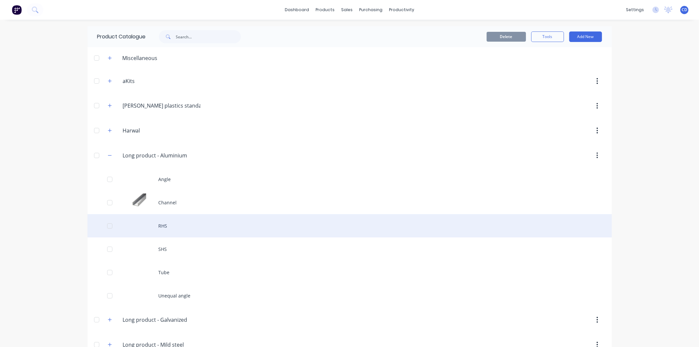
click at [165, 226] on div "RHS" at bounding box center [350, 225] width 524 height 23
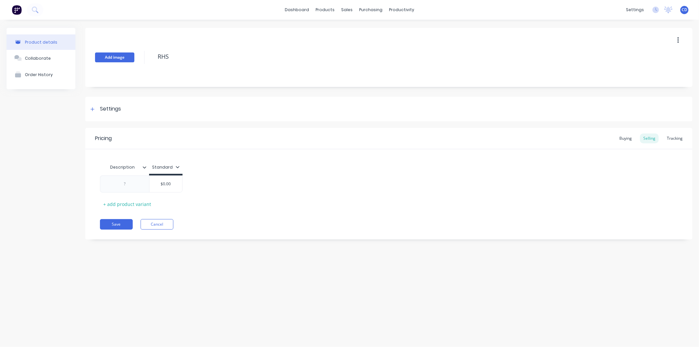
click at [116, 59] on button "Add image" at bounding box center [114, 57] width 39 height 10
click at [114, 224] on button "Save" at bounding box center [116, 224] width 33 height 10
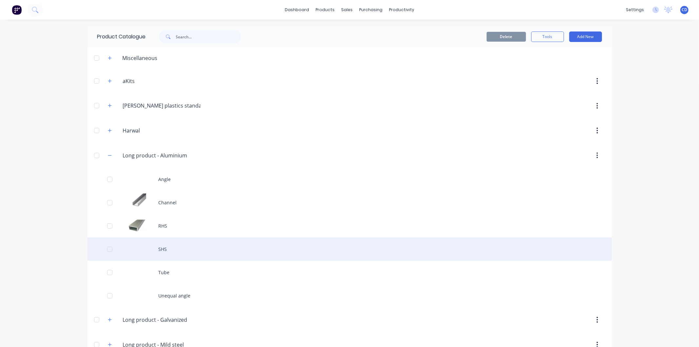
click at [162, 248] on div "SHS" at bounding box center [350, 248] width 524 height 23
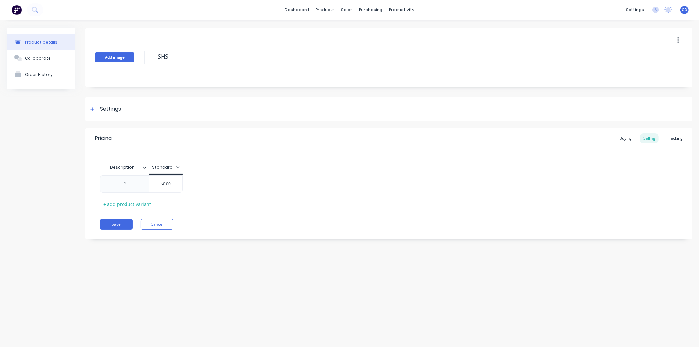
click at [105, 62] on button "Add image" at bounding box center [114, 57] width 39 height 10
click at [122, 225] on button "Save" at bounding box center [116, 224] width 33 height 10
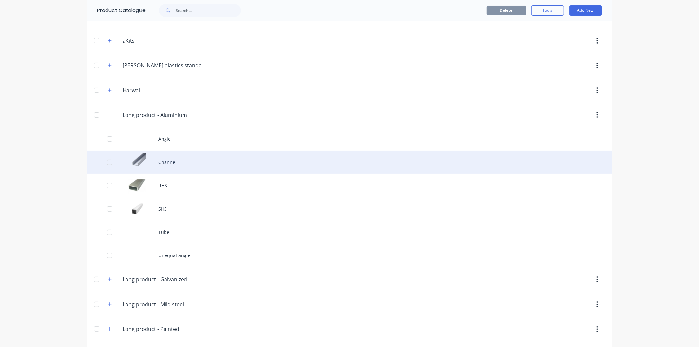
scroll to position [73, 0]
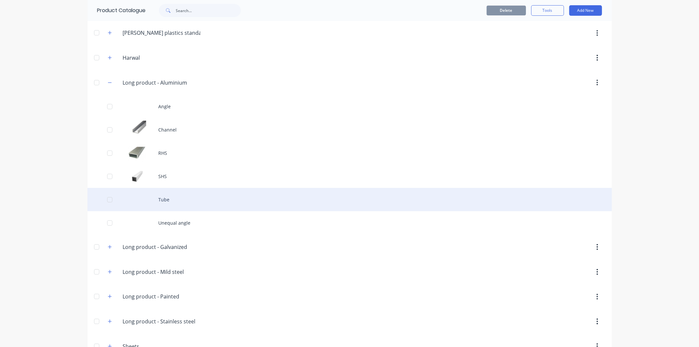
click at [166, 199] on div "Tube" at bounding box center [350, 199] width 524 height 23
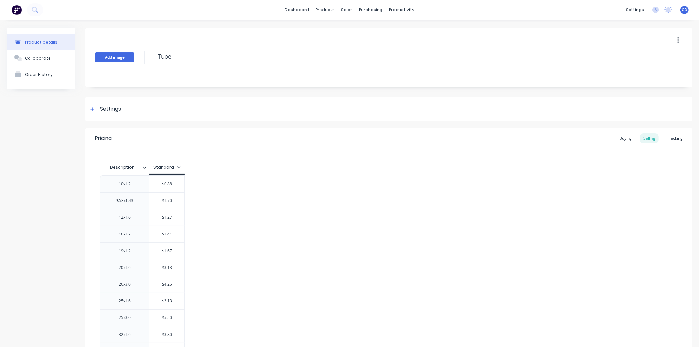
click at [113, 55] on button "Add image" at bounding box center [114, 57] width 39 height 10
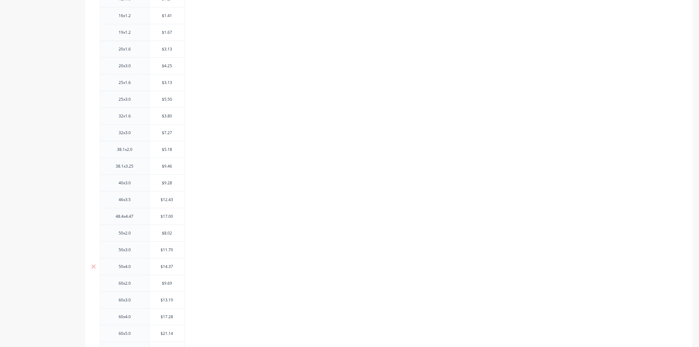
scroll to position [362, 0]
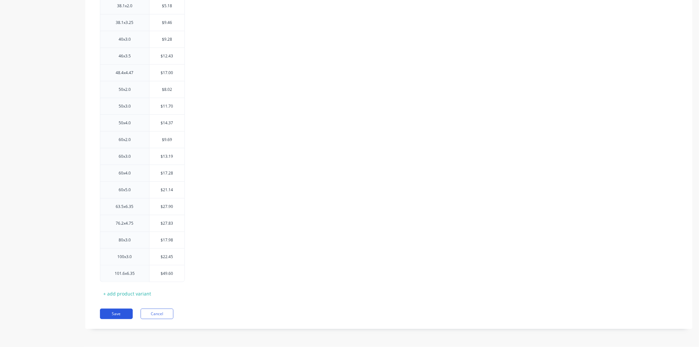
click at [116, 312] on button "Save" at bounding box center [116, 313] width 33 height 10
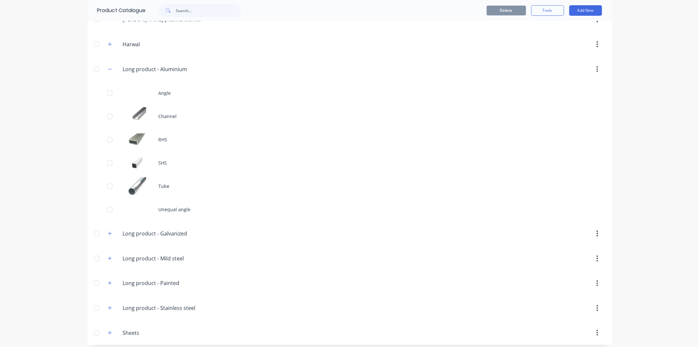
scroll to position [91, 0]
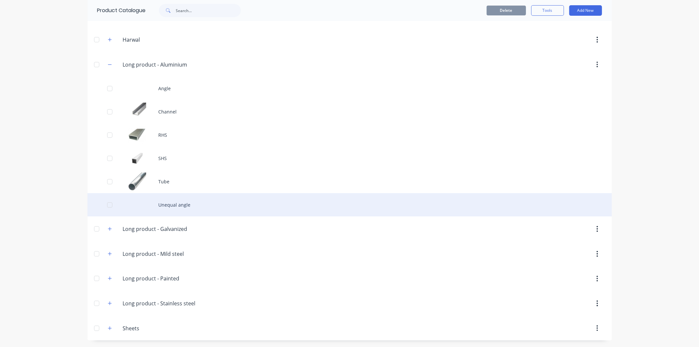
click at [139, 207] on div "Unequal angle" at bounding box center [350, 204] width 524 height 23
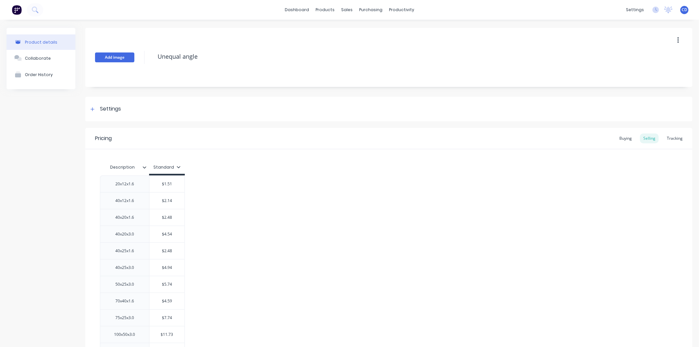
click at [112, 60] on button "Add image" at bounding box center [114, 57] width 39 height 10
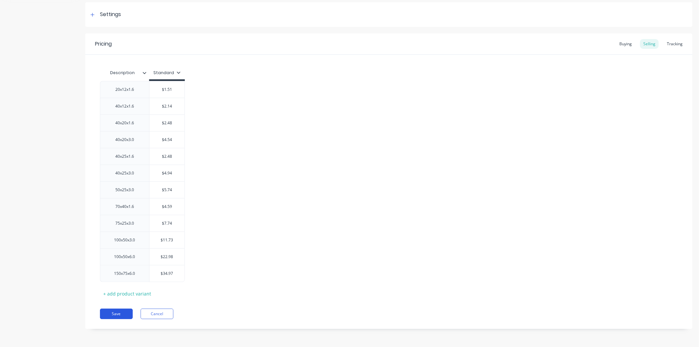
click at [118, 317] on button "Save" at bounding box center [116, 313] width 33 height 10
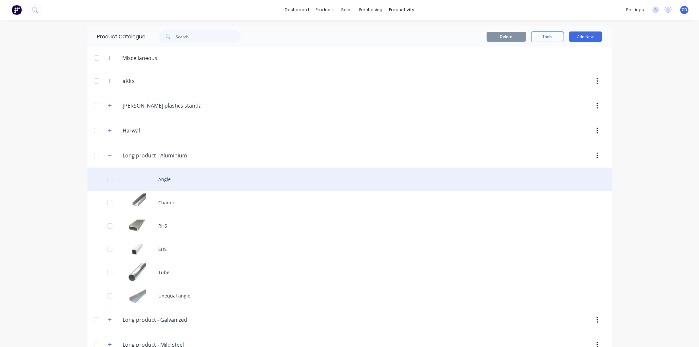
click at [158, 175] on div "Angle" at bounding box center [350, 178] width 524 height 23
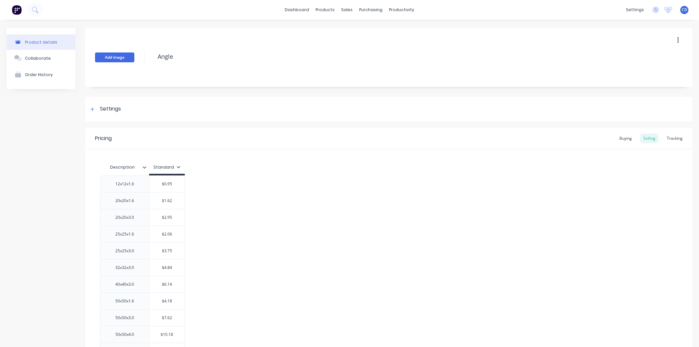
click at [118, 56] on button "Add image" at bounding box center [114, 57] width 39 height 10
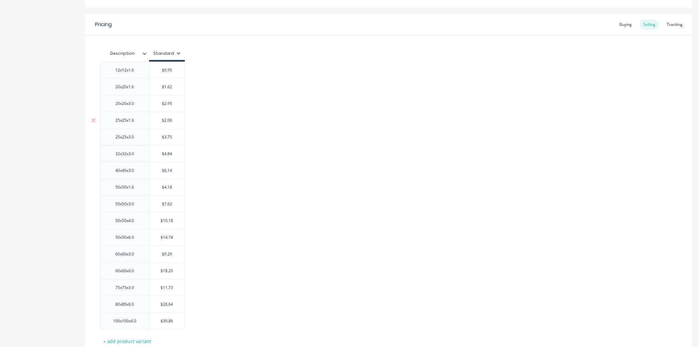
scroll to position [162, 0]
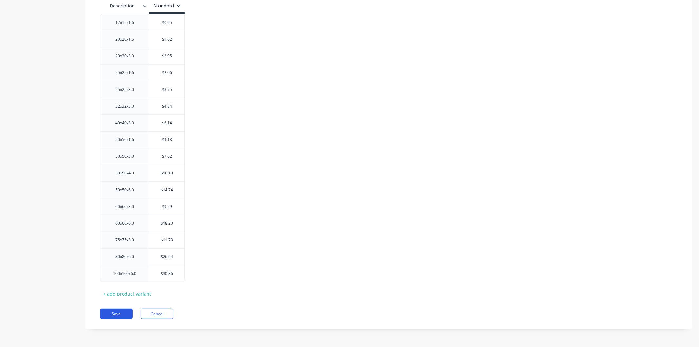
click at [113, 315] on button "Save" at bounding box center [116, 313] width 33 height 10
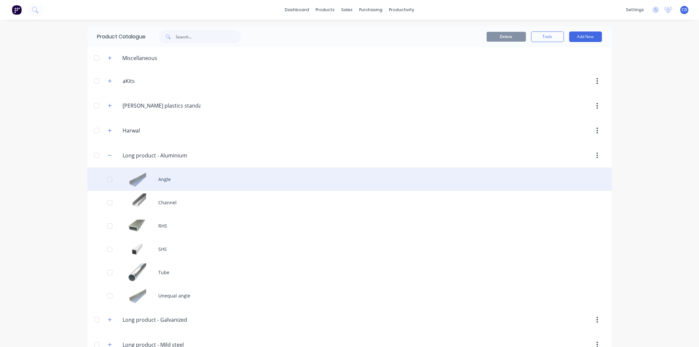
click at [153, 176] on div "Angle" at bounding box center [350, 178] width 524 height 23
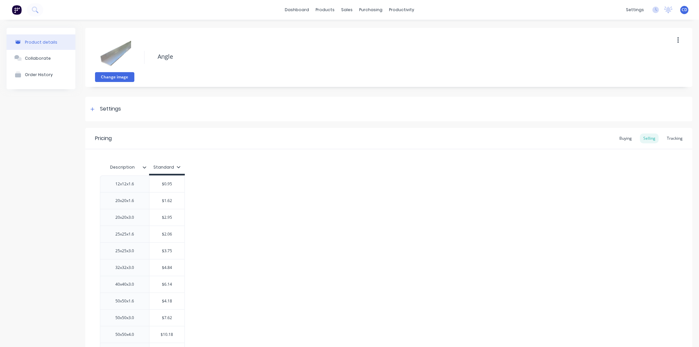
click at [130, 74] on button "Change image" at bounding box center [114, 77] width 39 height 10
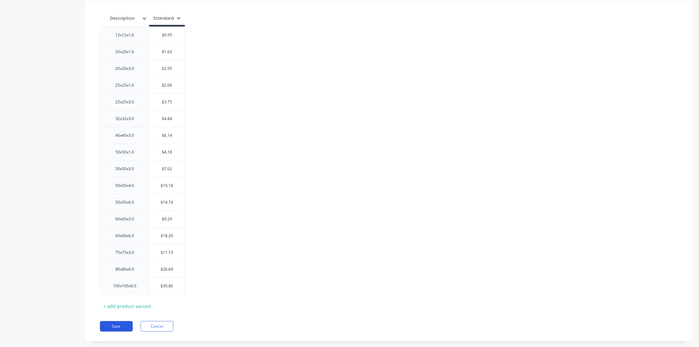
scroll to position [162, 0]
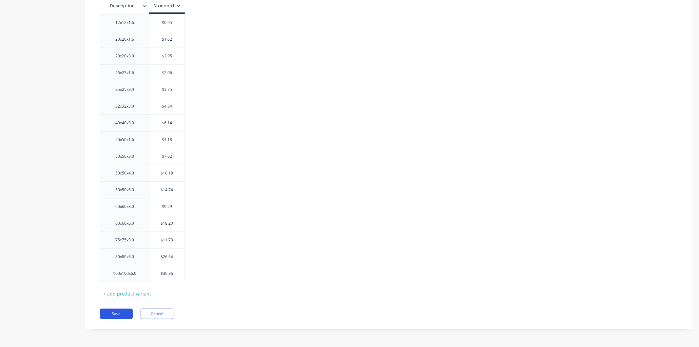
click at [126, 315] on button "Save" at bounding box center [116, 313] width 33 height 10
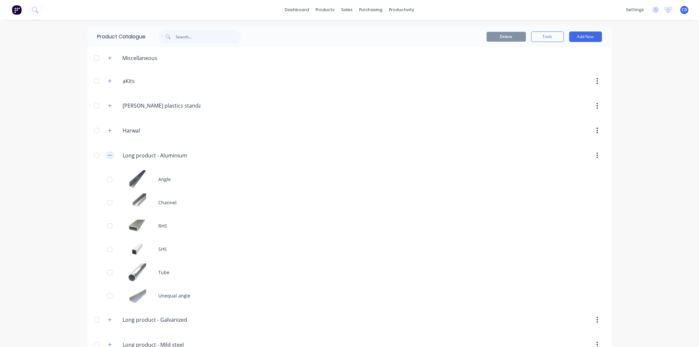
click at [108, 155] on icon "button" at bounding box center [110, 155] width 4 height 5
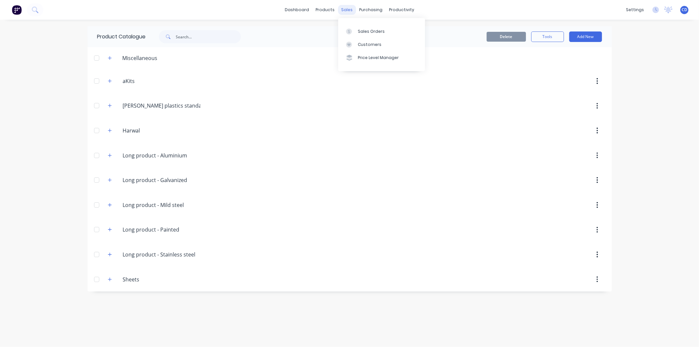
click at [346, 10] on div "sales" at bounding box center [347, 10] width 18 height 10
click at [368, 33] on div "Sales Orders" at bounding box center [371, 32] width 27 height 6
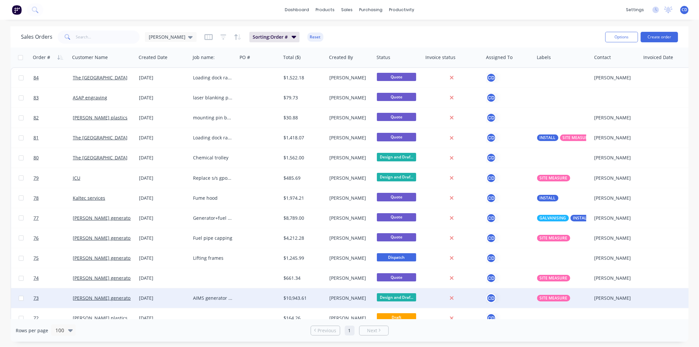
click at [228, 296] on div "AIMS generator s/s exhaust extension" at bounding box center [212, 298] width 39 height 7
click at [119, 299] on link "[PERSON_NAME] generators" at bounding box center [104, 298] width 62 height 6
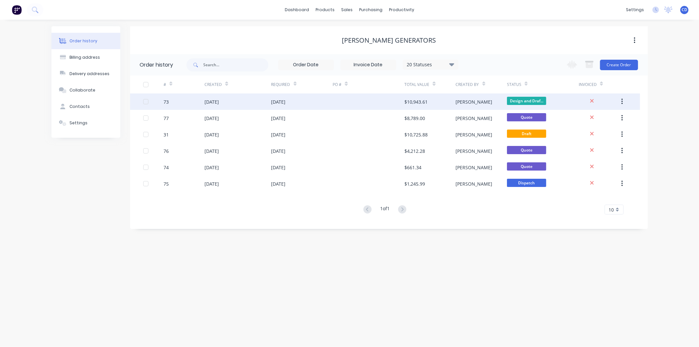
click at [219, 104] on div "[DATE]" at bounding box center [212, 101] width 14 height 7
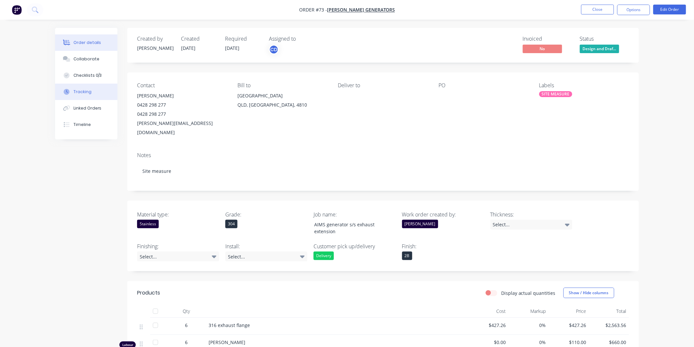
click at [90, 88] on button "Tracking" at bounding box center [86, 92] width 62 height 16
